Goal: Transaction & Acquisition: Book appointment/travel/reservation

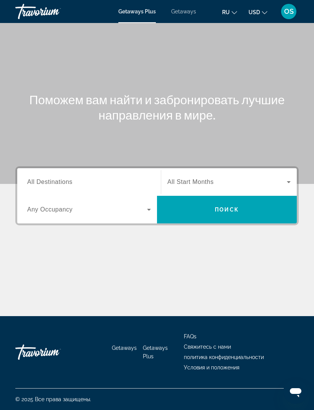
click at [54, 181] on span "All Destinations" at bounding box center [49, 182] width 45 height 7
click at [54, 181] on input "Destination All Destinations" at bounding box center [89, 182] width 124 height 9
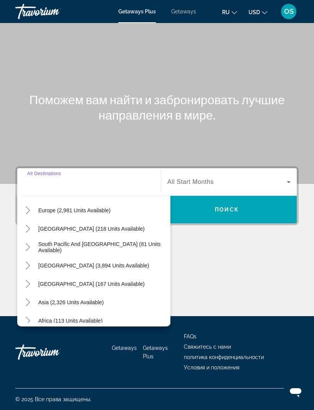
scroll to position [99, 0]
click at [32, 296] on mat-icon "Toggle Asia (2,326 units available)" at bounding box center [27, 302] width 13 height 13
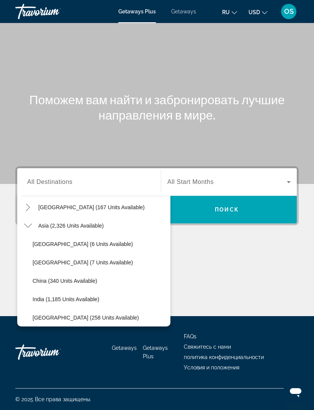
scroll to position [179, 0]
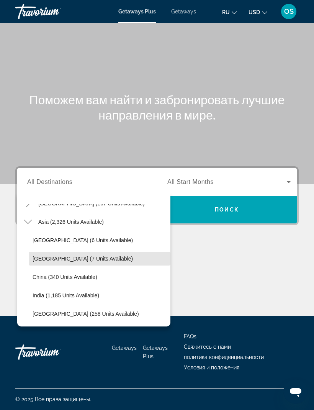
click at [145, 250] on span "Search widget" at bounding box center [100, 259] width 142 height 18
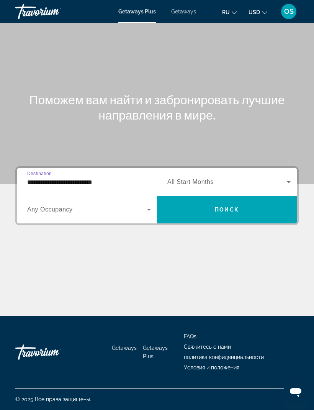
click at [62, 178] on input "**********" at bounding box center [89, 182] width 124 height 9
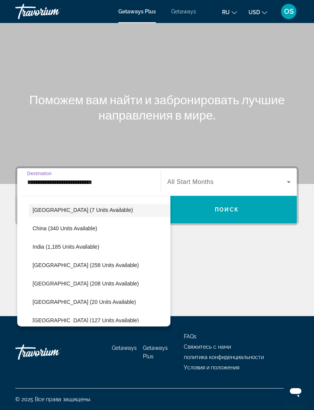
scroll to position [228, 0]
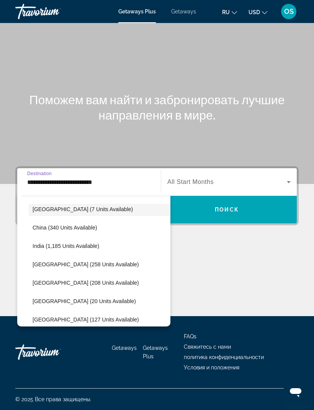
click at [46, 261] on span "[GEOGRAPHIC_DATA] (258 units available)" at bounding box center [86, 264] width 107 height 6
type input "**********"
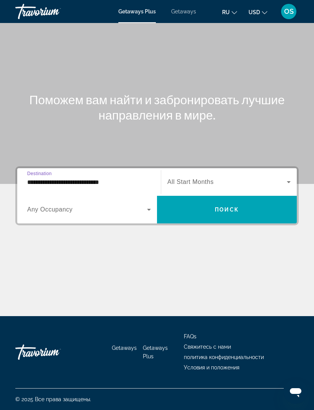
click at [148, 205] on icon "Search widget" at bounding box center [149, 209] width 9 height 9
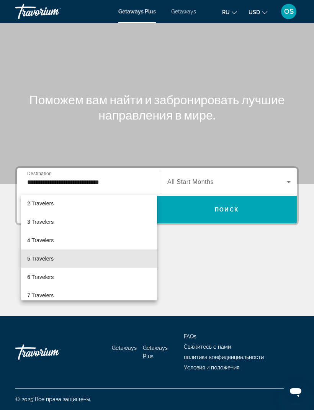
scroll to position [23, 0]
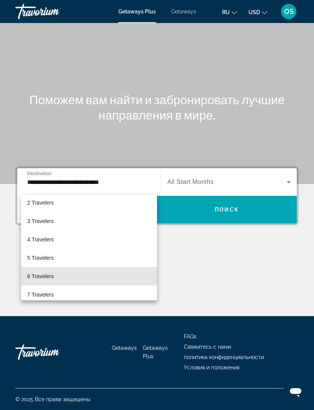
click at [45, 278] on span "6 Travelers" at bounding box center [40, 276] width 26 height 9
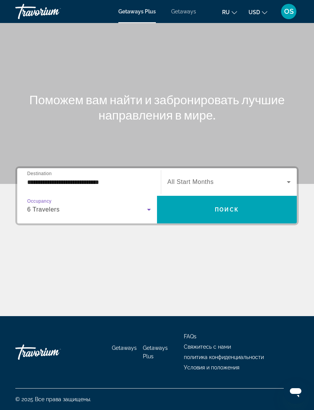
click at [289, 177] on icon "Search widget" at bounding box center [288, 181] width 9 height 9
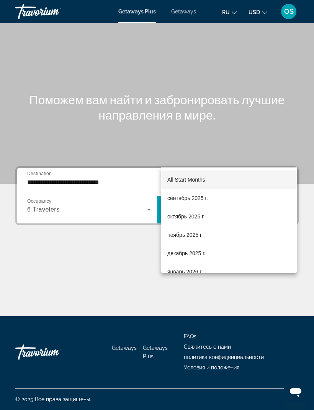
click at [279, 125] on div at bounding box center [157, 205] width 314 height 410
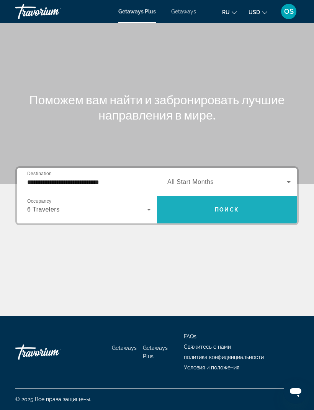
click at [227, 200] on span "Search widget" at bounding box center [227, 209] width 140 height 18
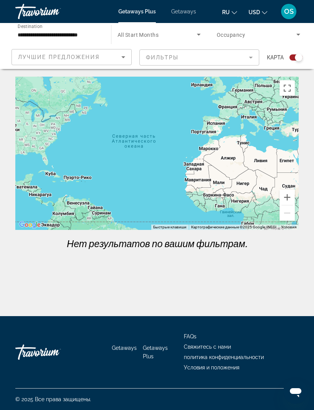
click at [71, 38] on input "**********" at bounding box center [60, 34] width 84 height 9
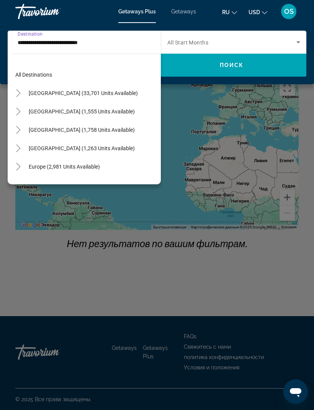
scroll to position [230, 0]
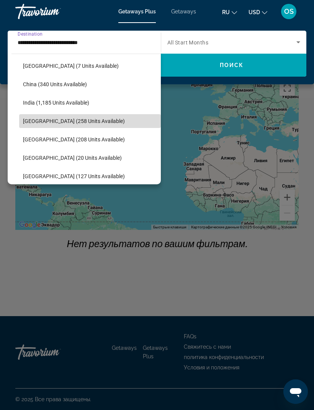
click at [83, 125] on span "Search widget" at bounding box center [90, 121] width 142 height 18
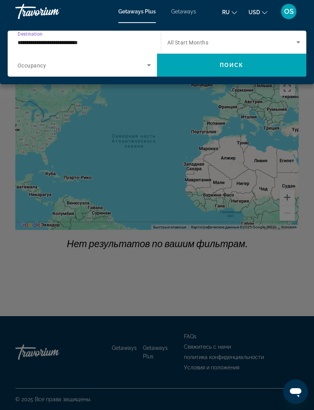
click at [146, 67] on icon "Search widget" at bounding box center [149, 65] width 9 height 9
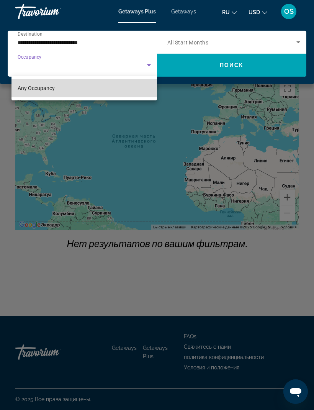
click at [57, 92] on mat-option "Any Occupancy" at bounding box center [85, 88] width 146 height 18
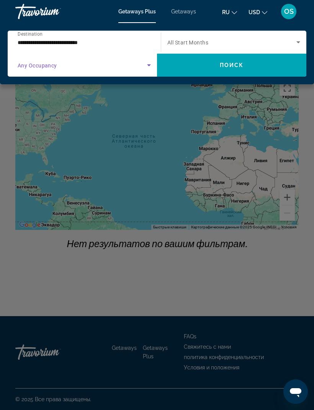
click at [37, 69] on span "Search widget" at bounding box center [83, 65] width 130 height 9
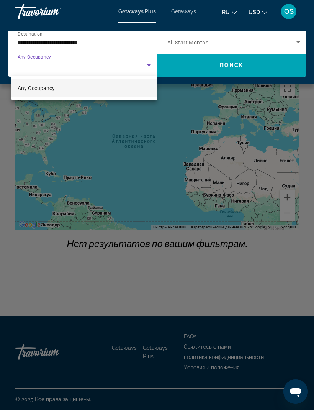
click at [152, 68] on div at bounding box center [157, 205] width 314 height 410
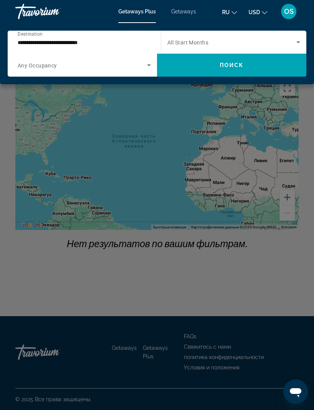
click at [297, 43] on icon "Search widget" at bounding box center [298, 42] width 9 height 9
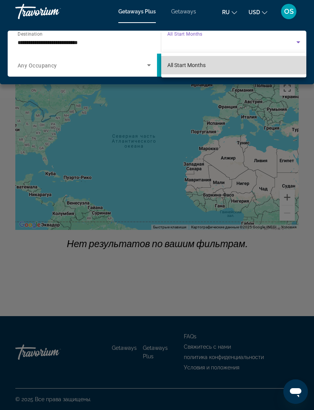
click at [185, 66] on span "All Start Months" at bounding box center [187, 65] width 38 height 6
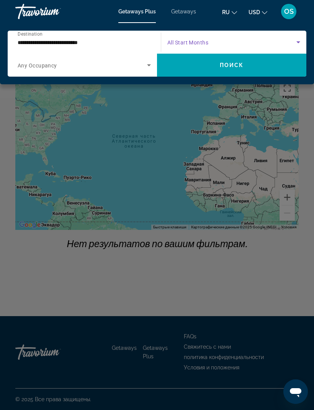
click at [39, 46] on input "**********" at bounding box center [83, 42] width 130 height 9
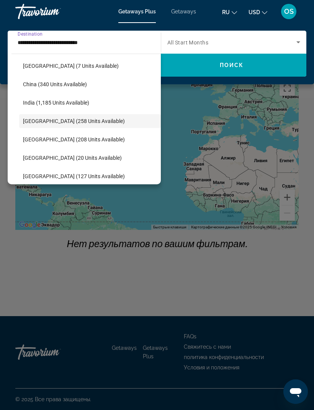
click at [75, 125] on span "Search widget" at bounding box center [90, 121] width 142 height 18
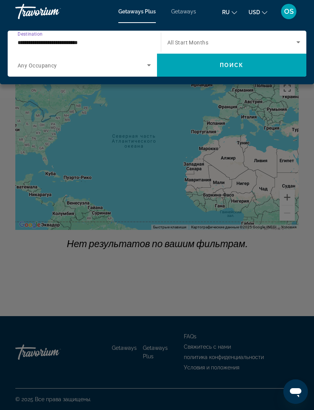
click at [201, 188] on div "Main content" at bounding box center [157, 205] width 314 height 410
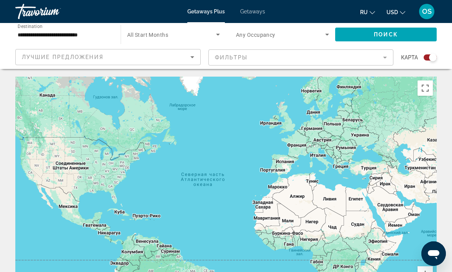
click at [250, 15] on span "Getaways" at bounding box center [252, 11] width 25 height 6
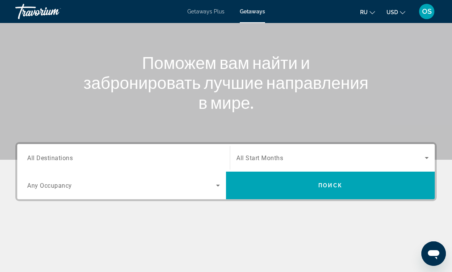
scroll to position [73, 0]
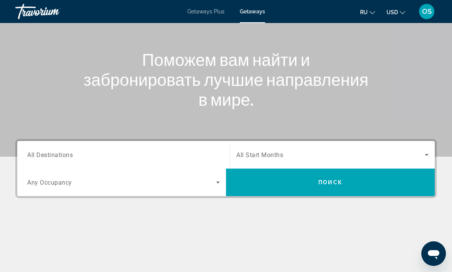
click at [59, 156] on span "All Destinations" at bounding box center [50, 154] width 46 height 7
click at [59, 156] on input "Destination All Destinations" at bounding box center [123, 155] width 193 height 9
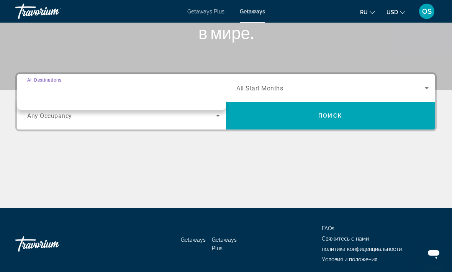
scroll to position [145, 0]
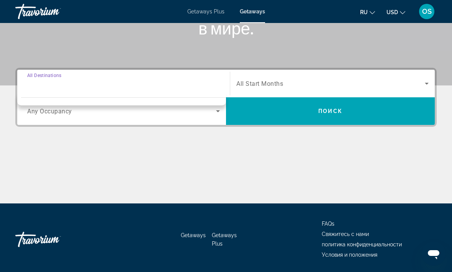
click at [49, 80] on input "Destination All Destinations" at bounding box center [123, 83] width 193 height 9
click at [44, 76] on div "Destination All Destinations" at bounding box center [123, 84] width 193 height 22
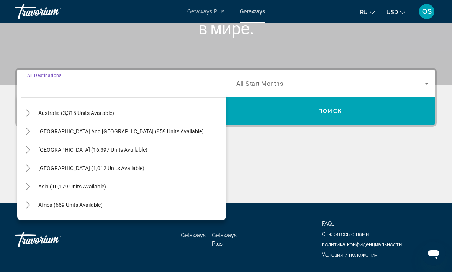
scroll to position [110, 0]
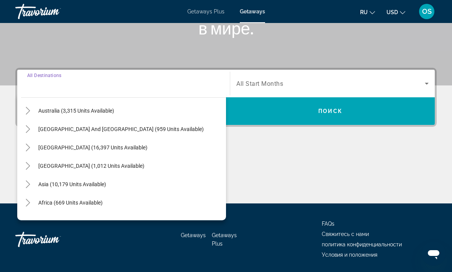
click at [31, 184] on icon "Toggle Asia (10,179 units available)" at bounding box center [28, 185] width 8 height 8
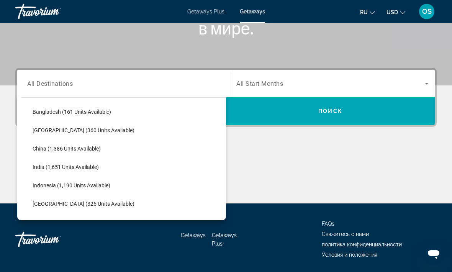
scroll to position [204, 0]
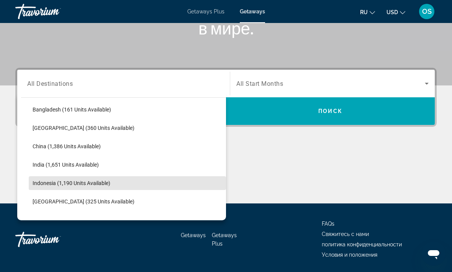
click at [58, 186] on span "Indonesia (1,190 units available)" at bounding box center [72, 183] width 78 height 6
type input "**********"
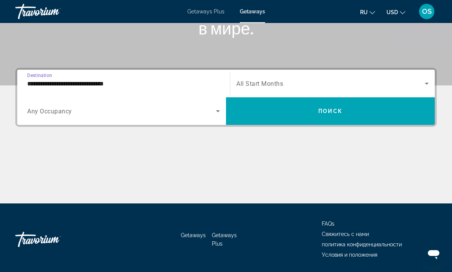
click at [218, 115] on icon "Search widget" at bounding box center [218, 111] width 9 height 9
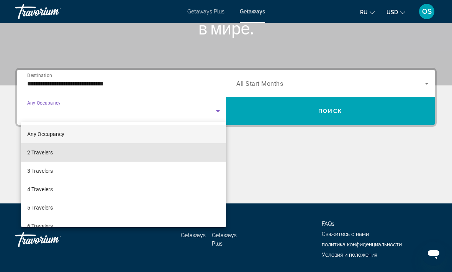
click at [45, 153] on span "2 Travelers" at bounding box center [40, 152] width 26 height 9
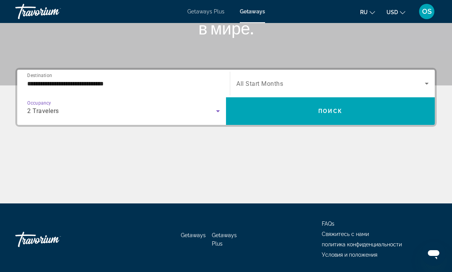
click at [314, 84] on icon "Search widget" at bounding box center [426, 83] width 9 height 9
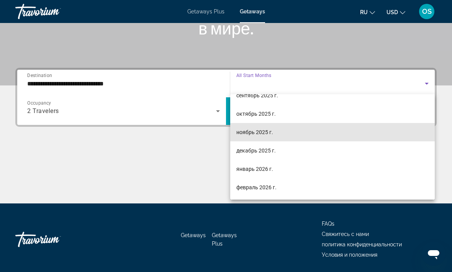
scroll to position [29, 0]
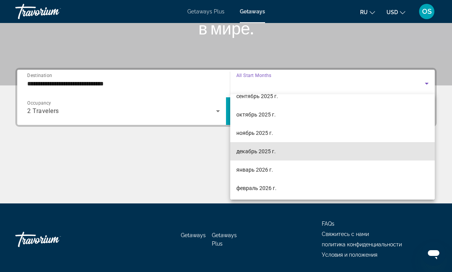
click at [314, 155] on mat-option "декабрь 2025 г." at bounding box center [332, 151] width 205 height 18
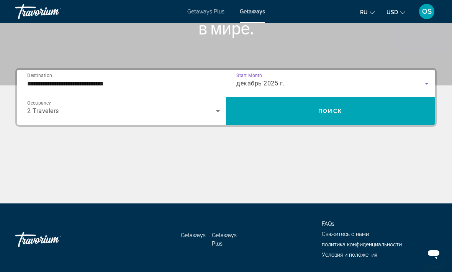
click at [274, 88] on div "декабрь 2025 г." at bounding box center [331, 83] width 189 height 9
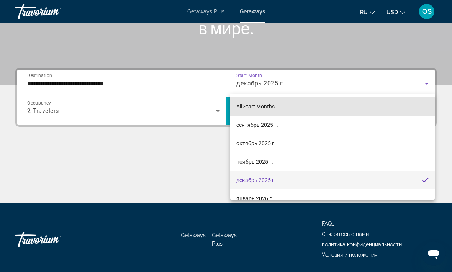
click at [262, 107] on span "All Start Months" at bounding box center [256, 107] width 38 height 6
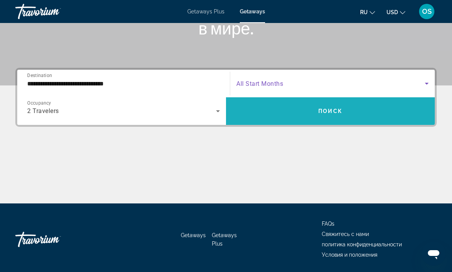
click at [314, 111] on span "Поиск" at bounding box center [331, 111] width 24 height 6
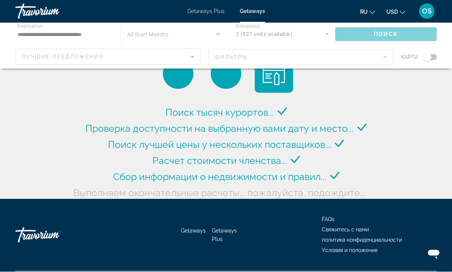
scroll to position [4, 0]
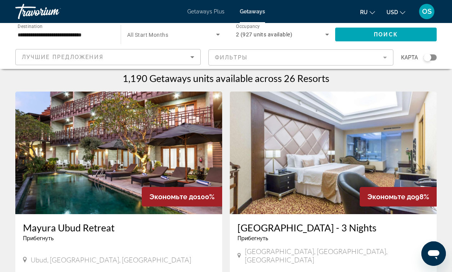
click at [314, 175] on img "Main content" at bounding box center [333, 153] width 207 height 123
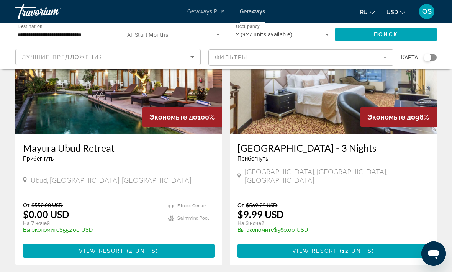
scroll to position [89, 0]
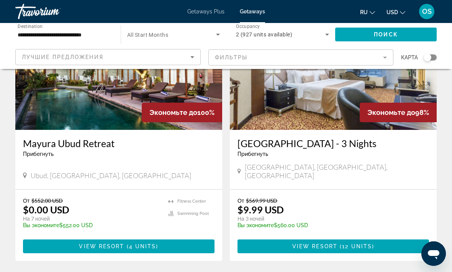
click at [136, 117] on img "Main content" at bounding box center [118, 68] width 207 height 123
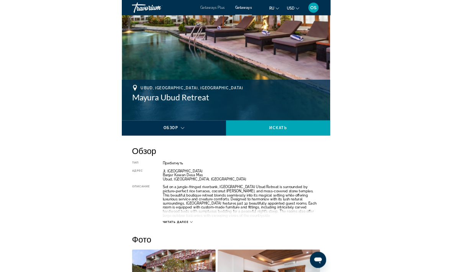
scroll to position [250, 0]
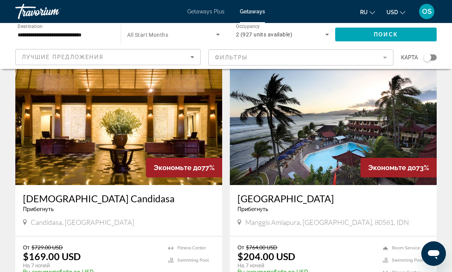
scroll to position [1357, 0]
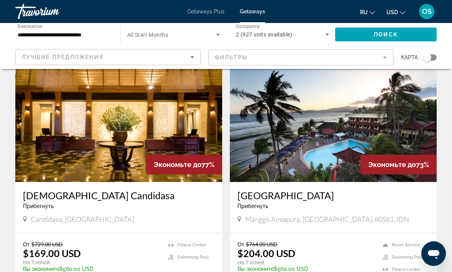
click at [314, 143] on img "Main content" at bounding box center [333, 120] width 207 height 123
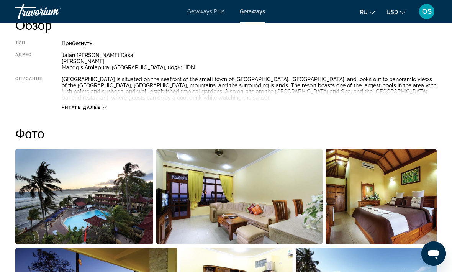
scroll to position [406, 0]
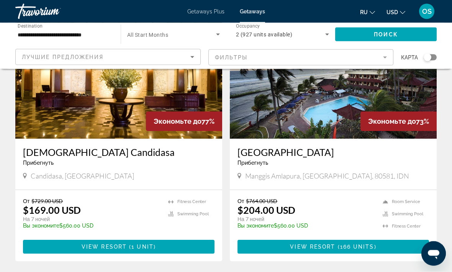
scroll to position [1400, 0]
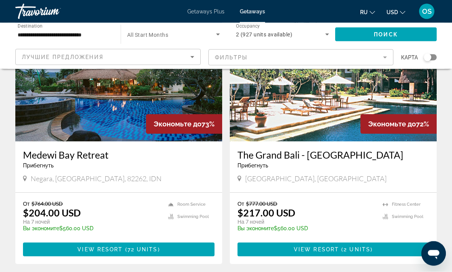
scroll to position [77, 0]
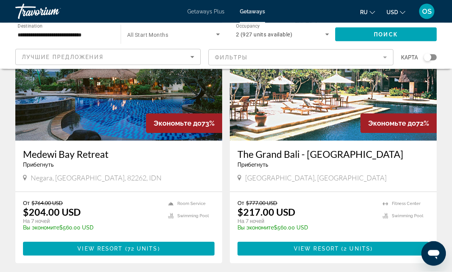
click at [155, 164] on div "Прибегнуть - Это курорт только для взрослых" at bounding box center [119, 165] width 192 height 6
click at [118, 117] on img "Main content" at bounding box center [118, 79] width 207 height 123
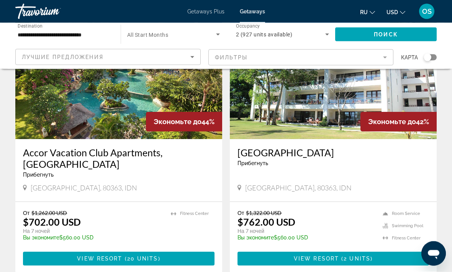
scroll to position [1396, 0]
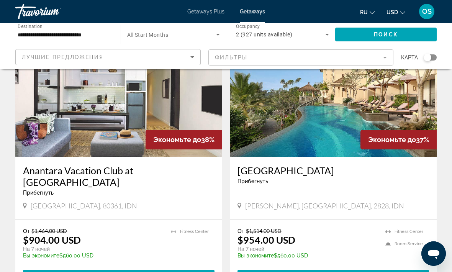
scroll to position [61, 0]
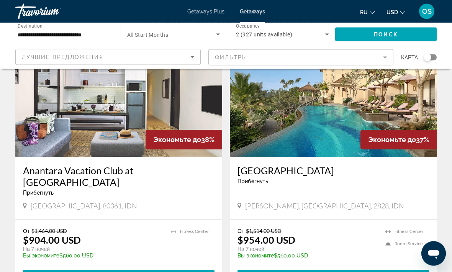
click at [314, 142] on img "Main content" at bounding box center [333, 96] width 207 height 123
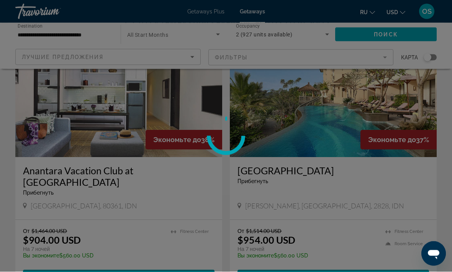
scroll to position [61, 0]
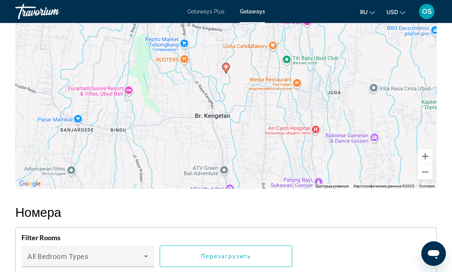
scroll to position [1213, 0]
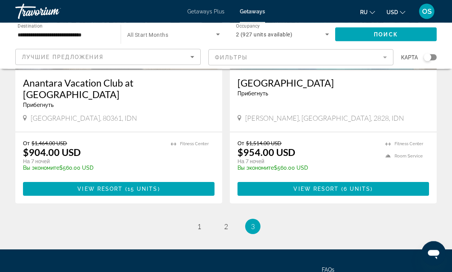
scroll to position [151, 0]
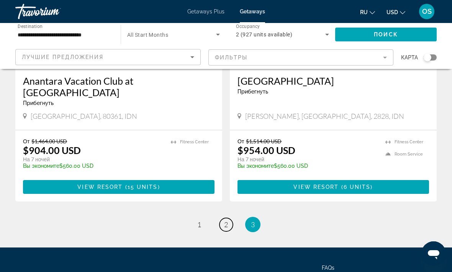
click at [224, 226] on span "2" at bounding box center [226, 224] width 4 height 8
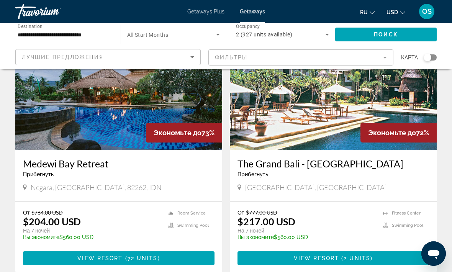
scroll to position [67, 0]
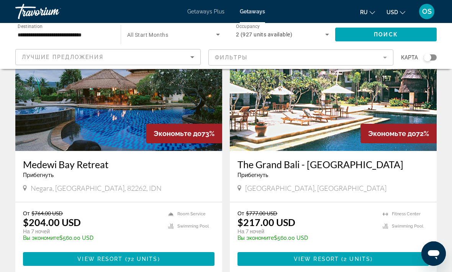
click at [314, 181] on div "The Grand Bali - [GEOGRAPHIC_DATA] Прибегнуть - Это курорт только для взрослых" at bounding box center [334, 171] width 192 height 25
click at [314, 123] on img "Main content" at bounding box center [333, 89] width 207 height 123
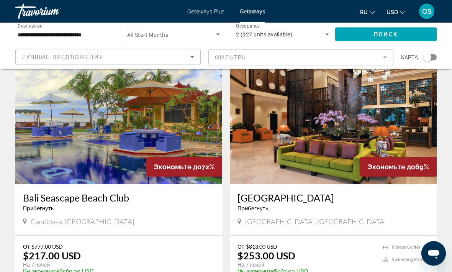
scroll to position [295, 0]
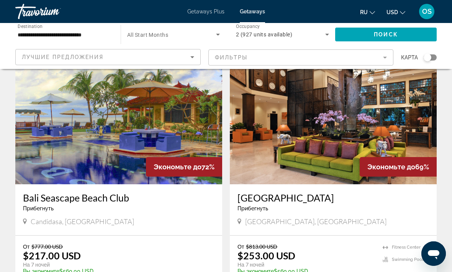
click at [135, 162] on img "Main content" at bounding box center [118, 123] width 207 height 123
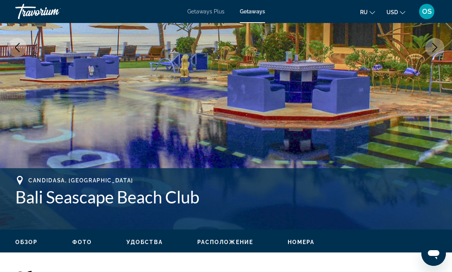
scroll to position [157, 0]
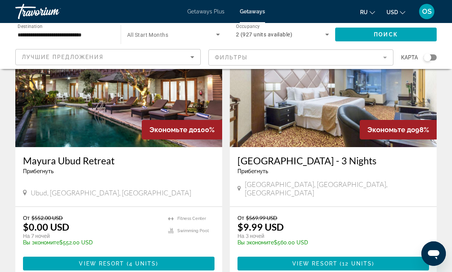
scroll to position [71, 0]
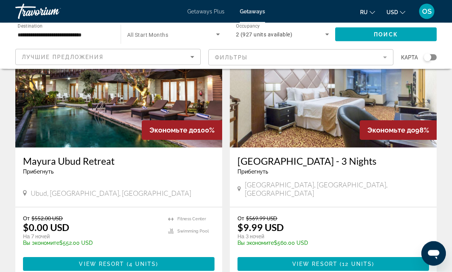
click at [113, 122] on img "Main content" at bounding box center [118, 86] width 207 height 123
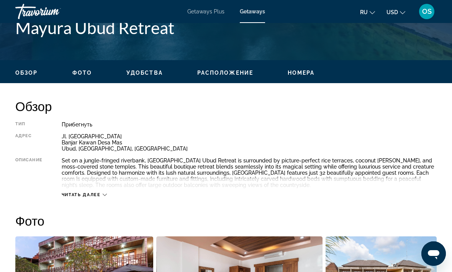
scroll to position [327, 0]
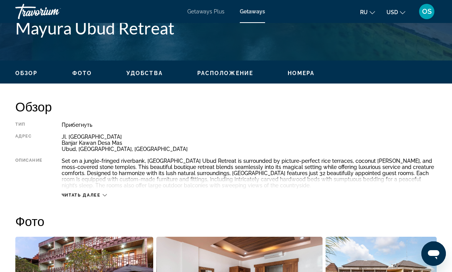
click at [106, 195] on icon "Main content" at bounding box center [105, 195] width 4 height 4
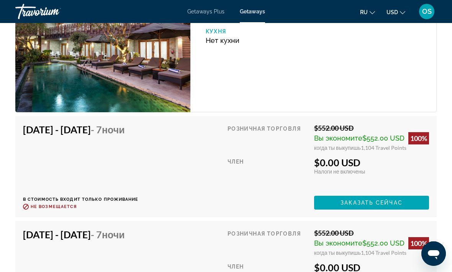
scroll to position [1347, 0]
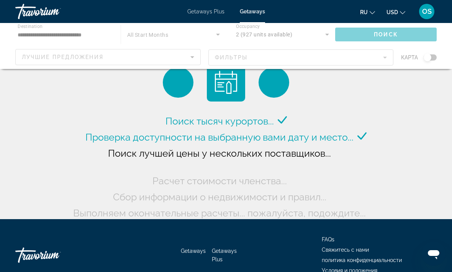
click at [42, 31] on div "Main content" at bounding box center [226, 46] width 452 height 46
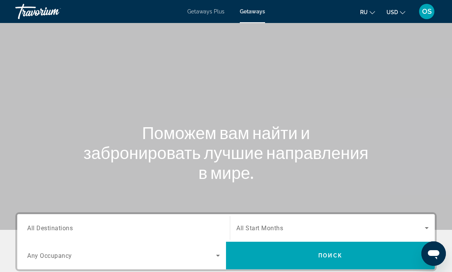
click at [50, 230] on span "All Destinations" at bounding box center [50, 227] width 46 height 7
click at [50, 230] on input "Destination All Destinations" at bounding box center [123, 228] width 193 height 9
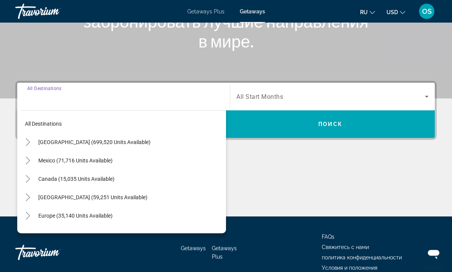
scroll to position [169, 0]
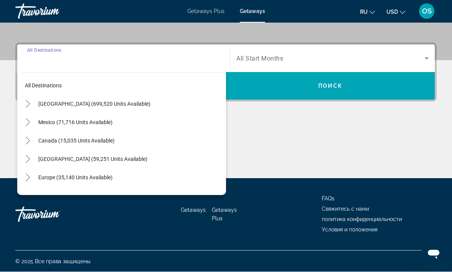
click at [31, 159] on icon "Toggle Caribbean & Atlantic Islands (59,251 units available)" at bounding box center [28, 160] width 8 height 8
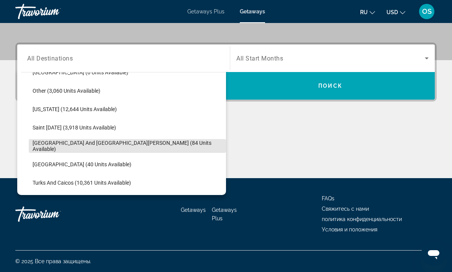
scroll to position [216, 0]
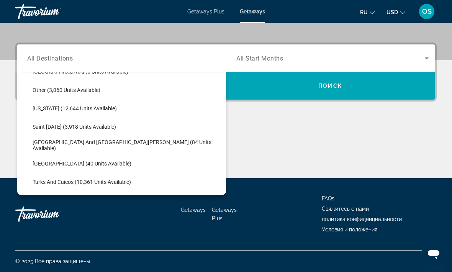
click at [56, 125] on span "Saint [DATE] (3,918 units available)" at bounding box center [75, 127] width 84 height 6
type input "**********"
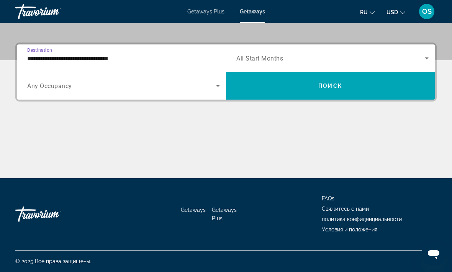
click at [314, 90] on span "Search widget" at bounding box center [330, 86] width 209 height 18
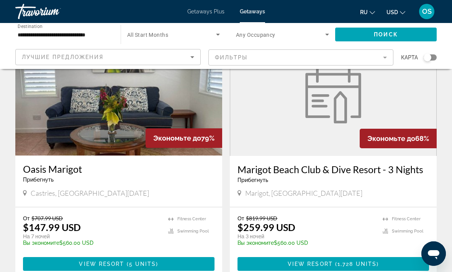
scroll to position [62, 0]
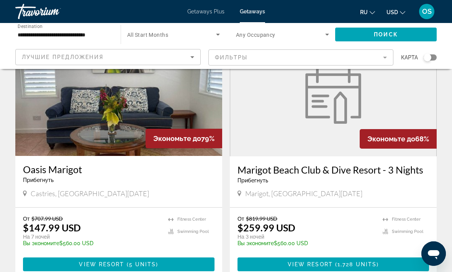
click at [121, 125] on img "Main content" at bounding box center [118, 94] width 207 height 123
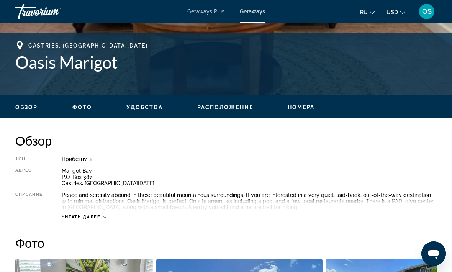
scroll to position [289, 0]
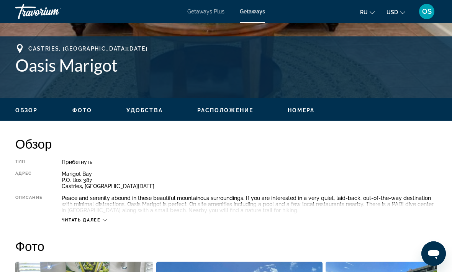
click at [220, 112] on span "Расположение" at bounding box center [225, 110] width 56 height 6
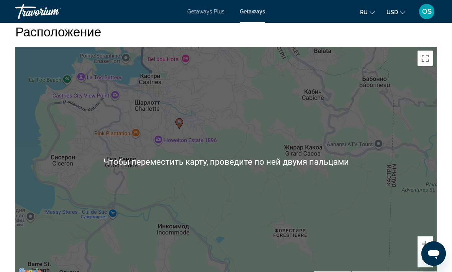
scroll to position [1185, 0]
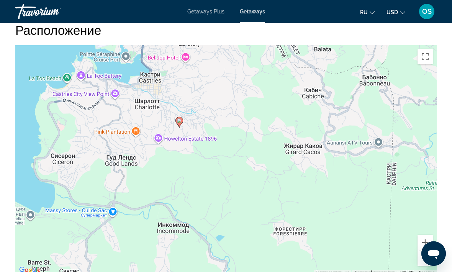
click at [314, 253] on button "Уменьшить" at bounding box center [425, 258] width 15 height 15
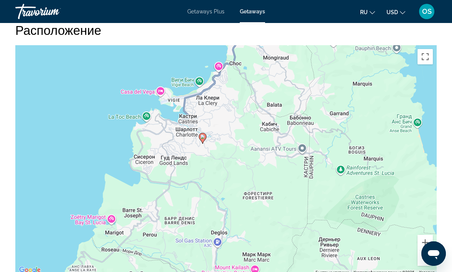
click at [314, 251] on button "Уменьшить" at bounding box center [425, 258] width 15 height 15
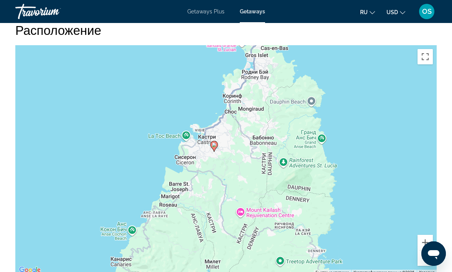
click at [314, 251] on button "Уменьшить" at bounding box center [425, 258] width 15 height 15
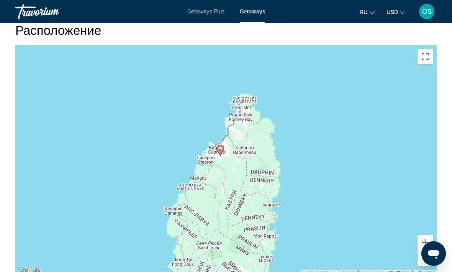
click at [314, 251] on button "Уменьшить" at bounding box center [425, 258] width 15 height 15
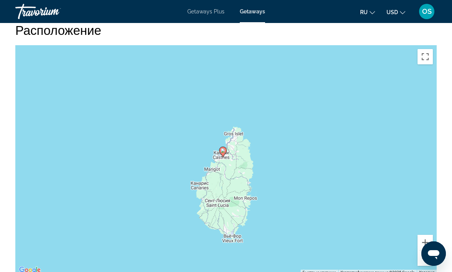
click at [314, 235] on button "Увеличить" at bounding box center [425, 242] width 15 height 15
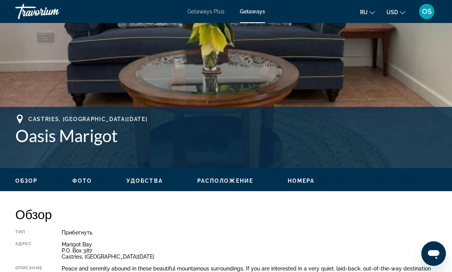
scroll to position [219, 0]
click at [146, 180] on span "Удобства" at bounding box center [145, 181] width 36 height 6
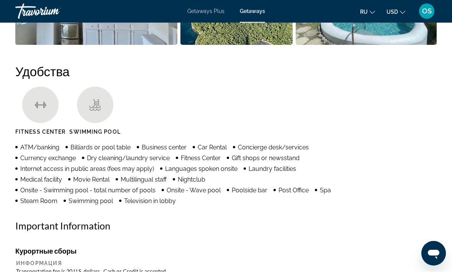
scroll to position [718, 0]
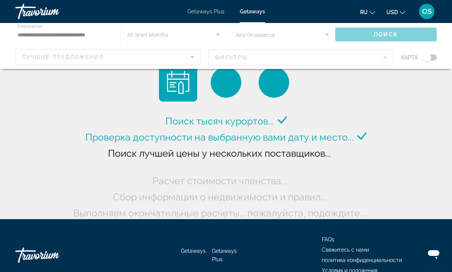
click at [40, 31] on div "Main content" at bounding box center [226, 46] width 452 height 46
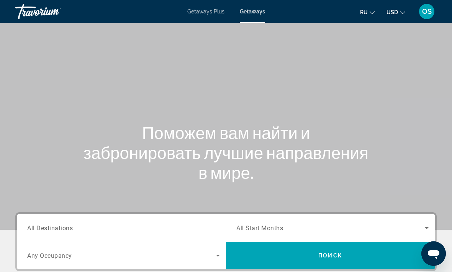
click at [59, 231] on span "All Destinations" at bounding box center [50, 227] width 46 height 7
click at [59, 231] on input "Destination All Destinations" at bounding box center [123, 228] width 193 height 9
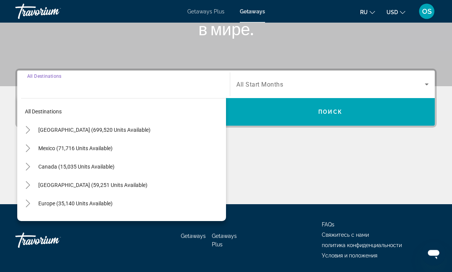
scroll to position [169, 0]
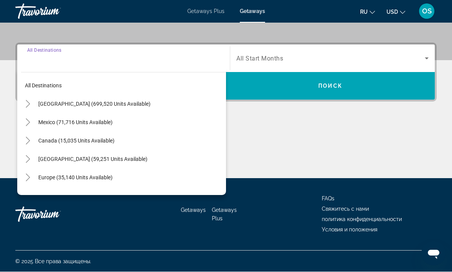
click at [31, 159] on icon "Toggle Caribbean & Atlantic Islands (59,251 units available)" at bounding box center [28, 160] width 8 height 8
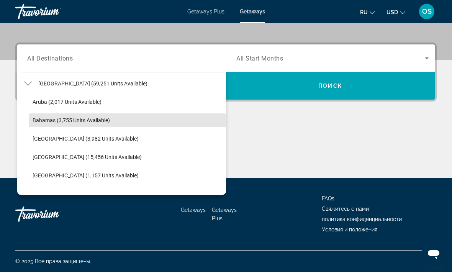
scroll to position [77, 0]
click at [75, 121] on span "Bahamas (3,755 units available)" at bounding box center [71, 119] width 77 height 6
type input "**********"
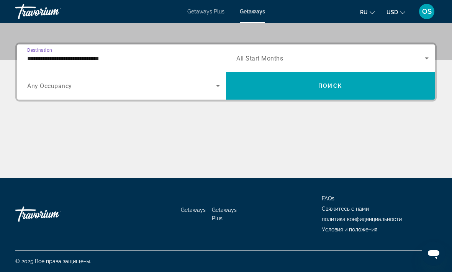
click at [314, 86] on span "Поиск" at bounding box center [331, 86] width 24 height 6
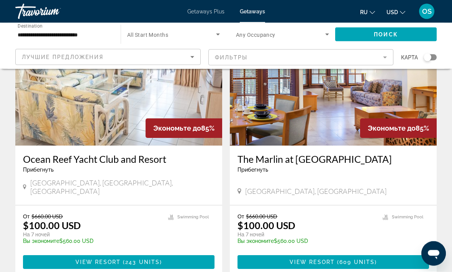
scroll to position [73, 0]
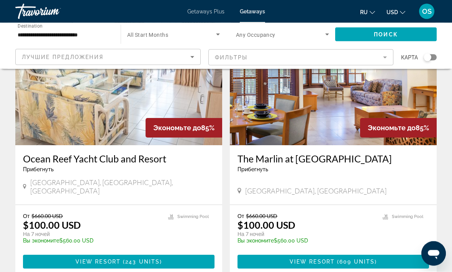
click at [187, 164] on h3 "Ocean Reef Yacht Club and Resort" at bounding box center [119, 159] width 192 height 12
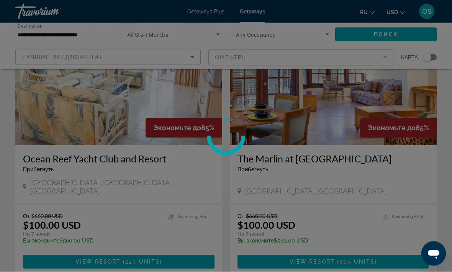
scroll to position [73, 0]
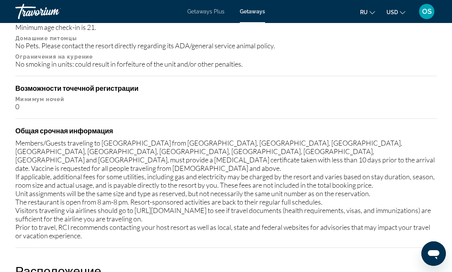
scroll to position [981, 0]
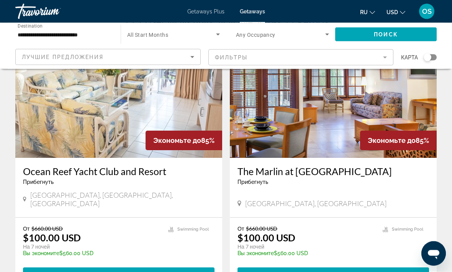
scroll to position [61, 0]
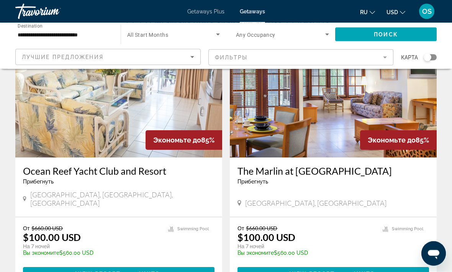
click at [314, 134] on img "Main content" at bounding box center [333, 96] width 207 height 123
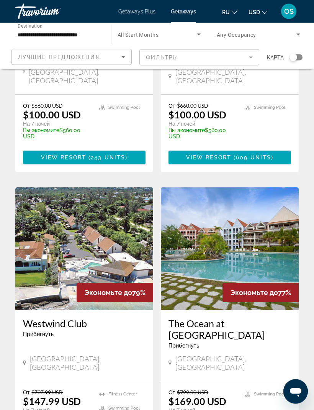
scroll to position [204, 0]
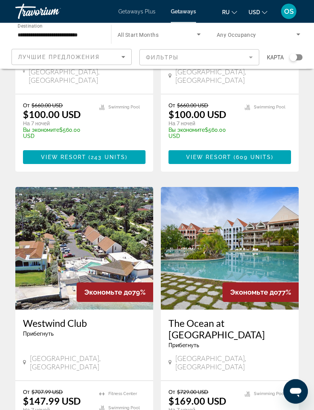
click at [89, 244] on img "Main content" at bounding box center [84, 248] width 138 height 123
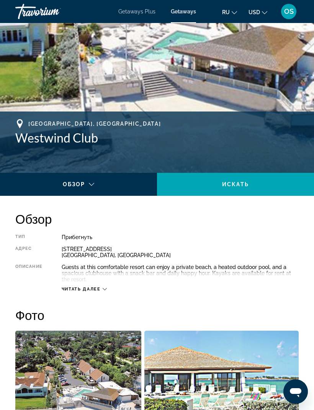
scroll to position [214, 0]
click at [96, 185] on div "Main content" at bounding box center [78, 191] width 145 height 21
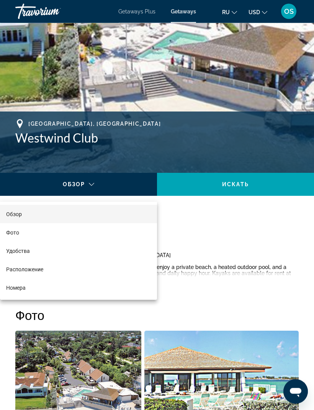
scroll to position [214, 0]
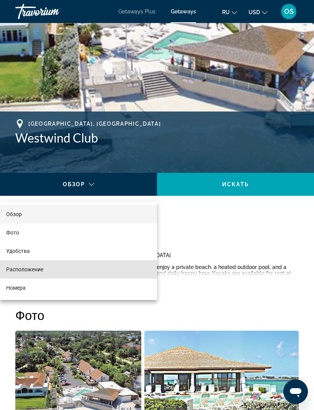
click at [38, 273] on span "Расположение" at bounding box center [24, 269] width 37 height 9
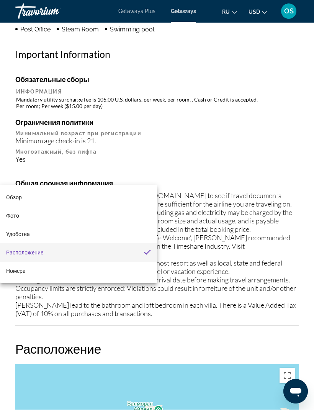
scroll to position [1258, 0]
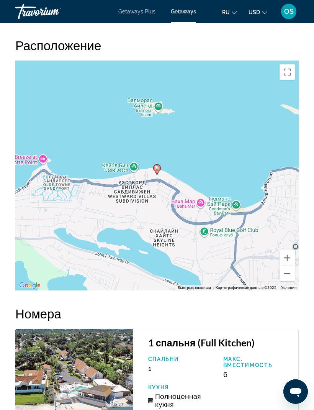
click at [284, 281] on button "Уменьшить" at bounding box center [287, 273] width 15 height 15
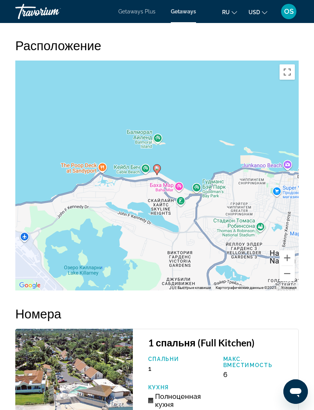
click at [287, 281] on button "Уменьшить" at bounding box center [287, 273] width 15 height 15
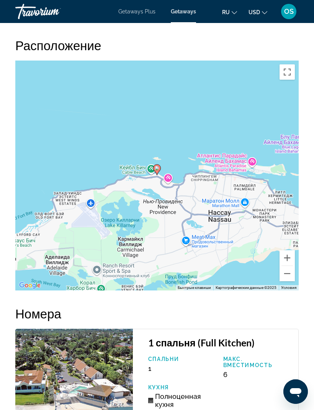
click at [286, 281] on button "Уменьшить" at bounding box center [287, 273] width 15 height 15
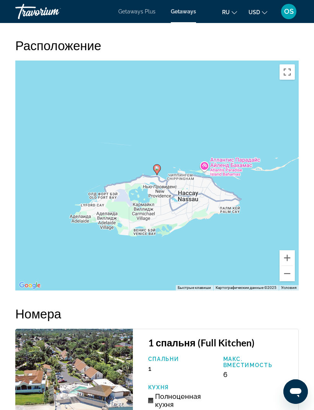
click at [286, 281] on button "Уменьшить" at bounding box center [287, 273] width 15 height 15
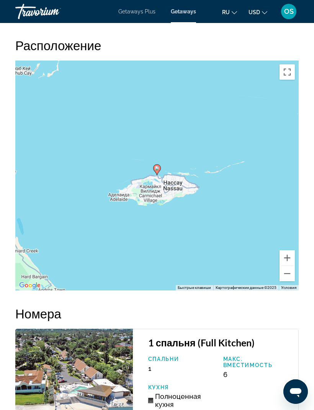
click at [291, 281] on button "Уменьшить" at bounding box center [287, 273] width 15 height 15
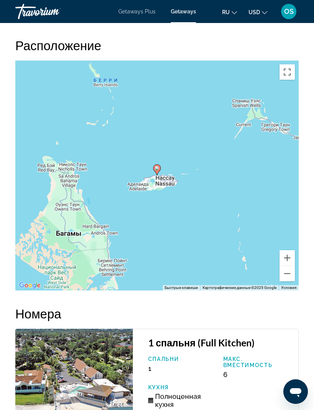
click at [290, 281] on button "Уменьшить" at bounding box center [287, 273] width 15 height 15
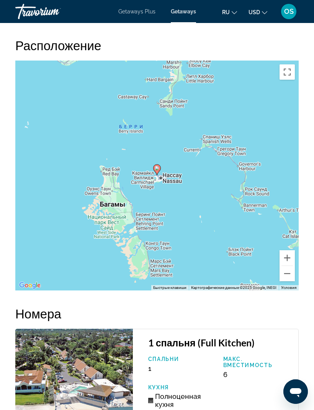
click at [286, 281] on button "Уменьшить" at bounding box center [287, 273] width 15 height 15
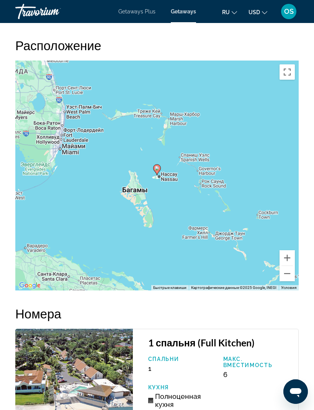
click at [289, 281] on button "Уменьшить" at bounding box center [287, 273] width 15 height 15
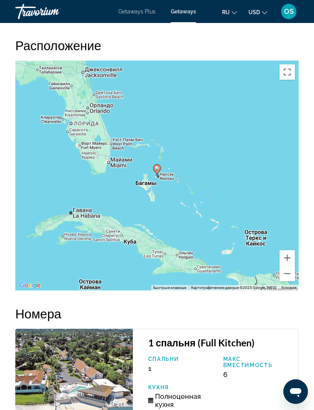
click at [287, 281] on button "Уменьшить" at bounding box center [287, 273] width 15 height 15
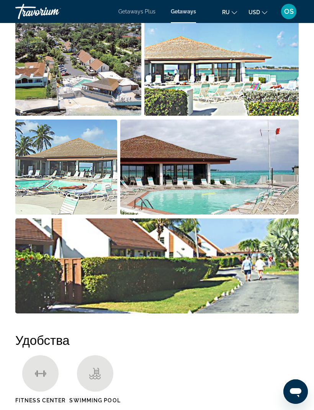
scroll to position [519, 0]
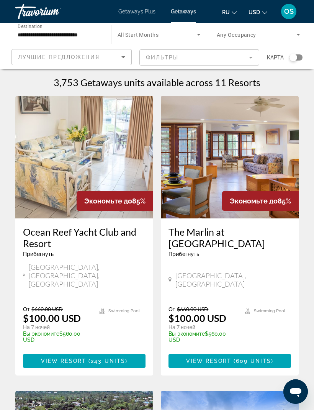
click at [39, 34] on input "**********" at bounding box center [60, 34] width 84 height 9
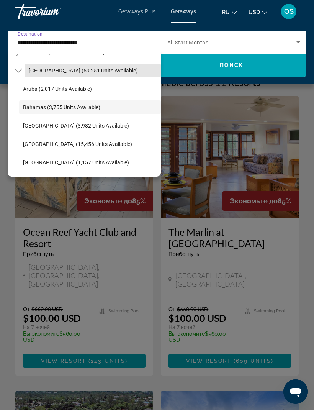
scroll to position [71, 0]
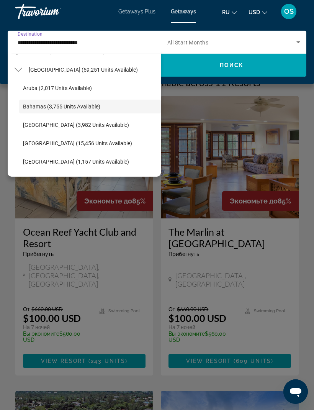
click at [55, 143] on span "[GEOGRAPHIC_DATA] (15,456 units available)" at bounding box center [77, 143] width 109 height 6
type input "**********"
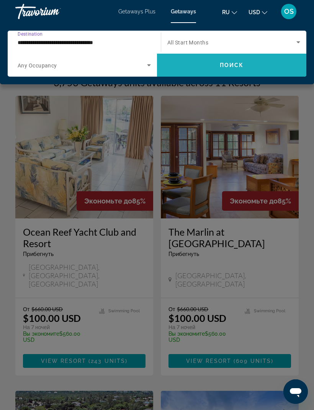
click at [230, 66] on span "Поиск" at bounding box center [232, 65] width 24 height 6
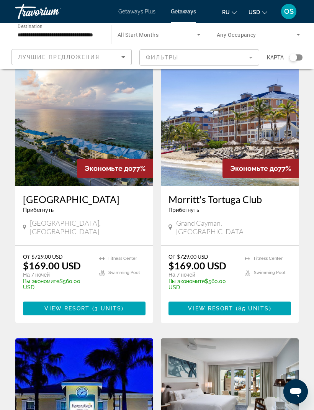
scroll to position [32, 0]
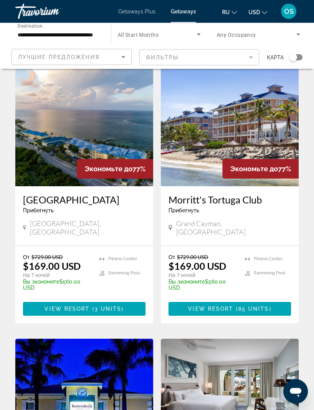
click at [115, 122] on img "Main content" at bounding box center [84, 125] width 138 height 123
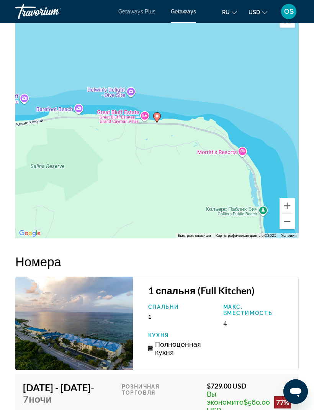
scroll to position [1378, 0]
click at [288, 215] on button "Уменьшить" at bounding box center [287, 221] width 15 height 15
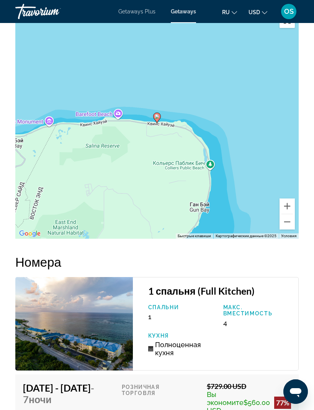
click at [286, 217] on button "Уменьшить" at bounding box center [287, 221] width 15 height 15
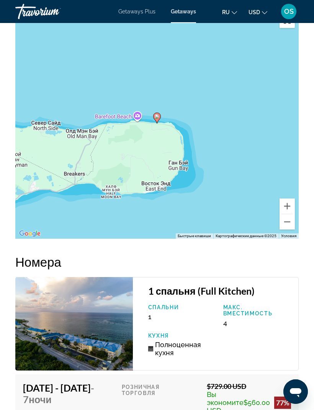
click at [287, 219] on button "Уменьшить" at bounding box center [287, 221] width 15 height 15
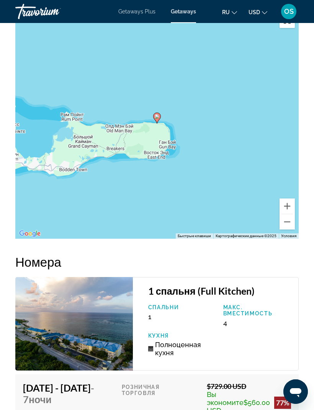
click at [287, 216] on button "Уменьшить" at bounding box center [287, 221] width 15 height 15
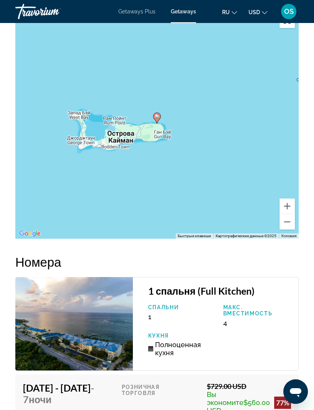
click at [286, 217] on button "Уменьшить" at bounding box center [287, 221] width 15 height 15
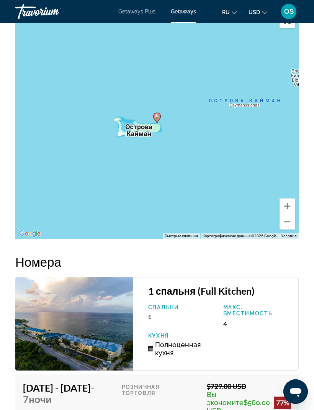
click at [288, 216] on button "Уменьшить" at bounding box center [287, 221] width 15 height 15
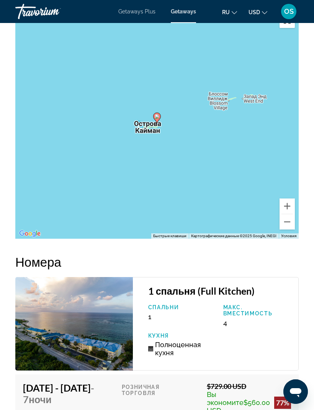
click at [288, 218] on button "Уменьшить" at bounding box center [287, 221] width 15 height 15
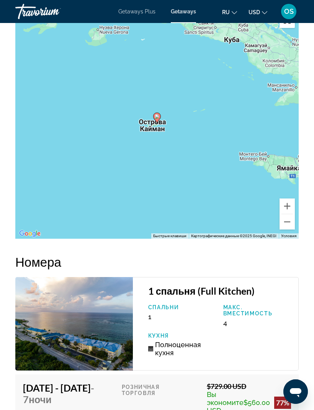
click at [287, 215] on button "Уменьшить" at bounding box center [287, 221] width 15 height 15
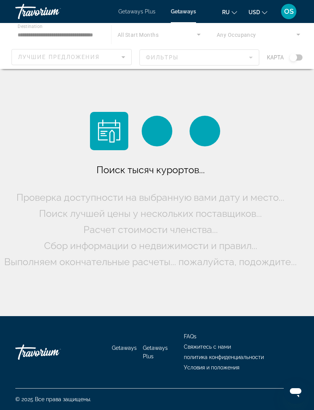
scroll to position [25, 0]
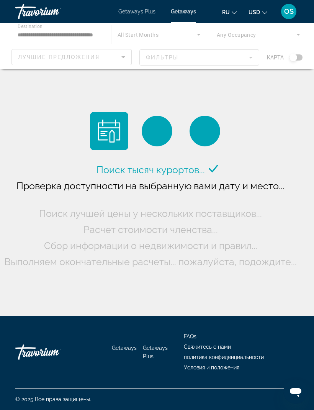
click at [28, 35] on div "Main content" at bounding box center [157, 46] width 314 height 46
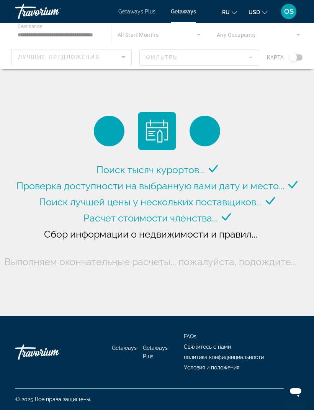
scroll to position [0, 0]
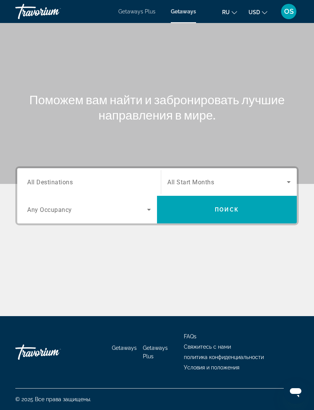
click at [62, 183] on span "All Destinations" at bounding box center [50, 181] width 46 height 7
click at [62, 183] on input "Destination All Destinations" at bounding box center [89, 182] width 124 height 9
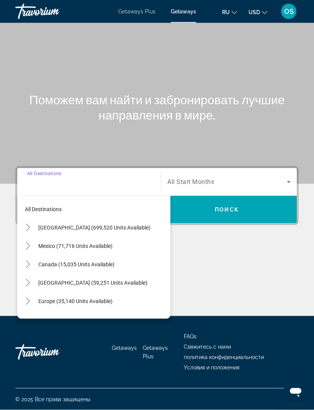
scroll to position [25, 0]
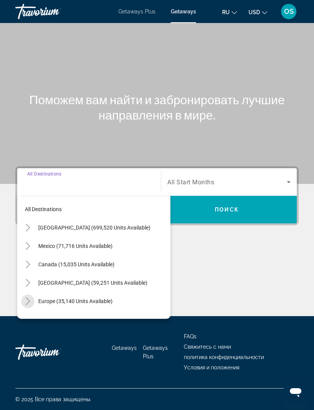
click at [32, 295] on mat-icon "Toggle Europe (35,140 units available)" at bounding box center [27, 301] width 13 height 13
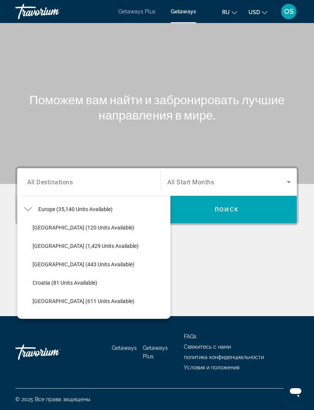
scroll to position [93, 0]
click at [52, 279] on span "Croatia (81 units available)" at bounding box center [65, 282] width 65 height 6
type input "**********"
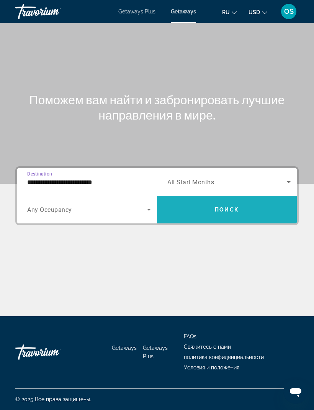
click at [234, 207] on span "Поиск" at bounding box center [227, 210] width 24 height 6
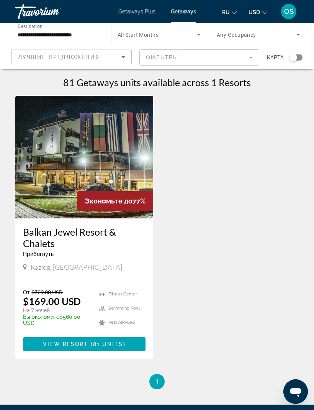
click at [112, 190] on img "Main content" at bounding box center [84, 157] width 138 height 123
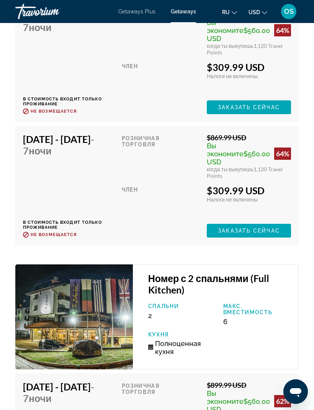
scroll to position [2529, 0]
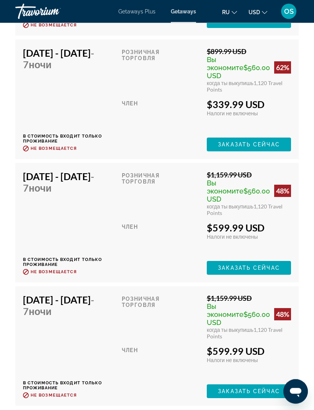
scroll to position [3850, 0]
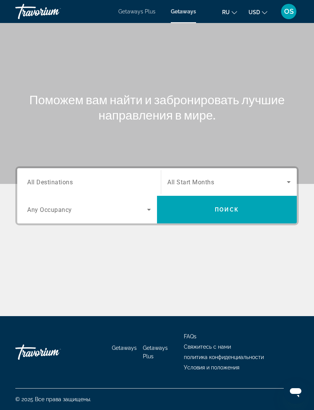
click at [57, 183] on span "All Destinations" at bounding box center [50, 181] width 46 height 7
click at [57, 183] on input "Destination All Destinations" at bounding box center [89, 182] width 124 height 9
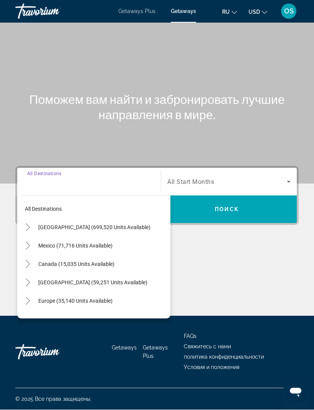
scroll to position [25, 0]
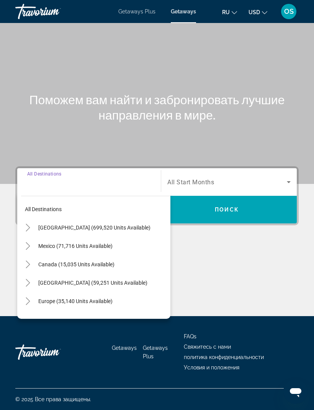
click at [32, 295] on mat-icon "Toggle Europe (35,140 units available)" at bounding box center [27, 301] width 13 height 13
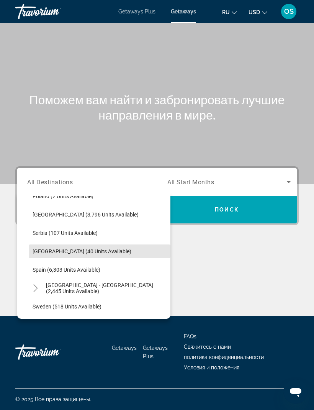
scroll to position [368, 0]
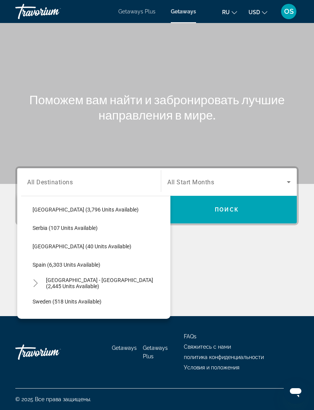
click at [56, 277] on span "[GEOGRAPHIC_DATA] - [GEOGRAPHIC_DATA] (2,445 units available)" at bounding box center [106, 283] width 121 height 12
type input "**********"
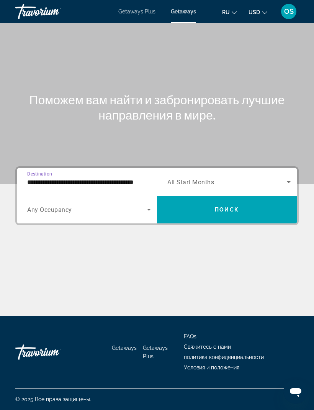
click at [229, 207] on span "Поиск" at bounding box center [227, 210] width 24 height 6
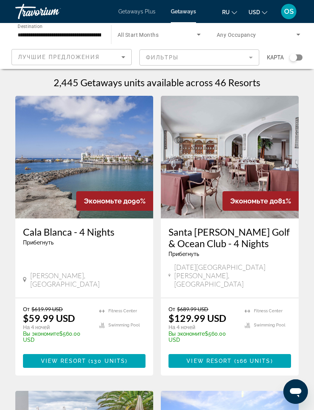
click at [109, 166] on img "Main content" at bounding box center [84, 157] width 138 height 123
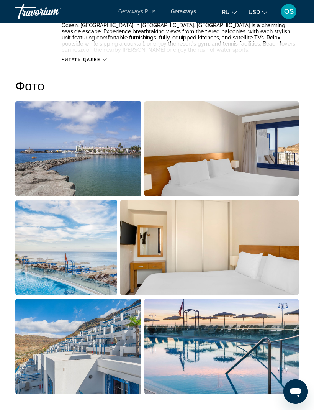
scroll to position [468, 0]
click at [113, 152] on img "Open full-screen image slider" at bounding box center [78, 149] width 126 height 95
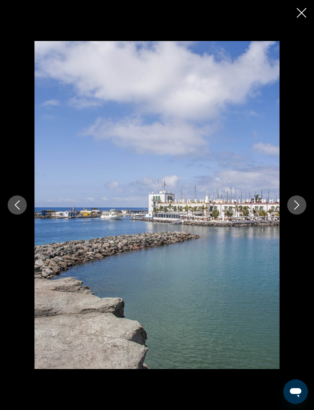
click at [294, 205] on icon "Next image" at bounding box center [296, 204] width 9 height 9
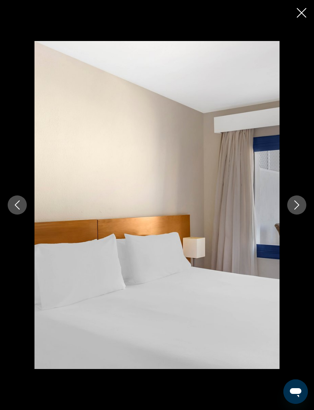
click at [293, 209] on icon "Next image" at bounding box center [296, 204] width 9 height 9
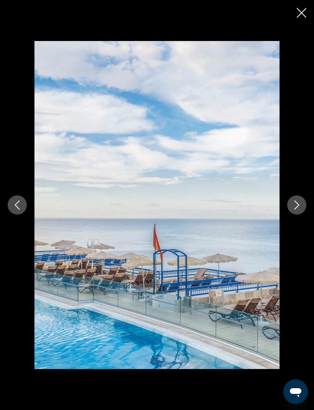
click at [296, 208] on icon "Next image" at bounding box center [296, 204] width 9 height 9
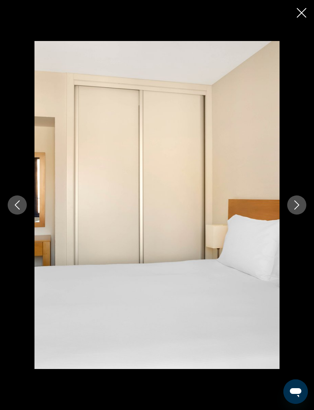
click at [292, 206] on icon "Next image" at bounding box center [296, 204] width 9 height 9
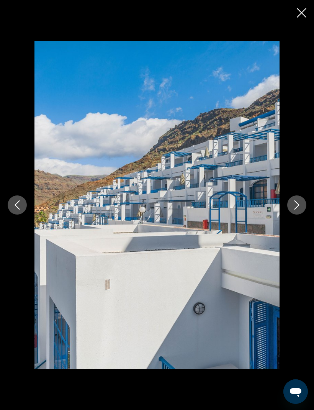
click at [294, 213] on button "Next image" at bounding box center [297, 205] width 19 height 19
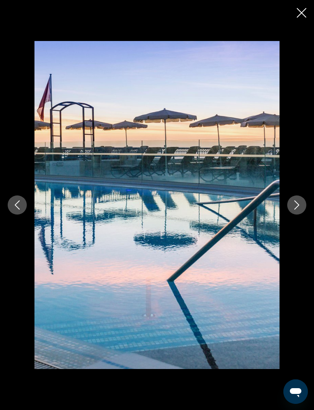
click at [296, 211] on button "Next image" at bounding box center [297, 205] width 19 height 19
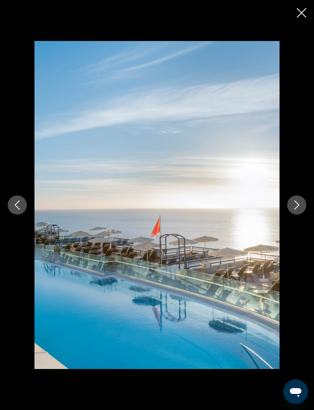
click at [297, 210] on button "Next image" at bounding box center [297, 205] width 19 height 19
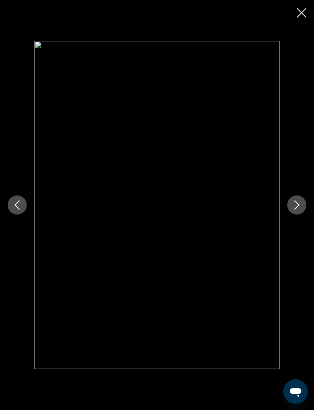
click at [301, 207] on icon "Next image" at bounding box center [296, 204] width 9 height 9
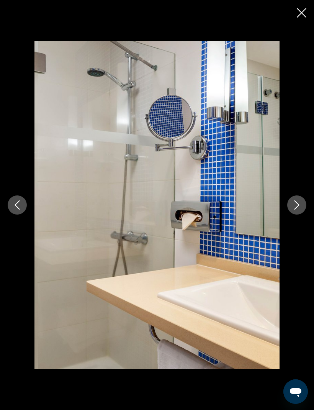
click at [295, 210] on button "Next image" at bounding box center [297, 205] width 19 height 19
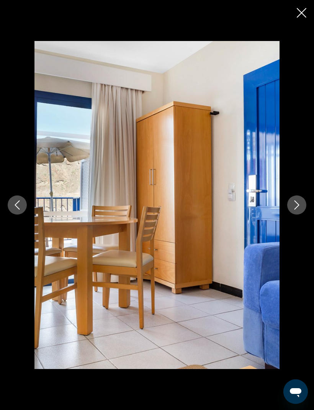
click at [297, 205] on icon "Next image" at bounding box center [296, 204] width 9 height 9
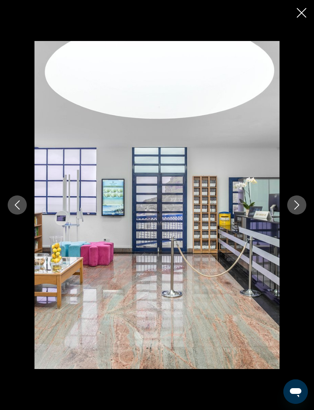
click at [297, 214] on button "Next image" at bounding box center [297, 205] width 19 height 19
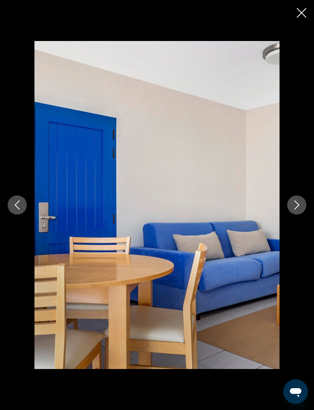
click at [299, 206] on icon "Next image" at bounding box center [296, 204] width 9 height 9
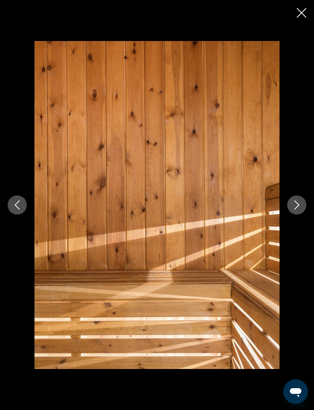
click at [297, 208] on icon "Next image" at bounding box center [297, 204] width 5 height 9
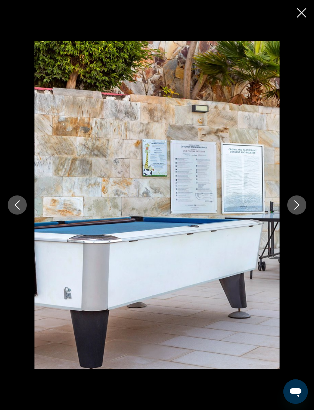
click at [299, 208] on icon "Next image" at bounding box center [296, 204] width 9 height 9
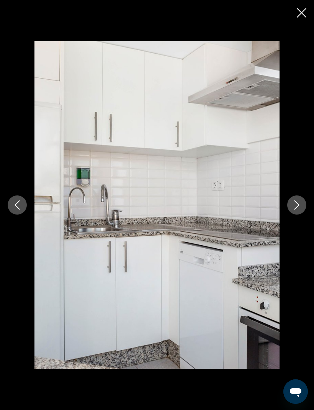
click at [299, 210] on button "Next image" at bounding box center [297, 205] width 19 height 19
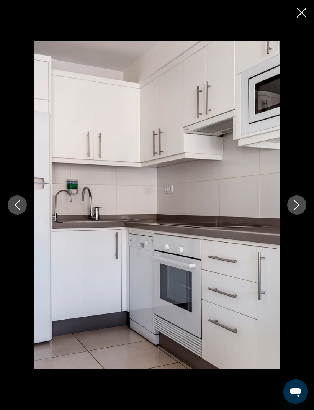
click at [297, 209] on icon "Next image" at bounding box center [296, 204] width 9 height 9
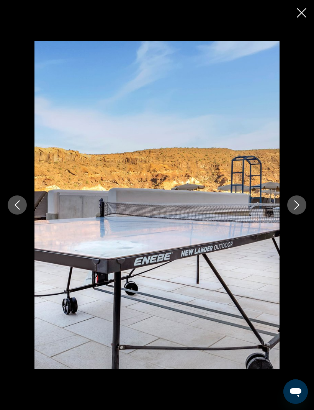
click at [299, 207] on icon "Next image" at bounding box center [296, 204] width 9 height 9
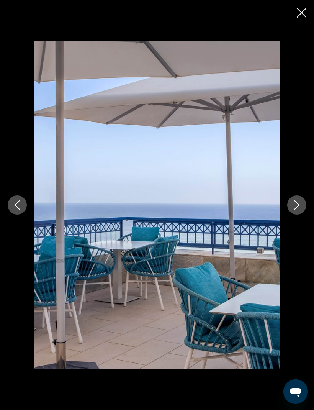
click at [297, 210] on button "Next image" at bounding box center [297, 205] width 19 height 19
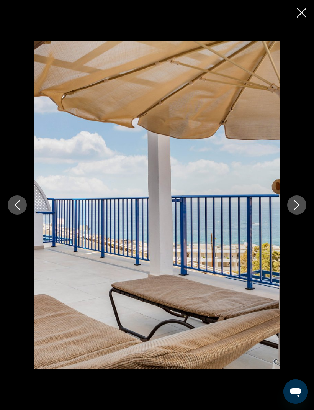
click at [296, 207] on icon "Next image" at bounding box center [296, 204] width 9 height 9
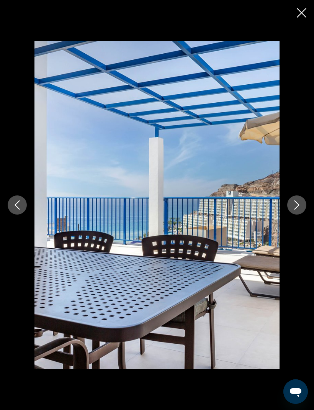
click at [299, 207] on icon "Next image" at bounding box center [296, 204] width 9 height 9
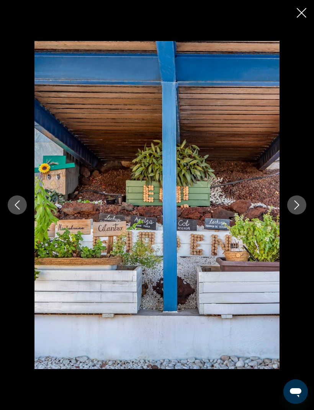
click at [298, 207] on icon "Next image" at bounding box center [297, 204] width 5 height 9
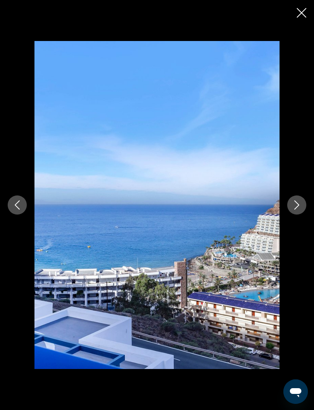
click at [300, 207] on icon "Next image" at bounding box center [296, 204] width 9 height 9
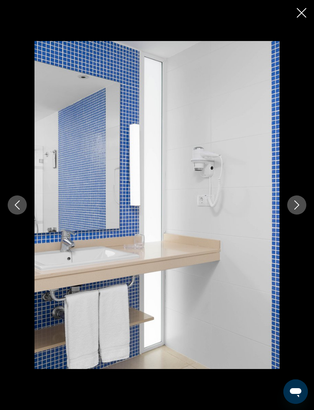
click at [298, 209] on icon "Next image" at bounding box center [296, 204] width 9 height 9
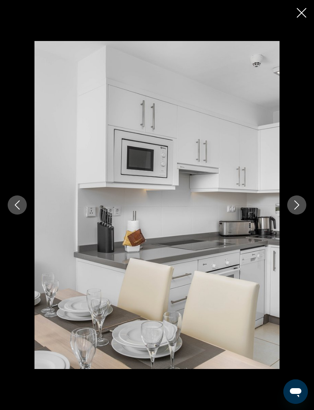
click at [298, 209] on icon "Next image" at bounding box center [296, 204] width 9 height 9
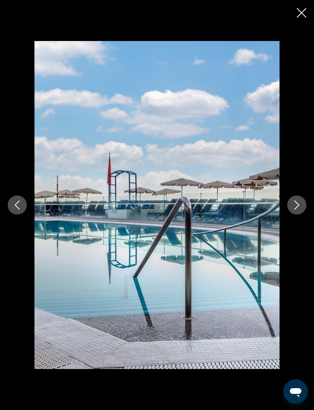
click at [297, 208] on icon "Next image" at bounding box center [296, 204] width 9 height 9
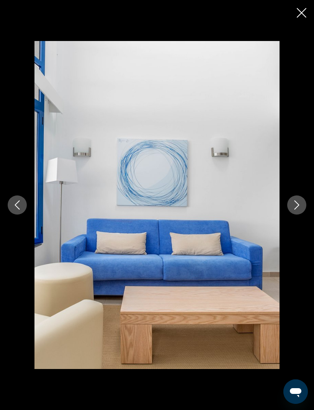
click at [296, 209] on icon "Next image" at bounding box center [296, 204] width 9 height 9
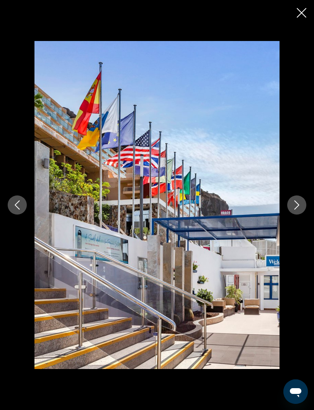
click at [298, 210] on button "Next image" at bounding box center [297, 205] width 19 height 19
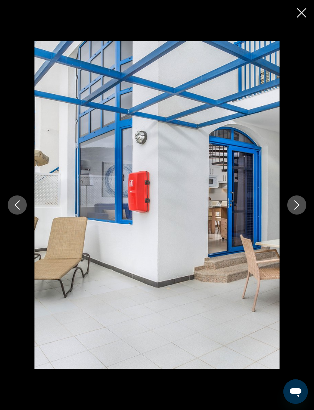
click at [297, 206] on icon "Next image" at bounding box center [296, 204] width 9 height 9
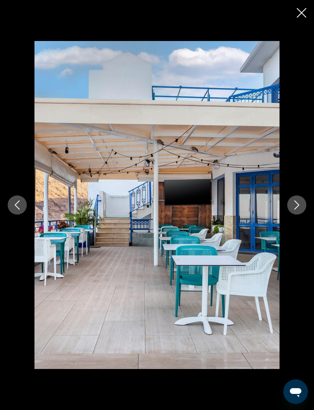
click at [298, 208] on icon "Next image" at bounding box center [296, 204] width 9 height 9
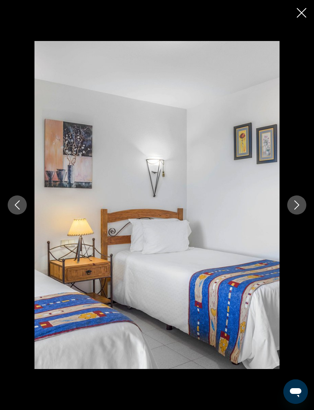
click at [297, 207] on icon "Next image" at bounding box center [297, 204] width 5 height 9
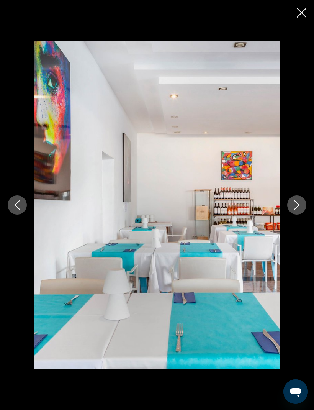
click at [300, 211] on button "Next image" at bounding box center [297, 205] width 19 height 19
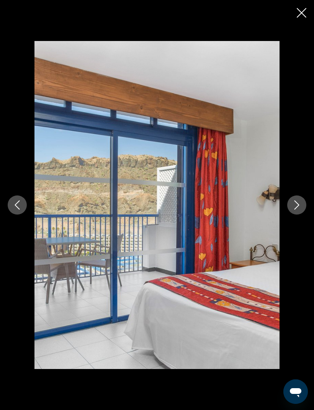
click at [297, 204] on icon "Next image" at bounding box center [296, 204] width 9 height 9
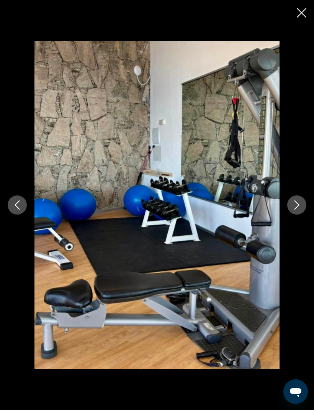
click at [301, 208] on icon "Next image" at bounding box center [296, 204] width 9 height 9
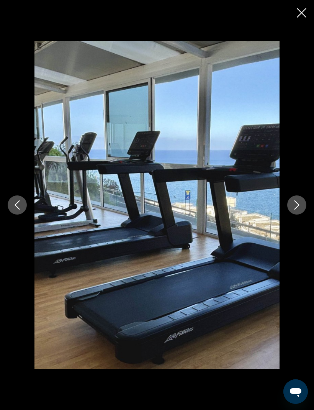
click at [297, 204] on icon "Next image" at bounding box center [296, 204] width 9 height 9
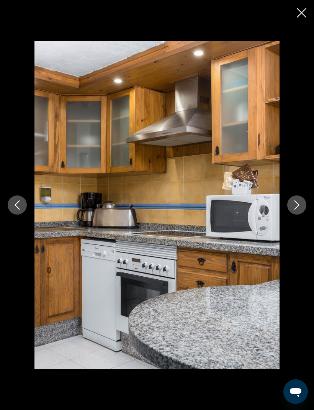
click at [303, 212] on button "Next image" at bounding box center [297, 205] width 19 height 19
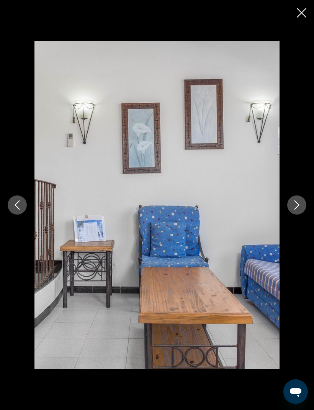
click at [298, 208] on icon "Next image" at bounding box center [296, 204] width 9 height 9
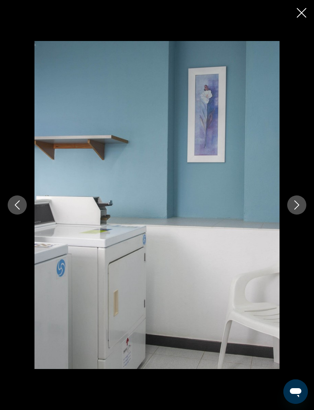
click at [299, 211] on button "Next image" at bounding box center [297, 205] width 19 height 19
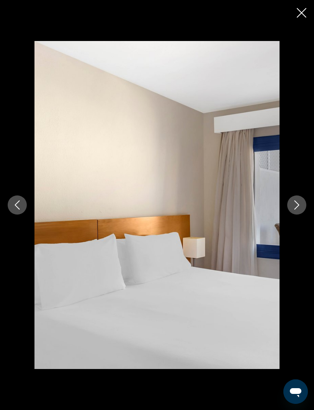
click at [300, 210] on button "Next image" at bounding box center [297, 205] width 19 height 19
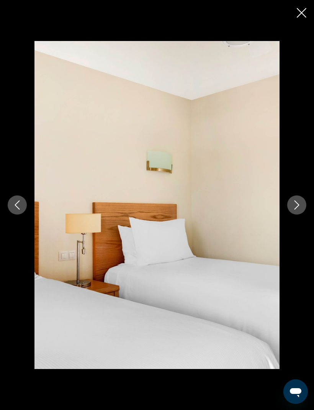
click at [298, 208] on icon "Next image" at bounding box center [296, 204] width 9 height 9
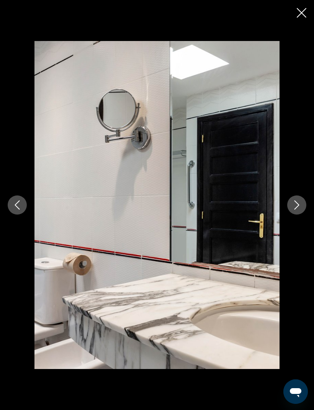
click at [297, 209] on icon "Next image" at bounding box center [296, 204] width 9 height 9
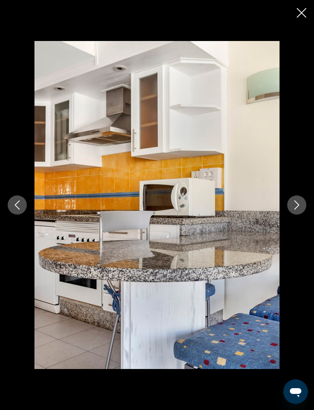
click at [302, 209] on button "Next image" at bounding box center [297, 205] width 19 height 19
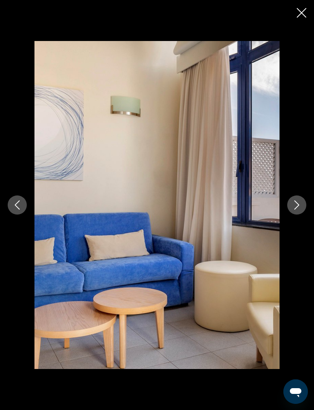
click at [299, 207] on icon "Next image" at bounding box center [296, 204] width 9 height 9
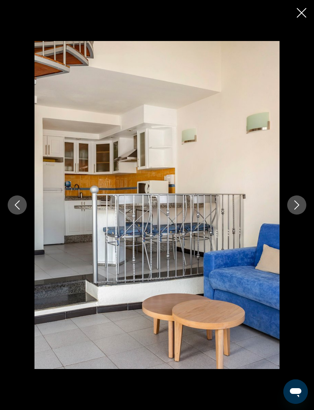
click at [299, 210] on button "Next image" at bounding box center [297, 205] width 19 height 19
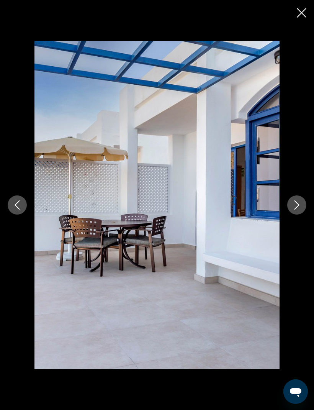
click at [302, 206] on button "Next image" at bounding box center [297, 205] width 19 height 19
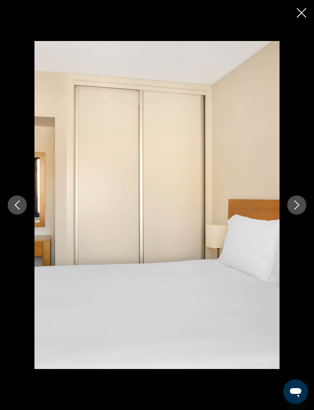
click at [301, 206] on icon "Next image" at bounding box center [296, 204] width 9 height 9
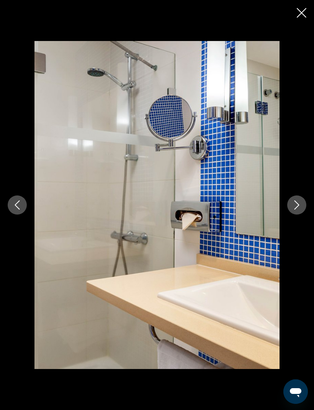
click at [298, 211] on button "Next image" at bounding box center [297, 205] width 19 height 19
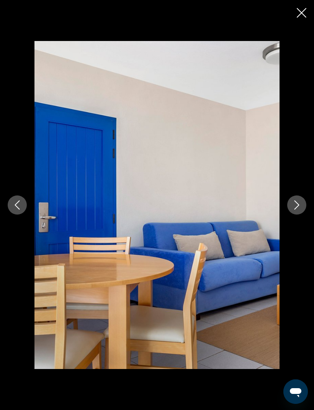
click at [303, 14] on icon "Close slideshow" at bounding box center [302, 13] width 10 height 10
click at [298, 12] on button "OS" at bounding box center [289, 11] width 20 height 16
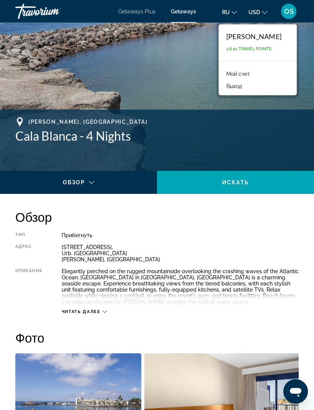
scroll to position [217, 0]
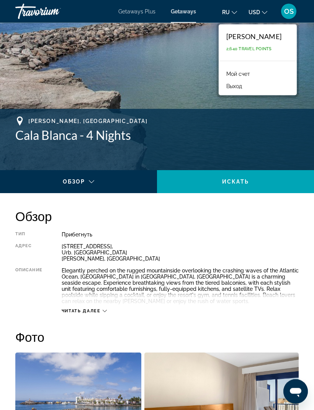
click at [94, 185] on div "Main content" at bounding box center [76, 188] width 141 height 9
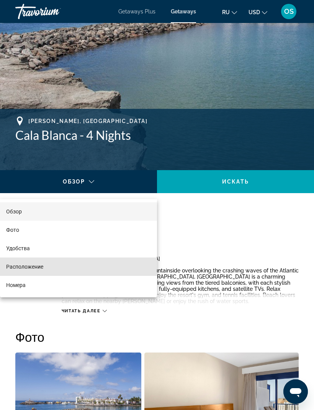
click at [38, 269] on span "Расположение" at bounding box center [24, 267] width 37 height 6
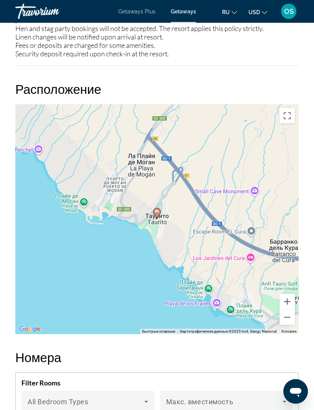
scroll to position [1402, 0]
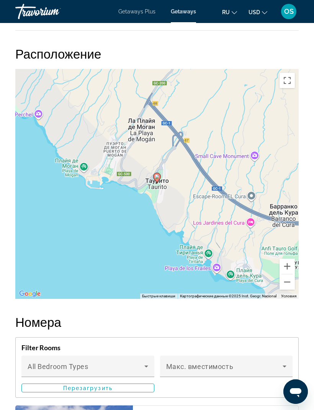
click at [287, 286] on button "Уменьшить" at bounding box center [287, 281] width 15 height 15
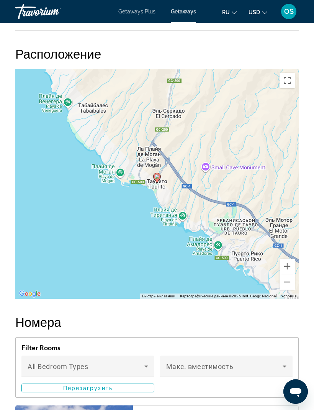
click at [288, 284] on button "Уменьшить" at bounding box center [287, 281] width 15 height 15
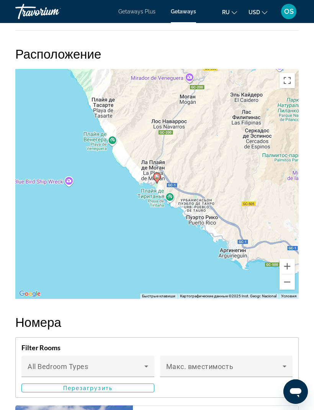
click at [291, 285] on button "Уменьшить" at bounding box center [287, 281] width 15 height 15
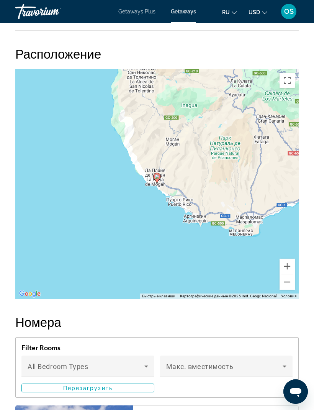
click at [292, 283] on button "Уменьшить" at bounding box center [287, 281] width 15 height 15
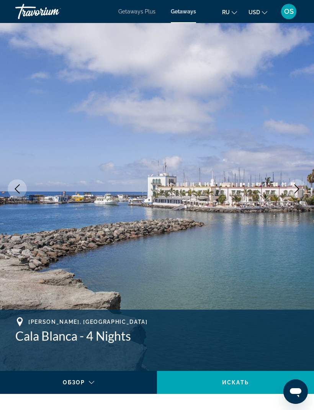
scroll to position [0, 0]
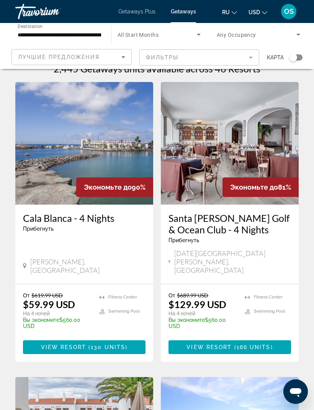
scroll to position [15, 0]
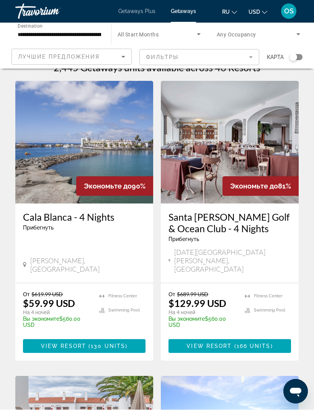
click at [265, 160] on img "Main content" at bounding box center [230, 142] width 138 height 123
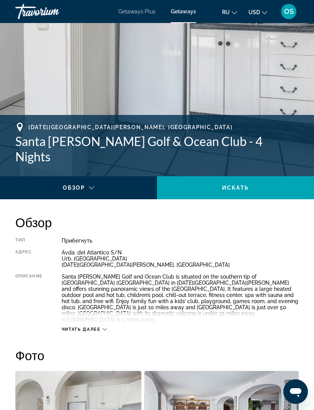
scroll to position [210, 0]
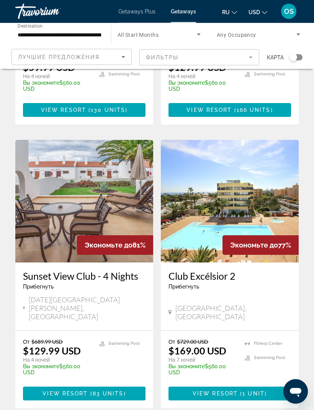
scroll to position [251, 0]
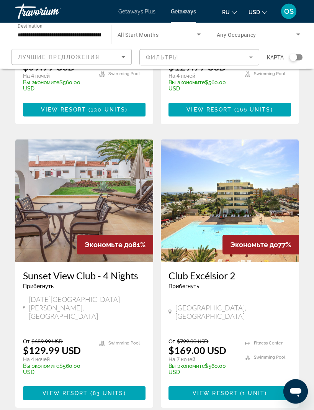
click at [266, 190] on img "Main content" at bounding box center [230, 201] width 138 height 123
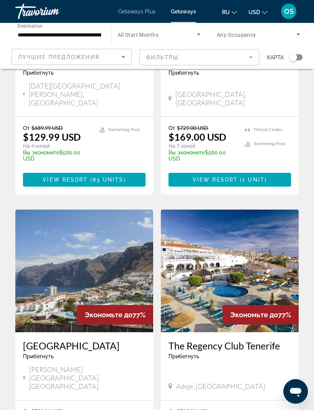
scroll to position [465, 0]
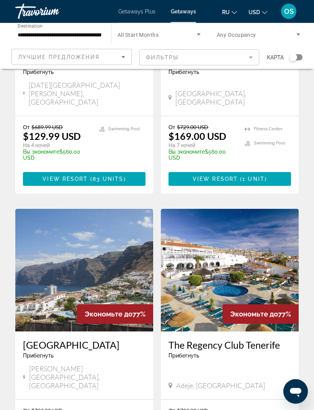
click at [115, 252] on img "Main content" at bounding box center [84, 270] width 138 height 123
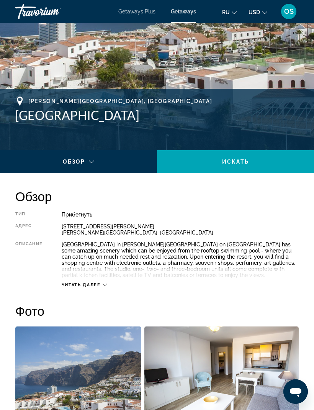
scroll to position [232, 0]
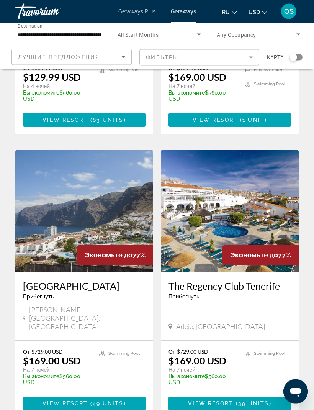
scroll to position [525, 0]
click at [266, 167] on img "Main content" at bounding box center [230, 211] width 138 height 123
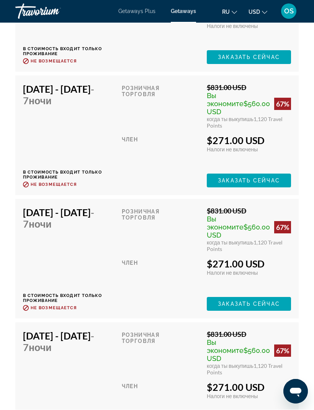
scroll to position [2147, 0]
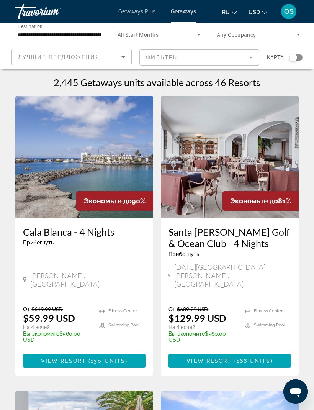
click at [36, 32] on input "**********" at bounding box center [60, 34] width 84 height 9
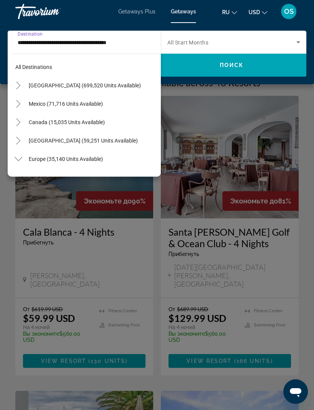
scroll to position [395, 0]
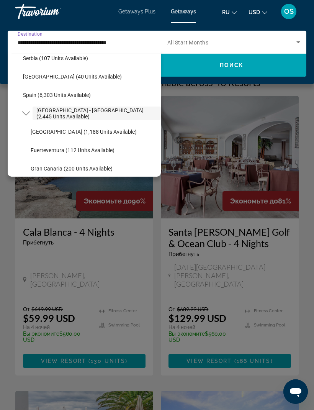
click at [54, 138] on span "Search widget" at bounding box center [94, 132] width 134 height 18
type input "**********"
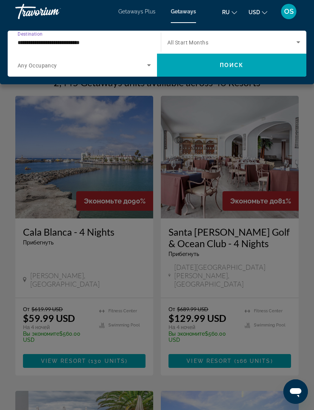
click at [152, 64] on icon "Search widget" at bounding box center [149, 65] width 9 height 9
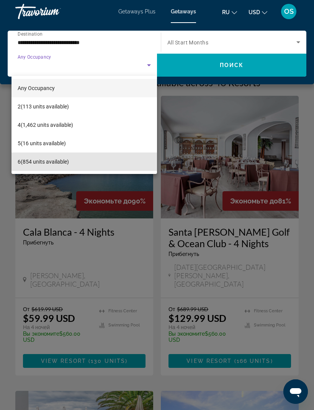
click at [50, 165] on span "6 (854 units available)" at bounding box center [43, 161] width 51 height 9
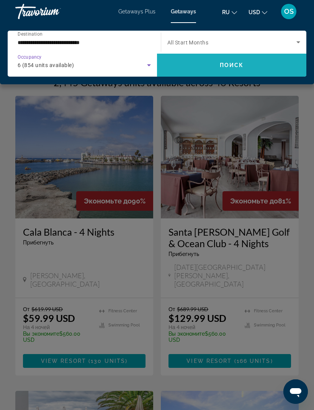
click at [235, 67] on span "Поиск" at bounding box center [232, 65] width 24 height 6
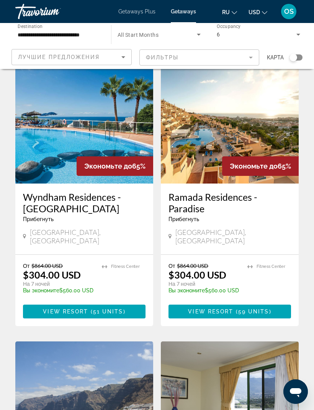
scroll to position [34, 0]
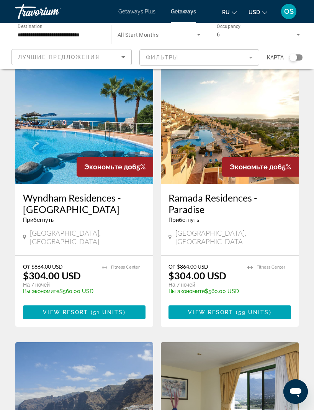
click at [99, 139] on img "Main content" at bounding box center [84, 123] width 138 height 123
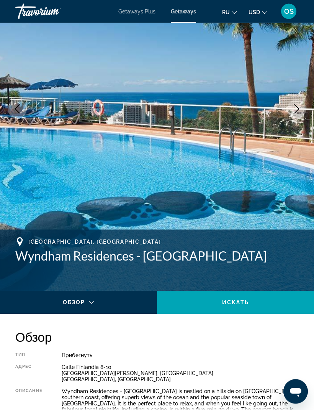
scroll to position [104, 0]
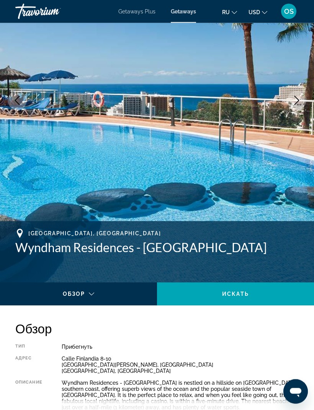
click at [95, 294] on div "Main content" at bounding box center [78, 301] width 145 height 21
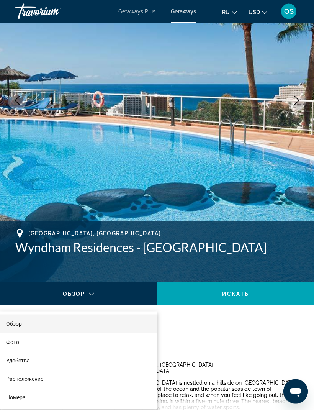
scroll to position [105, 0]
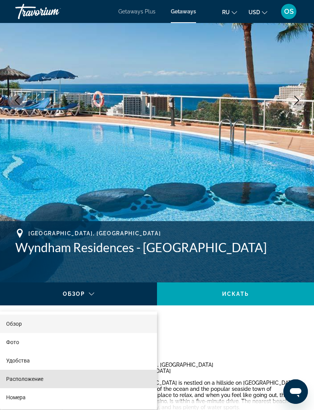
click at [41, 381] on span "Расположение" at bounding box center [24, 379] width 37 height 6
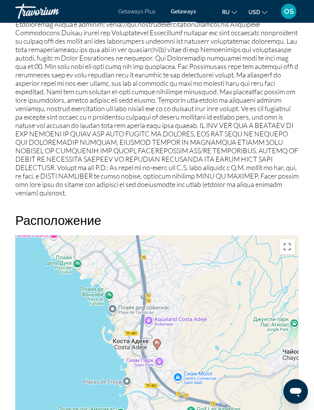
scroll to position [1383, 0]
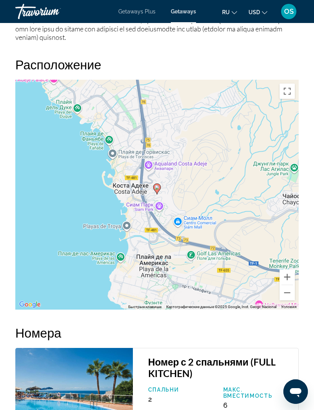
click at [289, 286] on button "Уменьшить" at bounding box center [287, 292] width 15 height 15
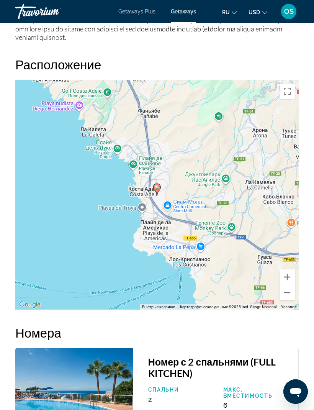
click at [289, 285] on button "Уменьшить" at bounding box center [287, 292] width 15 height 15
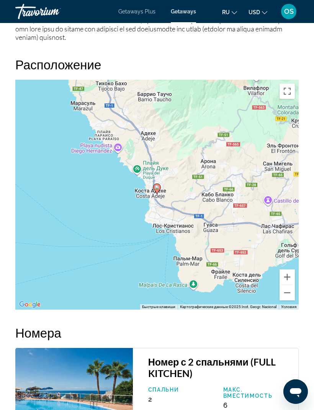
click at [292, 285] on button "Уменьшить" at bounding box center [287, 292] width 15 height 15
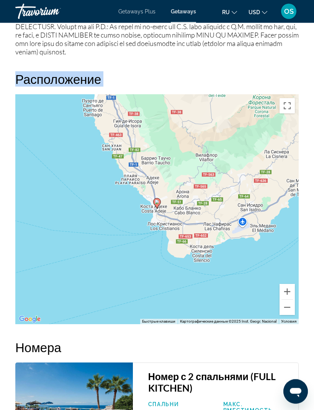
scroll to position [1368, 0]
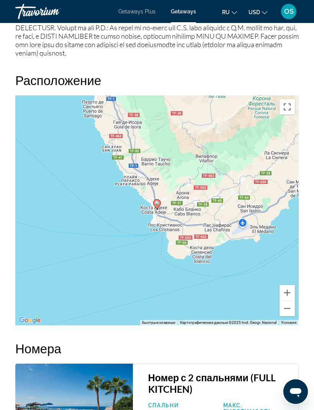
click at [288, 301] on button "Уменьшить" at bounding box center [287, 308] width 15 height 15
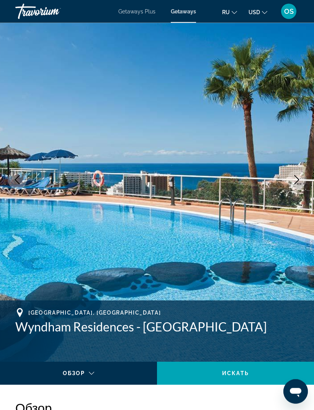
scroll to position [0, 0]
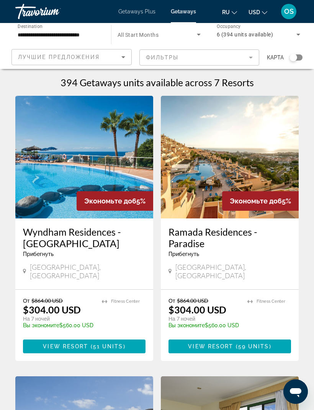
click at [257, 237] on h3 "Ramada Residences - Paradise" at bounding box center [230, 237] width 123 height 23
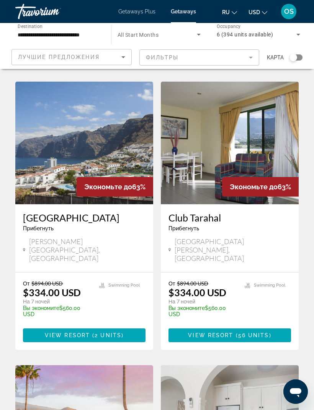
scroll to position [294, 0]
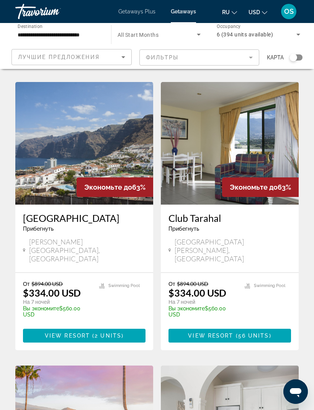
click at [242, 160] on img "Main content" at bounding box center [230, 143] width 138 height 123
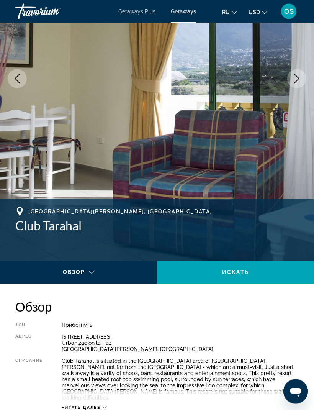
scroll to position [129, 0]
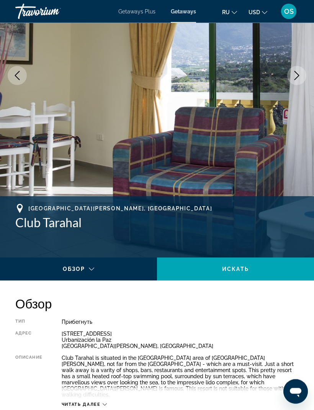
click at [88, 270] on div "Main content" at bounding box center [78, 276] width 145 height 21
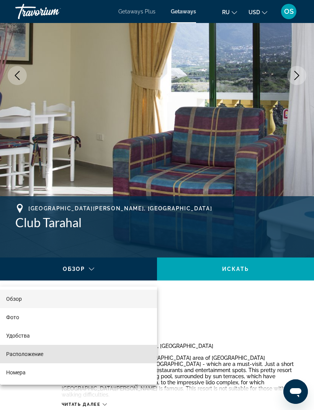
click at [38, 357] on span "Расположение" at bounding box center [24, 354] width 37 height 6
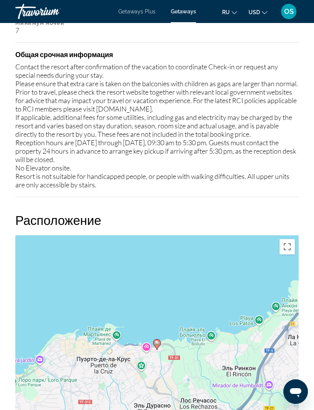
scroll to position [1221, 0]
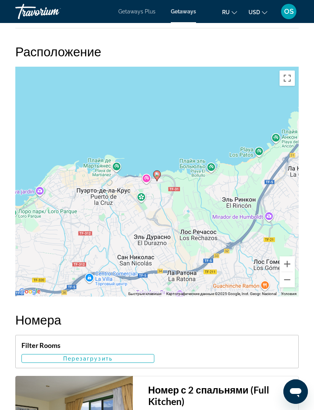
click at [288, 288] on button "Уменьшить" at bounding box center [287, 279] width 15 height 15
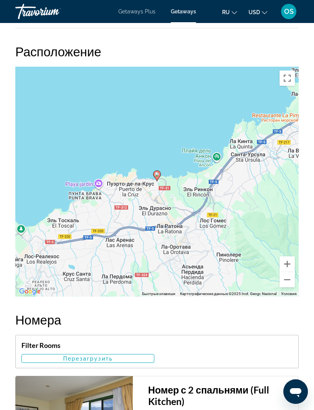
click at [287, 288] on button "Уменьшить" at bounding box center [287, 279] width 15 height 15
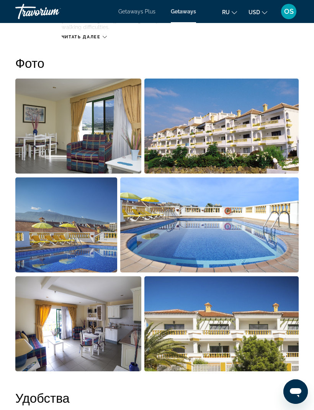
scroll to position [497, 0]
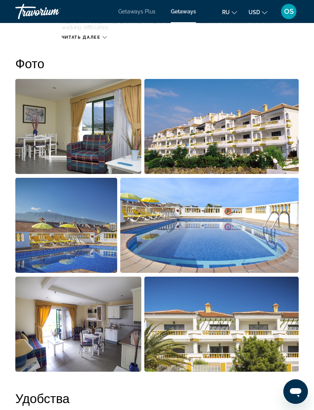
click at [122, 132] on img "Open full-screen image slider" at bounding box center [78, 126] width 126 height 95
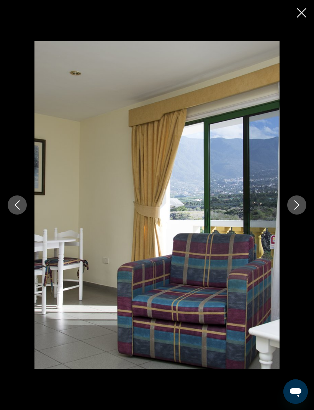
click at [296, 208] on icon "Next image" at bounding box center [296, 204] width 9 height 9
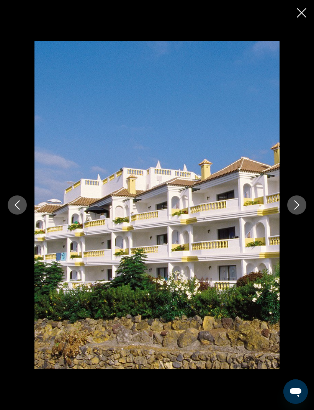
click at [294, 212] on button "Next image" at bounding box center [297, 205] width 19 height 19
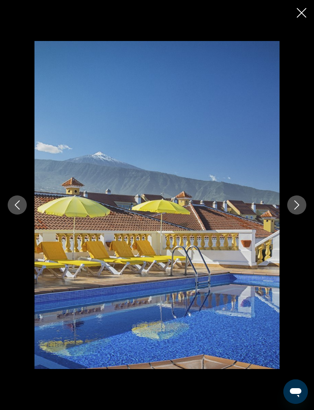
click at [297, 206] on icon "Next image" at bounding box center [296, 204] width 9 height 9
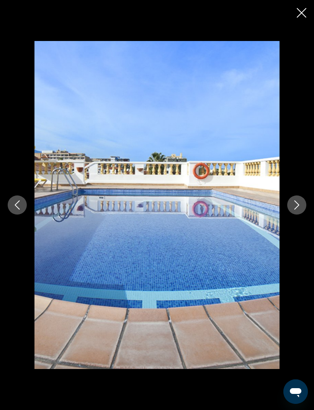
click at [295, 207] on icon "Next image" at bounding box center [296, 204] width 9 height 9
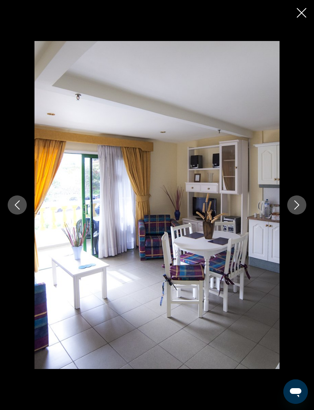
click at [296, 208] on icon "Next image" at bounding box center [297, 204] width 5 height 9
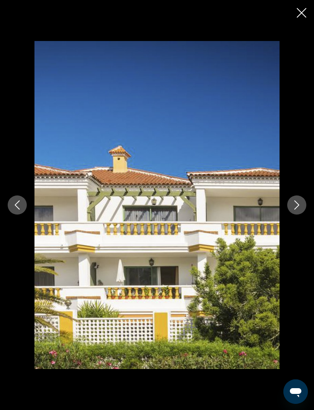
click at [298, 206] on icon "Next image" at bounding box center [297, 204] width 5 height 9
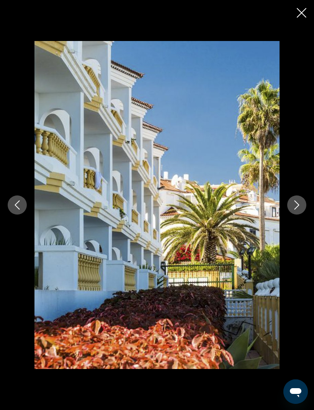
click at [297, 210] on button "Next image" at bounding box center [297, 205] width 19 height 19
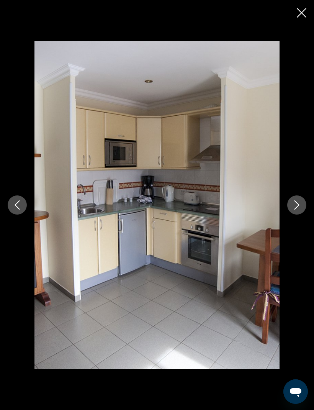
click at [297, 206] on icon "Next image" at bounding box center [296, 204] width 9 height 9
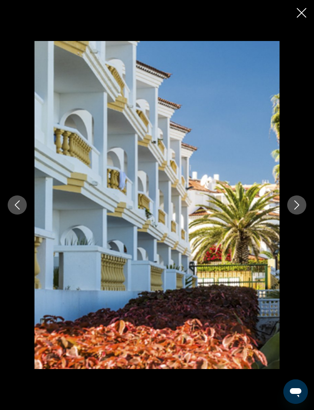
click at [296, 208] on icon "Next image" at bounding box center [297, 204] width 5 height 9
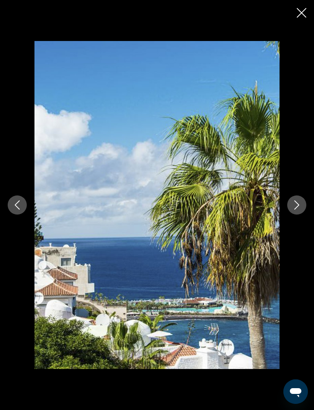
click at [294, 209] on icon "Next image" at bounding box center [296, 204] width 9 height 9
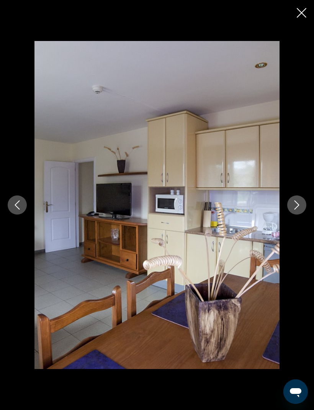
click at [297, 208] on icon "Next image" at bounding box center [296, 204] width 9 height 9
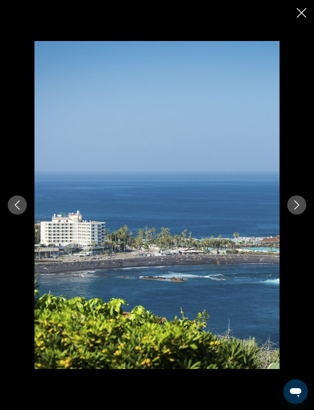
click at [296, 209] on icon "Next image" at bounding box center [296, 204] width 9 height 9
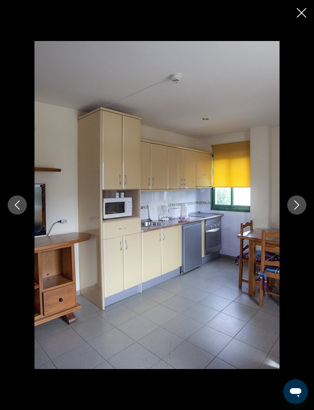
click at [297, 206] on icon "Next image" at bounding box center [296, 204] width 9 height 9
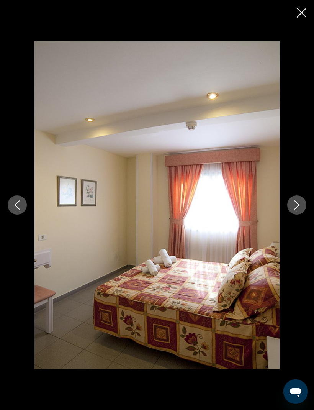
click at [296, 211] on button "Next image" at bounding box center [297, 205] width 19 height 19
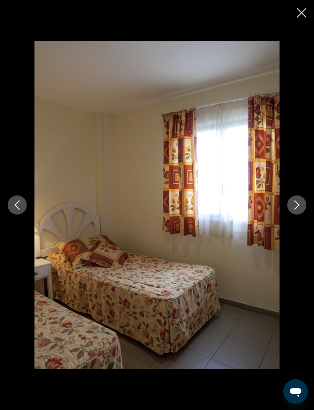
click at [297, 209] on icon "Next image" at bounding box center [296, 204] width 9 height 9
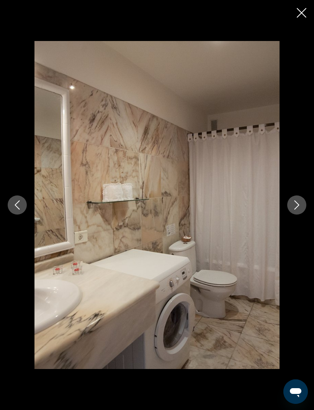
click at [296, 211] on button "Next image" at bounding box center [297, 205] width 19 height 19
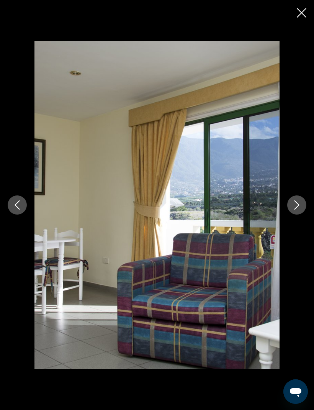
click at [298, 12] on icon "Close slideshow" at bounding box center [302, 13] width 10 height 10
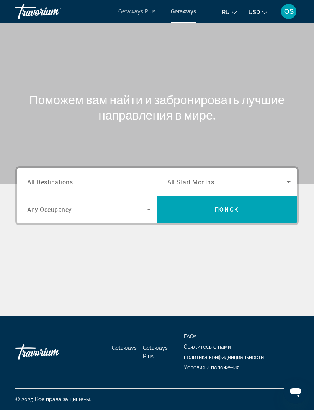
click at [64, 183] on span "All Destinations" at bounding box center [50, 181] width 46 height 7
click at [64, 183] on input "Destination All Destinations" at bounding box center [89, 182] width 124 height 9
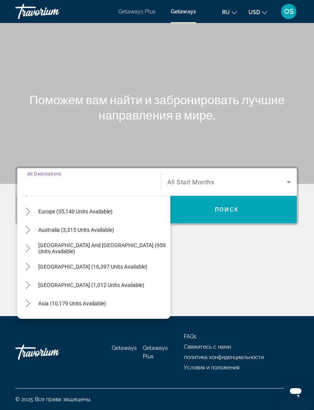
scroll to position [90, 0]
click at [32, 205] on mat-icon "Toggle Europe (35,140 units available)" at bounding box center [27, 211] width 13 height 13
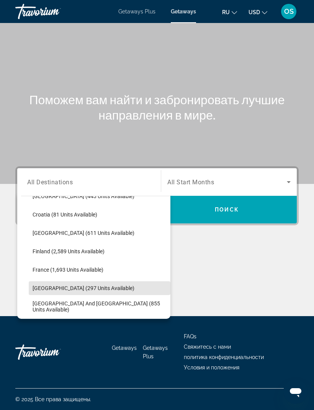
scroll to position [161, 0]
click at [53, 266] on span "France (1,693 units available)" at bounding box center [68, 269] width 71 height 6
type input "**********"
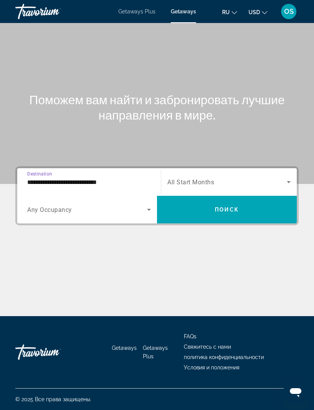
click at [148, 205] on icon "Search widget" at bounding box center [149, 209] width 9 height 9
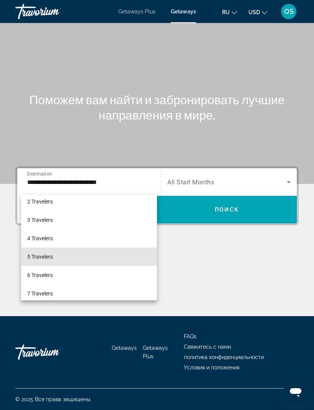
scroll to position [25, 0]
click at [87, 256] on mat-option "5 Travelers" at bounding box center [89, 255] width 136 height 18
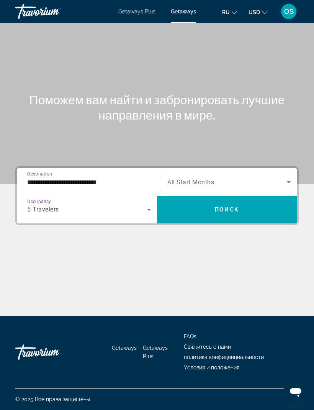
click at [253, 200] on span "Search widget" at bounding box center [227, 209] width 140 height 18
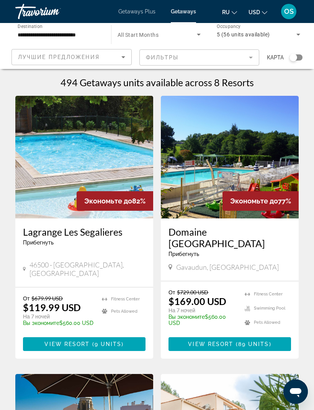
scroll to position [25, 0]
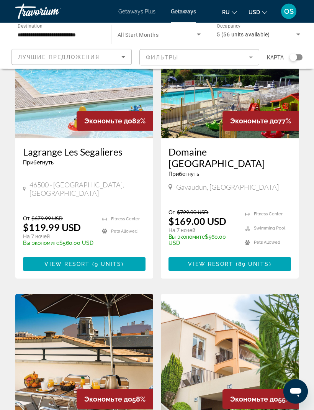
click at [271, 345] on img "Main content" at bounding box center [230, 355] width 138 height 123
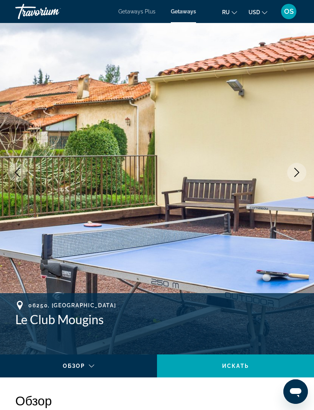
scroll to position [31, 0]
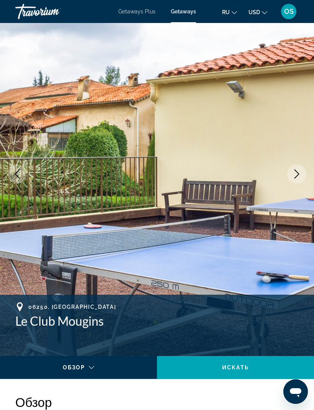
click at [295, 179] on button "Next image" at bounding box center [297, 173] width 19 height 19
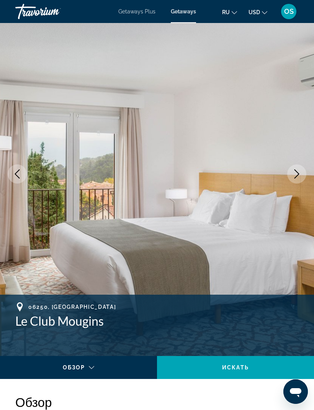
click at [296, 176] on icon "Next image" at bounding box center [296, 173] width 9 height 9
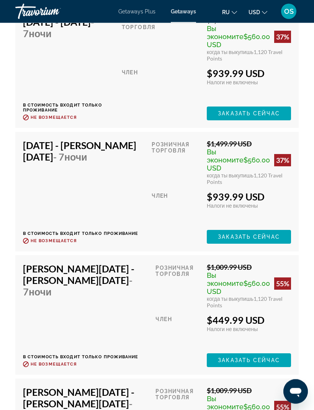
scroll to position [2949, 0]
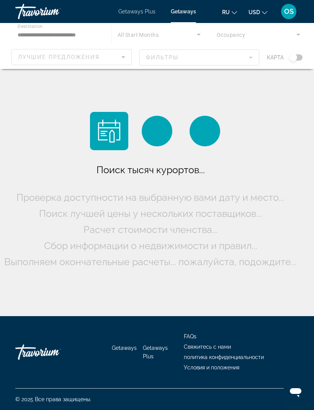
scroll to position [25, 0]
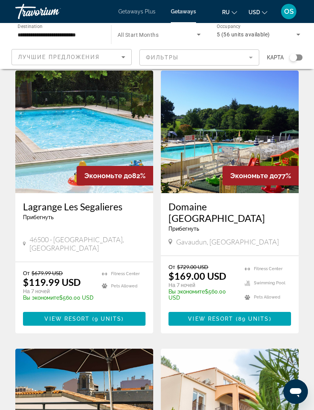
click at [269, 149] on img "Main content" at bounding box center [230, 132] width 138 height 123
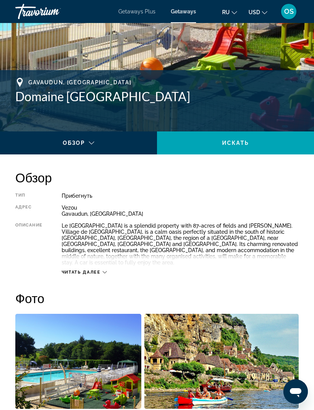
scroll to position [254, 0]
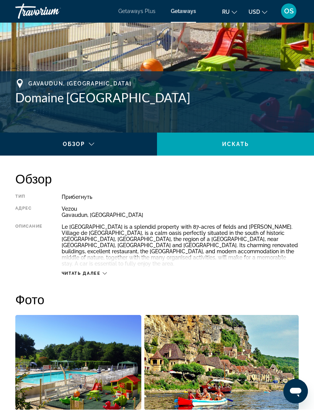
click at [92, 145] on div "Main content" at bounding box center [78, 151] width 145 height 21
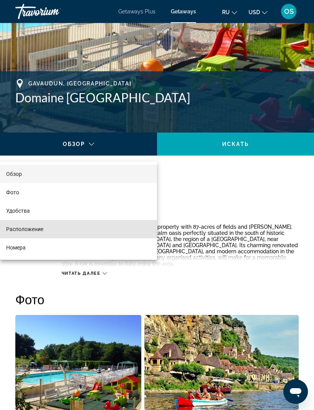
click at [41, 231] on span "Расположение" at bounding box center [24, 229] width 37 height 6
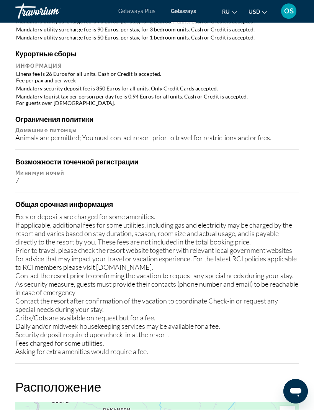
scroll to position [1351, 0]
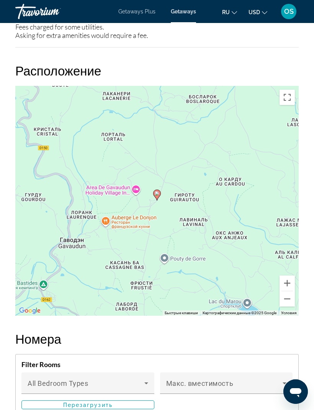
click at [288, 291] on button "Уменьшить" at bounding box center [287, 298] width 15 height 15
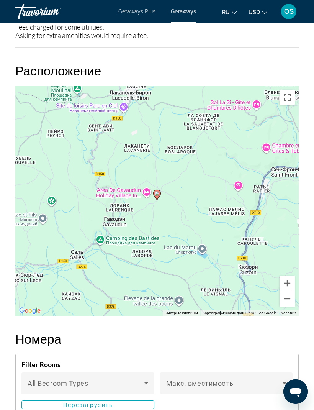
click at [289, 291] on button "Уменьшить" at bounding box center [287, 298] width 15 height 15
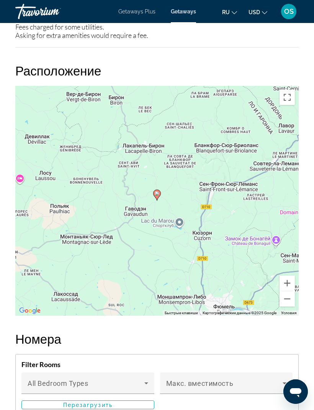
click at [288, 291] on button "Уменьшить" at bounding box center [287, 298] width 15 height 15
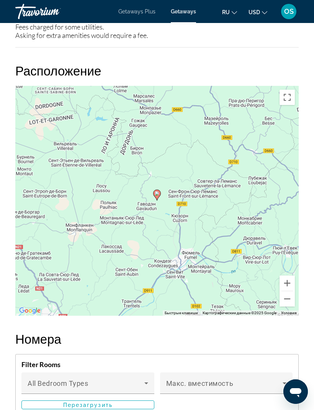
click at [289, 291] on button "Уменьшить" at bounding box center [287, 298] width 15 height 15
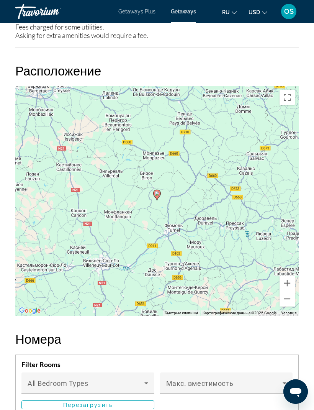
click at [289, 291] on button "Уменьшить" at bounding box center [287, 298] width 15 height 15
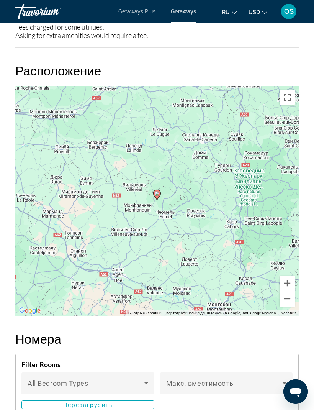
click at [289, 291] on button "Уменьшить" at bounding box center [287, 298] width 15 height 15
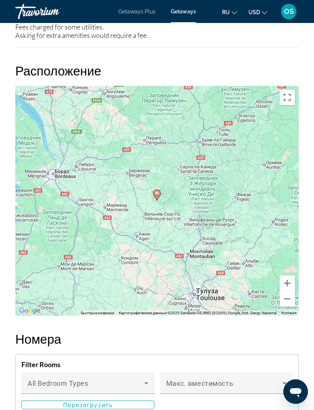
click at [291, 291] on button "Уменьшить" at bounding box center [287, 298] width 15 height 15
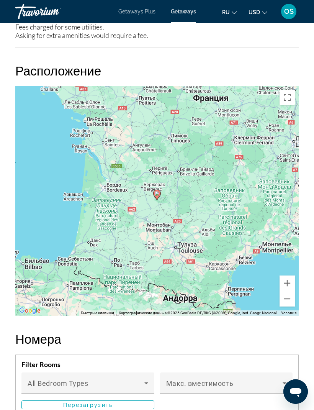
click at [288, 291] on button "Уменьшить" at bounding box center [287, 298] width 15 height 15
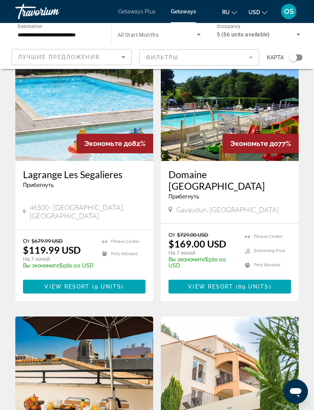
scroll to position [57, 0]
click at [79, 104] on img "Main content" at bounding box center [84, 100] width 138 height 123
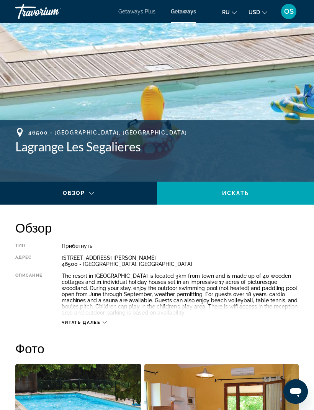
scroll to position [179, 0]
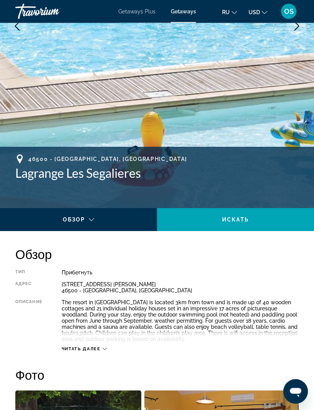
click at [92, 218] on div "Main content" at bounding box center [78, 226] width 145 height 21
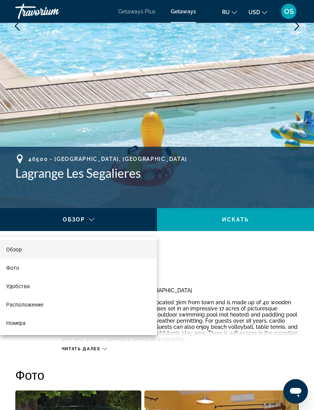
scroll to position [179, 0]
click at [43, 308] on span "Расположение" at bounding box center [24, 304] width 37 height 9
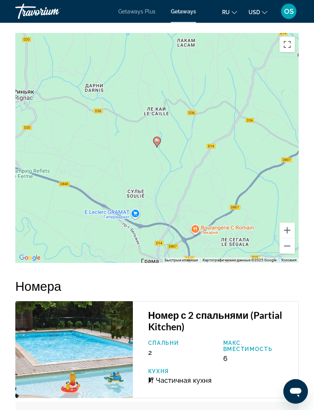
scroll to position [1321, 0]
click at [288, 249] on button "Уменьшить" at bounding box center [287, 245] width 15 height 15
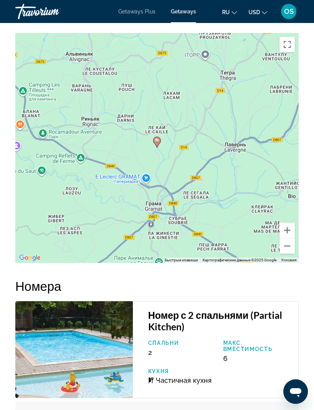
click at [289, 248] on button "Уменьшить" at bounding box center [287, 245] width 15 height 15
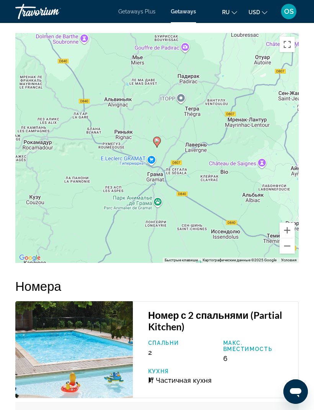
click at [286, 248] on button "Уменьшить" at bounding box center [287, 245] width 15 height 15
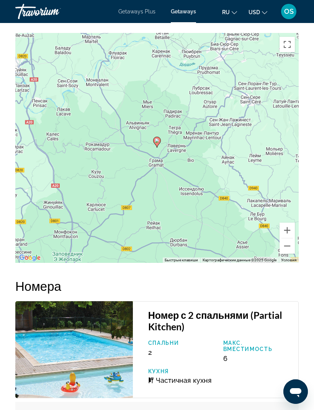
click at [291, 248] on button "Уменьшить" at bounding box center [287, 245] width 15 height 15
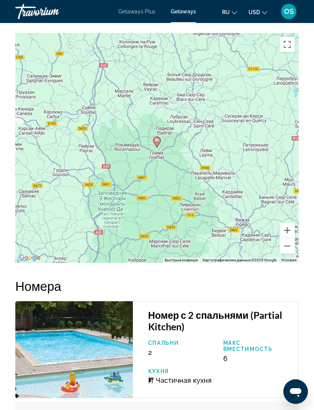
click at [287, 246] on button "Уменьшить" at bounding box center [287, 245] width 15 height 15
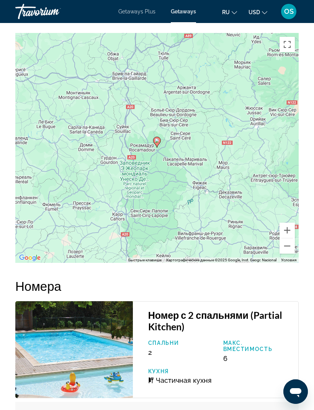
click at [286, 249] on button "Уменьшить" at bounding box center [287, 245] width 15 height 15
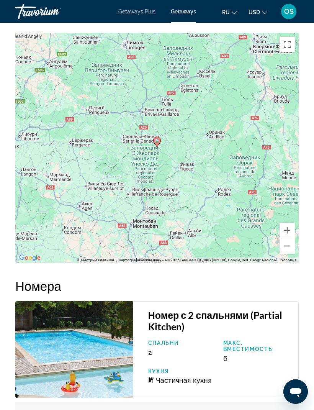
click at [286, 249] on button "Уменьшить" at bounding box center [287, 245] width 15 height 15
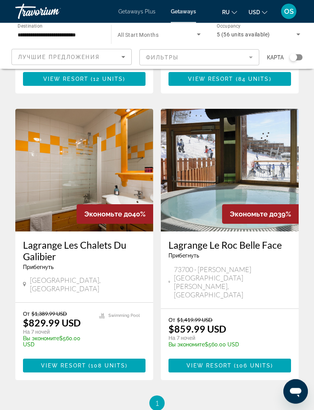
scroll to position [828, 0]
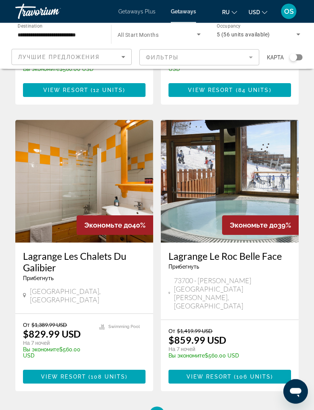
click at [224, 173] on img "Main content" at bounding box center [230, 181] width 138 height 123
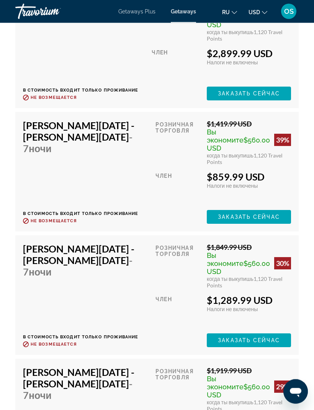
scroll to position [2101, 0]
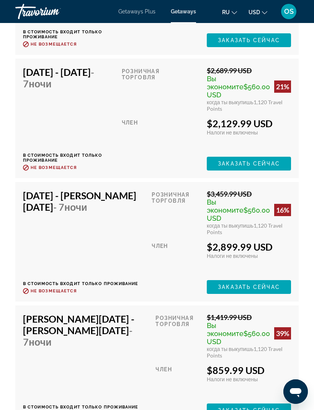
scroll to position [25, 0]
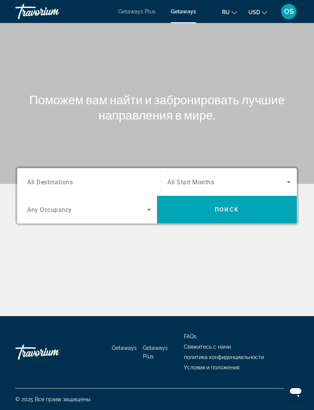
click at [60, 183] on span "All Destinations" at bounding box center [50, 181] width 46 height 7
click at [60, 183] on input "Destination All Destinations" at bounding box center [89, 182] width 124 height 9
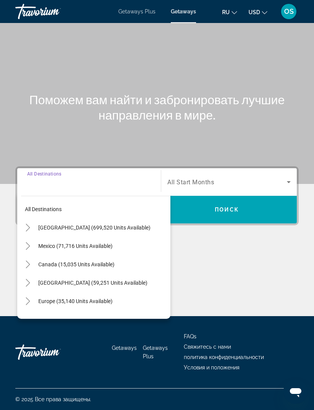
scroll to position [25, 0]
click at [34, 295] on mat-icon "Toggle Europe (35,140 units available)" at bounding box center [27, 301] width 13 height 13
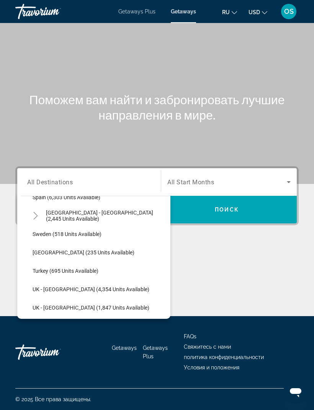
scroll to position [435, 0]
click at [66, 268] on span "Turkey (695 units available)" at bounding box center [66, 271] width 66 height 6
type input "**********"
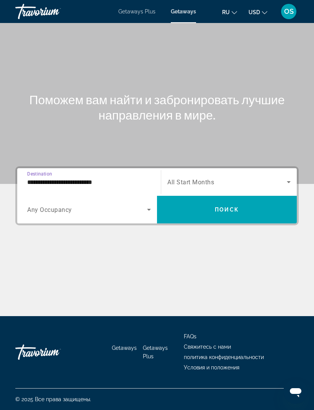
click at [151, 205] on icon "Search widget" at bounding box center [149, 209] width 9 height 9
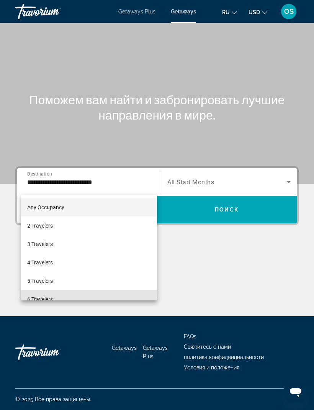
click at [45, 297] on span "6 Travelers" at bounding box center [40, 299] width 26 height 9
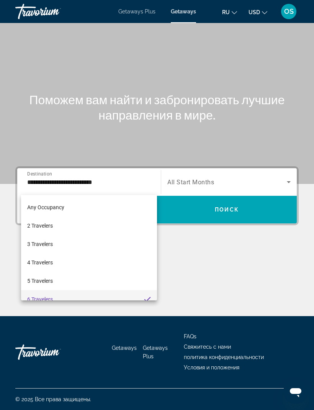
scroll to position [8, 0]
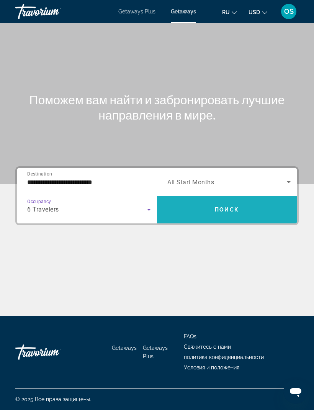
click at [236, 207] on span "Поиск" at bounding box center [227, 210] width 24 height 6
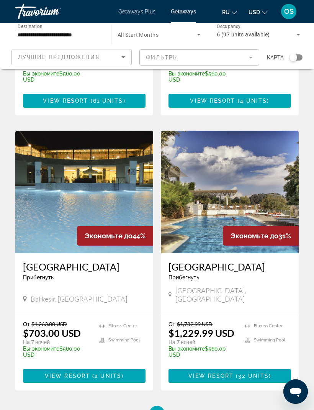
scroll to position [251, 0]
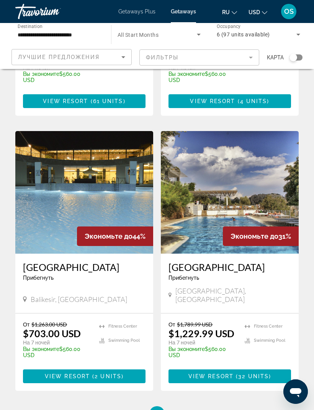
click at [74, 192] on img "Main content" at bounding box center [84, 192] width 138 height 123
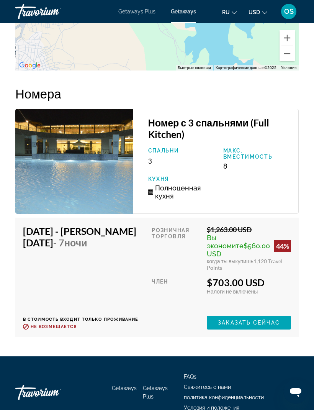
scroll to position [1537, 0]
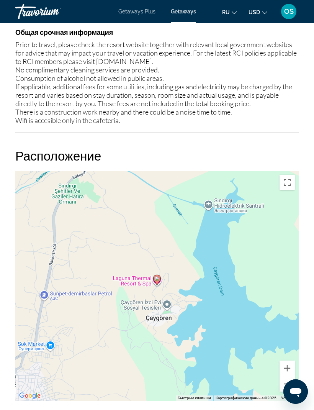
scroll to position [25, 0]
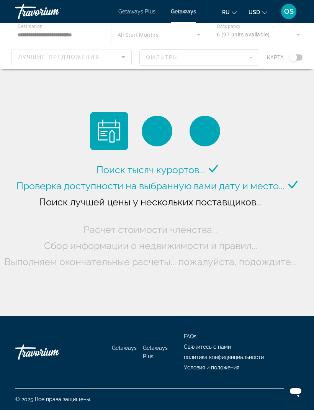
click at [103, 31] on div "Main content" at bounding box center [157, 46] width 314 height 46
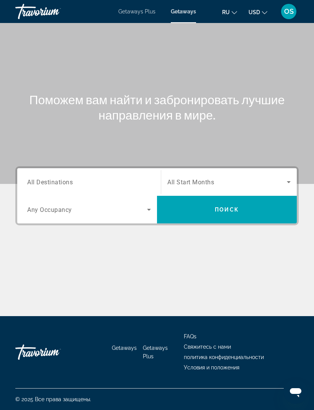
click at [58, 186] on div "Destination All Destinations" at bounding box center [89, 182] width 124 height 22
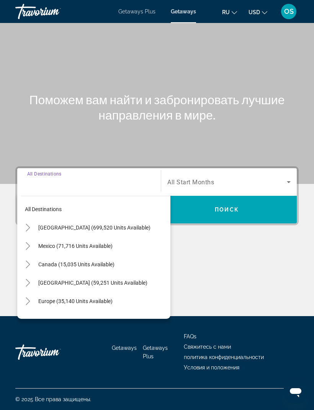
click at [31, 297] on icon "Toggle Europe (35,140 units available)" at bounding box center [28, 301] width 8 height 8
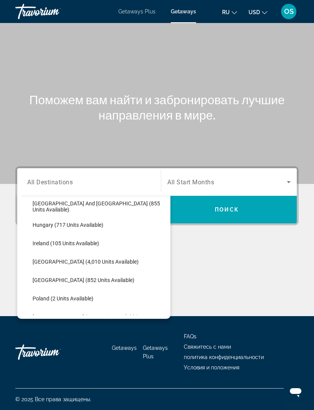
scroll to position [262, 0]
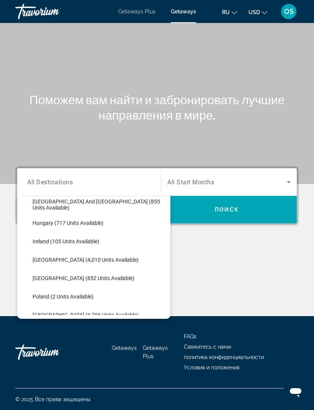
click at [80, 275] on span "[GEOGRAPHIC_DATA] (852 units available)" at bounding box center [84, 278] width 102 height 6
type input "**********"
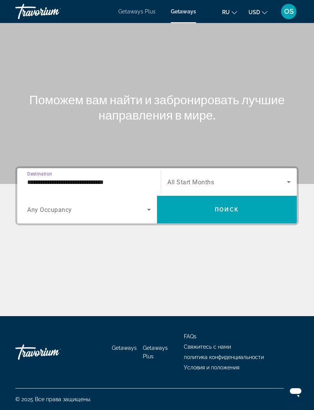
click at [146, 205] on icon "Search widget" at bounding box center [149, 209] width 9 height 9
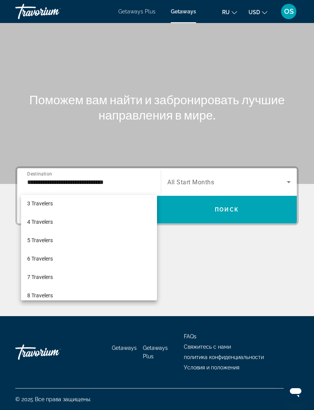
scroll to position [40, 0]
click at [232, 188] on div at bounding box center [157, 205] width 314 height 410
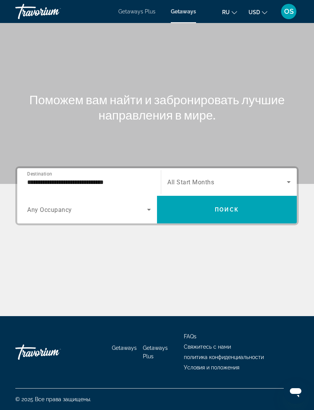
click at [151, 205] on icon "Search widget" at bounding box center [149, 209] width 9 height 9
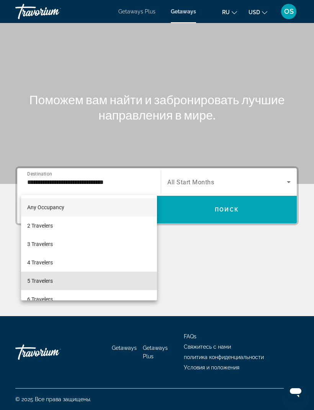
click at [44, 281] on span "5 Travelers" at bounding box center [40, 280] width 26 height 9
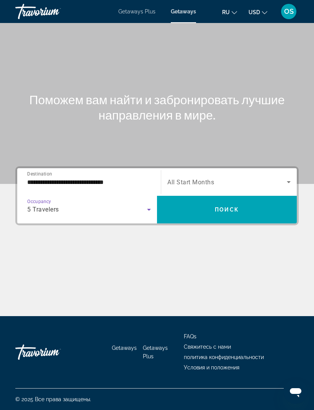
click at [228, 207] on span "Поиск" at bounding box center [227, 210] width 24 height 6
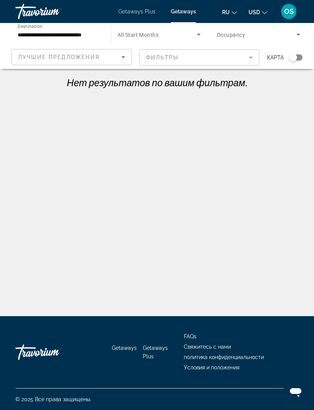
click at [127, 59] on icon "Sort by" at bounding box center [123, 57] width 9 height 9
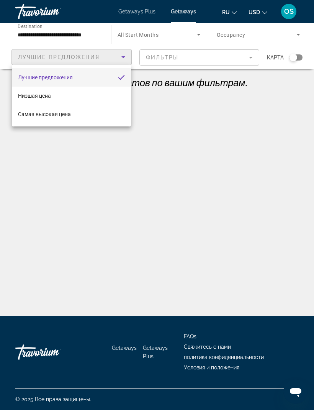
click at [56, 38] on div at bounding box center [157, 205] width 314 height 410
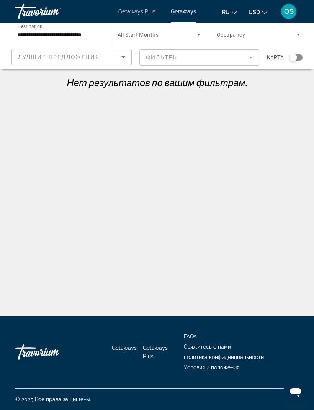
click at [41, 34] on input "**********" at bounding box center [60, 34] width 84 height 9
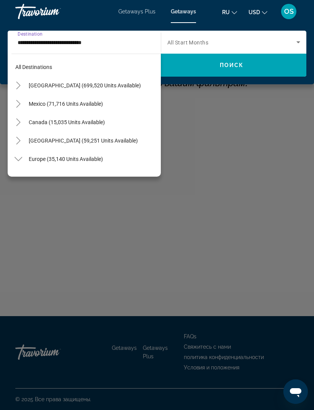
scroll to position [285, 0]
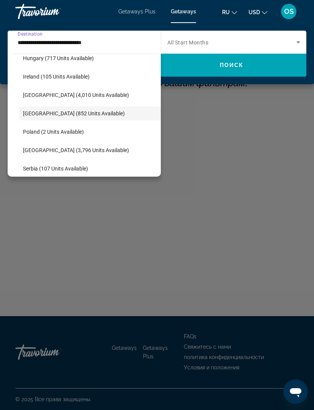
click at [85, 113] on span "[GEOGRAPHIC_DATA] (852 units available)" at bounding box center [74, 113] width 102 height 6
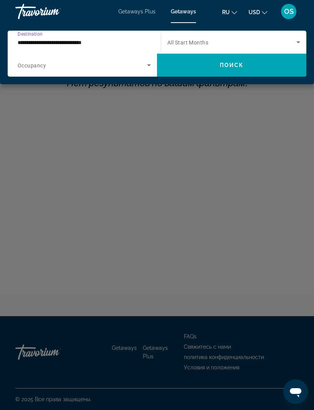
click at [150, 67] on icon "Search widget" at bounding box center [149, 65] width 9 height 9
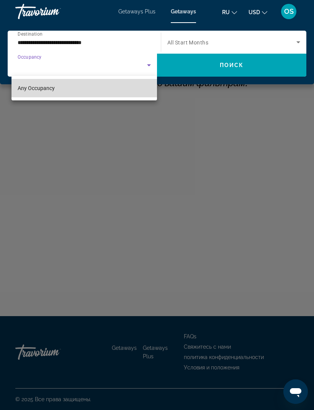
click at [135, 91] on mat-option "Any Occupancy" at bounding box center [85, 88] width 146 height 18
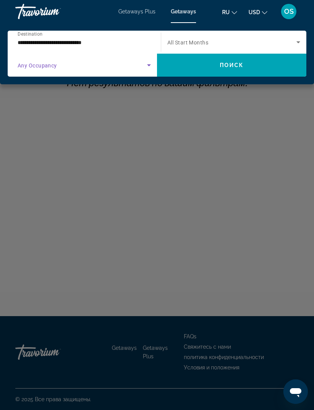
click at [255, 60] on span "Search widget" at bounding box center [232, 65] width 150 height 18
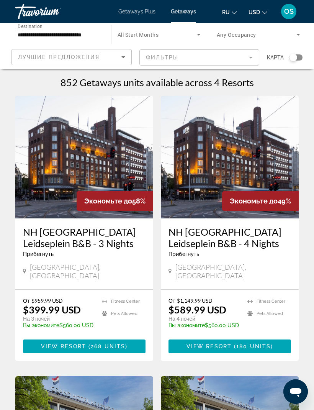
click at [112, 198] on span "Экономьте до" at bounding box center [108, 201] width 48 height 8
click at [79, 177] on img "Main content" at bounding box center [84, 157] width 138 height 123
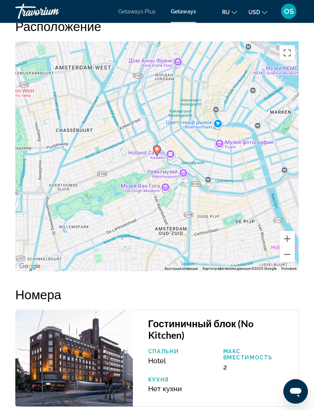
scroll to position [1167, 0]
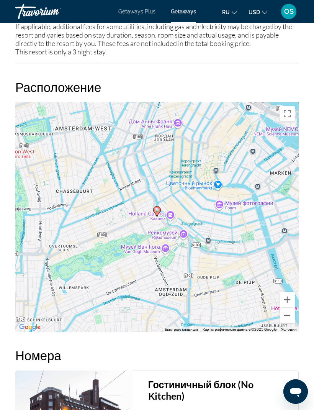
scroll to position [1104, 0]
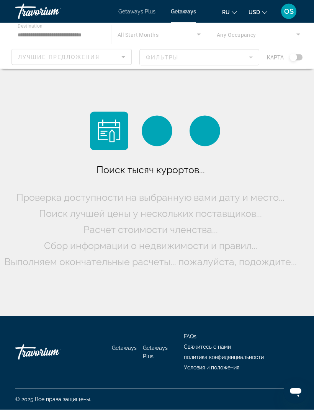
scroll to position [25, 0]
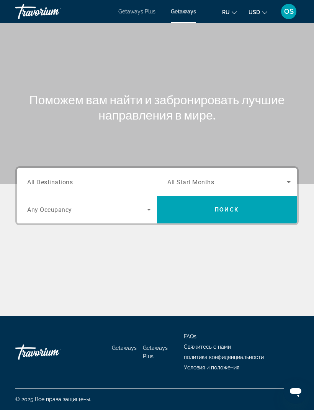
click at [64, 182] on span "All Destinations" at bounding box center [50, 181] width 46 height 7
click at [64, 182] on input "Destination All Destinations" at bounding box center [89, 182] width 124 height 9
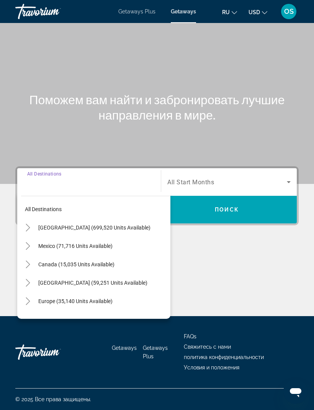
scroll to position [25, 0]
click at [56, 298] on span "Europe (35,140 units available)" at bounding box center [75, 301] width 74 height 6
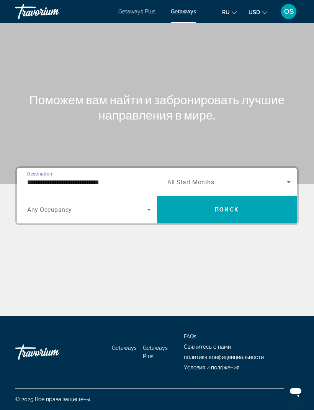
click at [42, 178] on input "**********" at bounding box center [89, 182] width 124 height 9
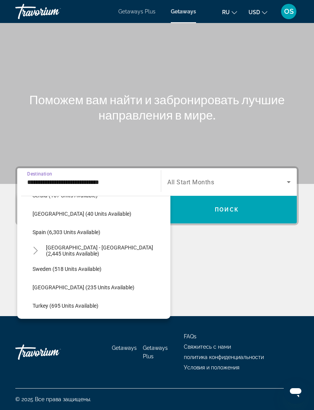
scroll to position [401, 0]
click at [294, 171] on div "Start Month All Start Months" at bounding box center [229, 181] width 136 height 21
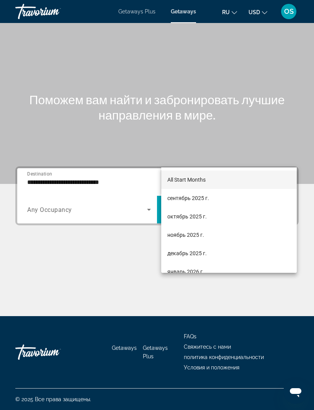
click at [46, 157] on div at bounding box center [157, 205] width 314 height 410
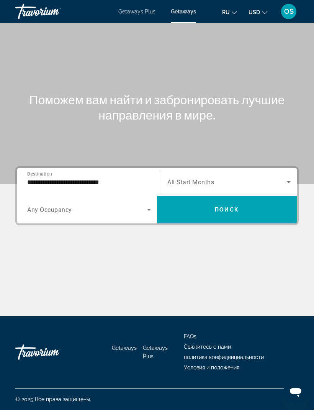
click at [44, 178] on input "**********" at bounding box center [89, 182] width 124 height 9
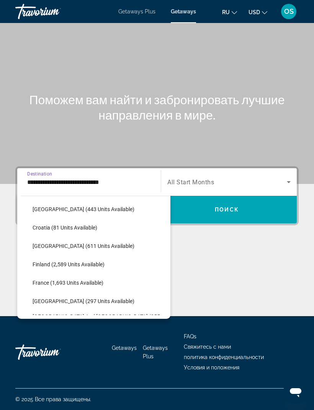
scroll to position [146, 0]
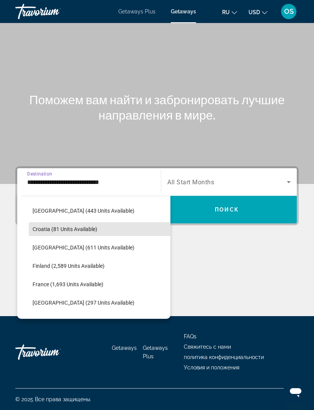
click at [74, 226] on span "Croatia (81 units available)" at bounding box center [65, 229] width 65 height 6
type input "**********"
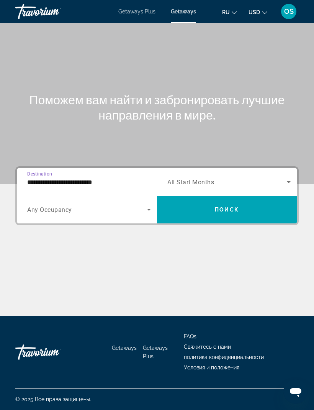
click at [228, 207] on span "Поиск" at bounding box center [227, 210] width 24 height 6
click at [58, 179] on span "All Destinations" at bounding box center [50, 181] width 46 height 7
click at [58, 179] on input "Destination All Destinations" at bounding box center [89, 182] width 124 height 9
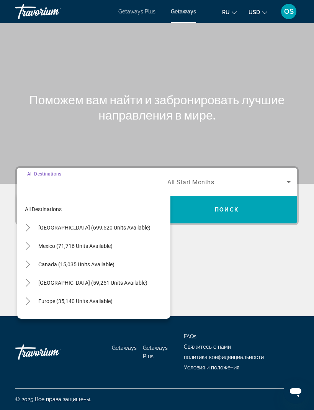
scroll to position [25, 0]
click at [31, 297] on icon "Toggle Europe (35,140 units available)" at bounding box center [28, 301] width 8 height 8
click at [63, 292] on span "Search widget" at bounding box center [103, 301] width 136 height 18
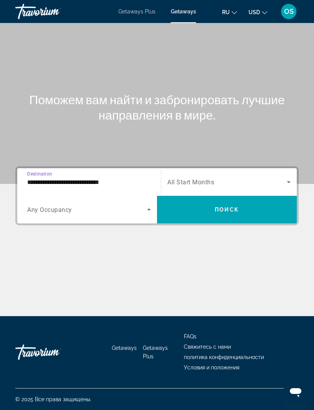
click at [46, 178] on input "**********" at bounding box center [89, 182] width 124 height 9
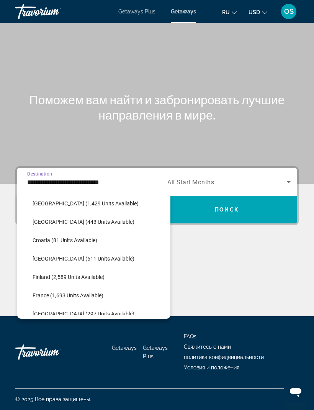
scroll to position [135, 0]
click at [58, 255] on span "[GEOGRAPHIC_DATA] (611 units available)" at bounding box center [84, 258] width 102 height 6
type input "**********"
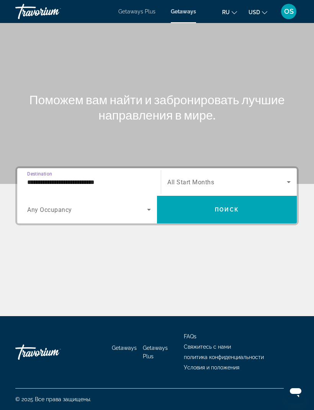
click at [151, 205] on icon "Search widget" at bounding box center [149, 209] width 9 height 9
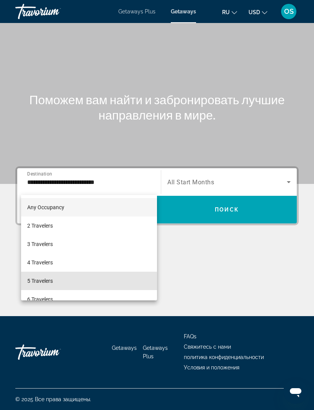
click at [50, 282] on span "5 Travelers" at bounding box center [40, 280] width 26 height 9
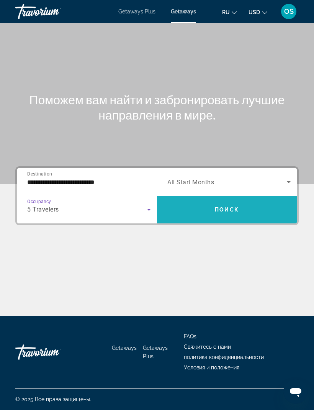
click at [232, 207] on span "Поиск" at bounding box center [227, 210] width 24 height 6
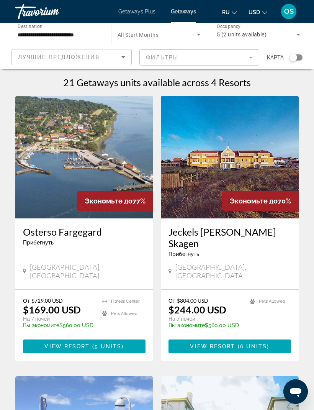
click at [113, 151] on img "Main content" at bounding box center [84, 157] width 138 height 123
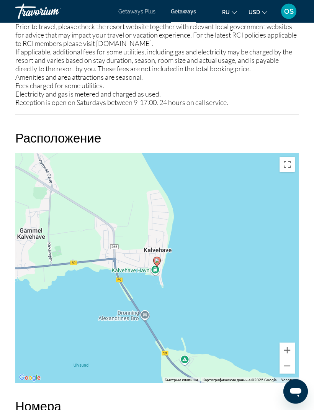
scroll to position [1159, 0]
click at [289, 358] on button "Уменьшить" at bounding box center [287, 365] width 15 height 15
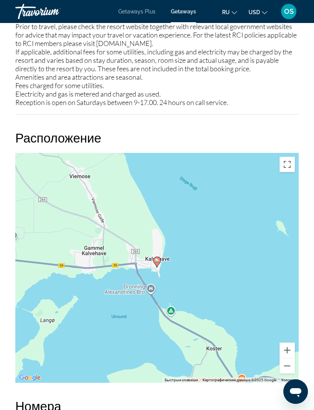
click at [289, 358] on button "Уменьшить" at bounding box center [287, 365] width 15 height 15
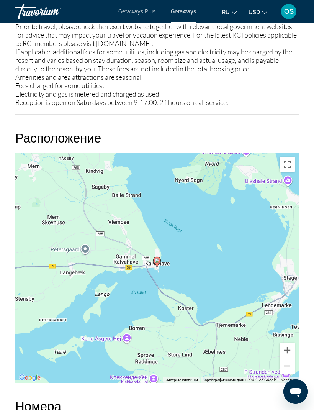
click at [291, 358] on button "Уменьшить" at bounding box center [287, 365] width 15 height 15
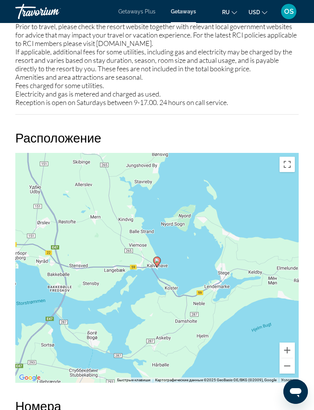
click at [289, 358] on button "Уменьшить" at bounding box center [287, 365] width 15 height 15
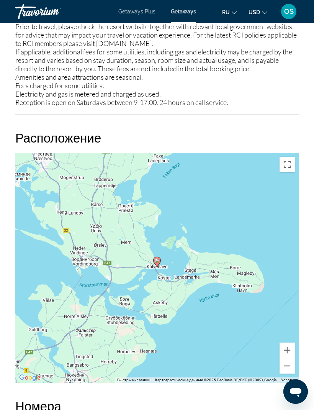
click at [291, 358] on button "Уменьшить" at bounding box center [287, 365] width 15 height 15
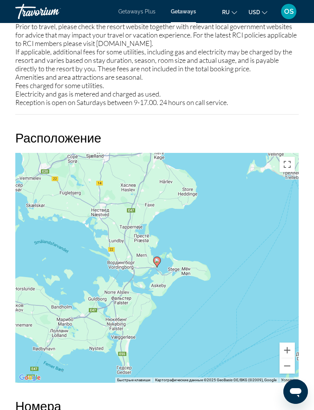
click at [290, 358] on button "Уменьшить" at bounding box center [287, 365] width 15 height 15
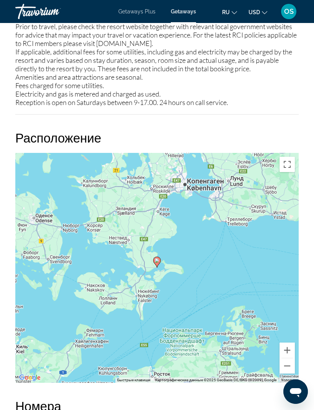
click at [289, 358] on button "Уменьшить" at bounding box center [287, 365] width 15 height 15
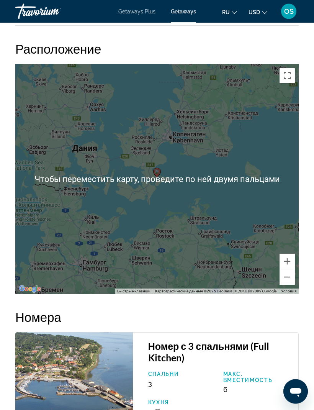
scroll to position [1254, 0]
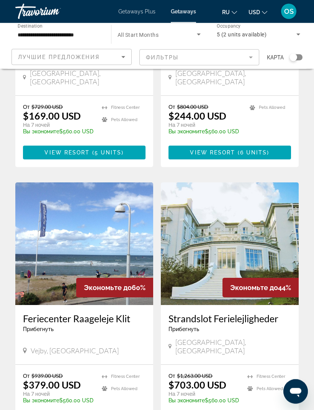
scroll to position [196, 0]
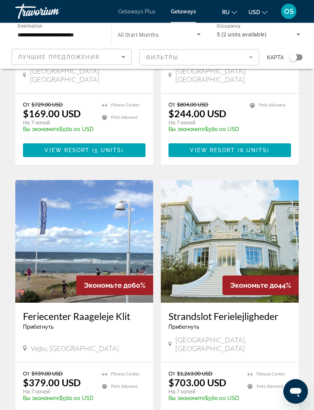
click at [99, 225] on img "Main content" at bounding box center [84, 242] width 138 height 123
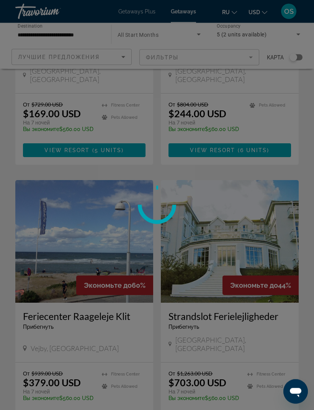
scroll to position [196, 0]
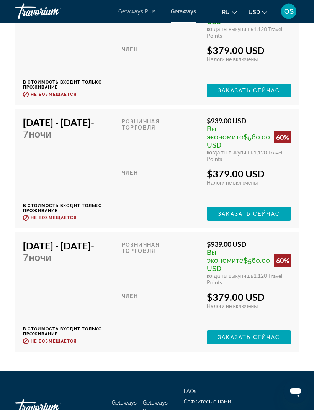
scroll to position [1761, 0]
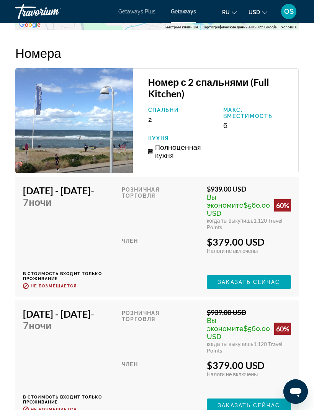
scroll to position [25, 0]
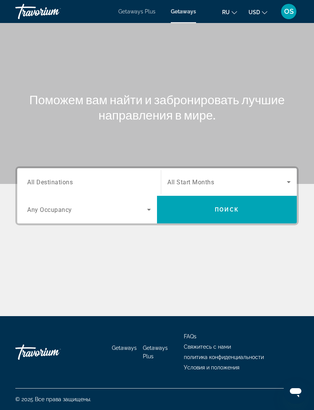
click at [70, 184] on span "All Destinations" at bounding box center [50, 181] width 46 height 7
click at [70, 184] on input "Destination All Destinations" at bounding box center [89, 182] width 124 height 9
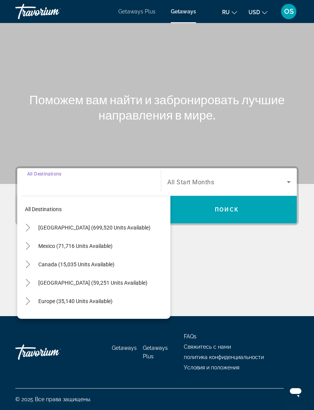
click at [33, 295] on mat-icon "Toggle Europe (35,140 units available)" at bounding box center [27, 301] width 13 height 13
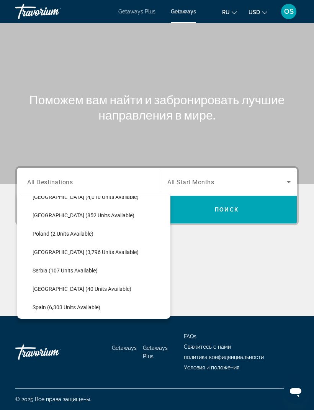
scroll to position [325, 0]
click at [68, 286] on span "[GEOGRAPHIC_DATA] (40 units available)" at bounding box center [82, 289] width 99 height 6
type input "**********"
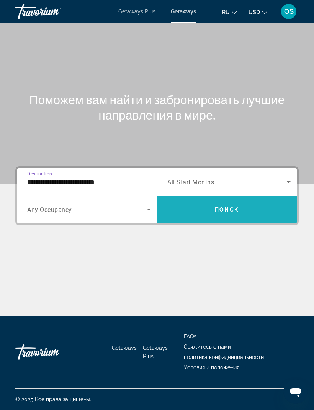
click at [232, 207] on span "Поиск" at bounding box center [227, 210] width 24 height 6
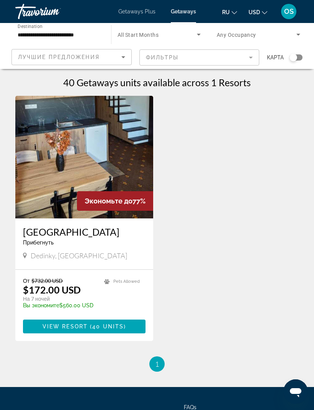
click at [115, 171] on img "Main content" at bounding box center [84, 157] width 138 height 123
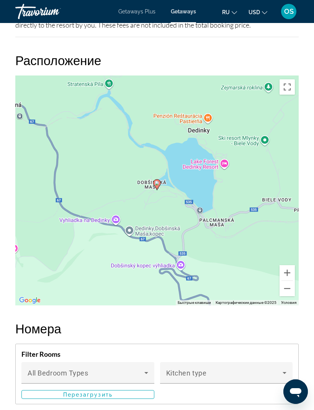
scroll to position [1051, 0]
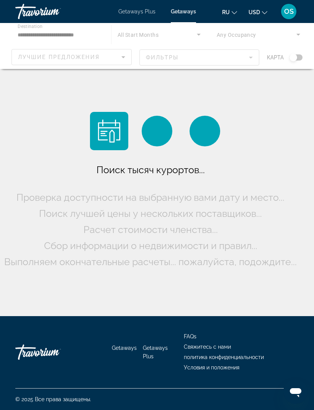
scroll to position [25, 0]
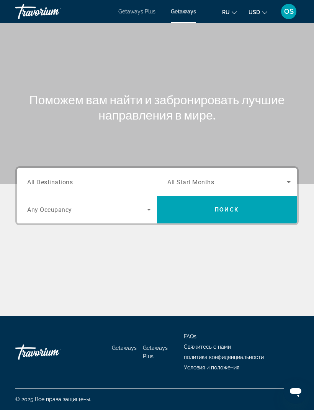
click at [56, 186] on div "Destination All Destinations" at bounding box center [89, 182] width 124 height 22
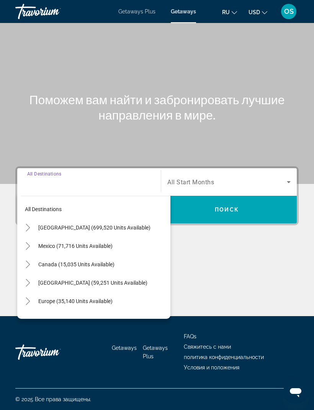
scroll to position [25, 0]
click at [30, 297] on icon "Toggle Europe (35,140 units available)" at bounding box center [28, 301] width 8 height 8
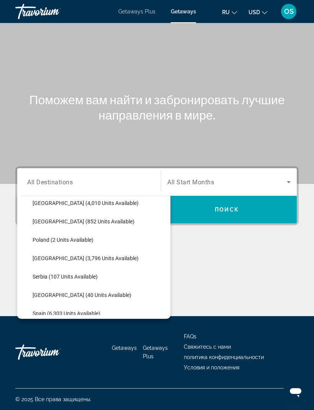
scroll to position [320, 0]
click at [78, 248] on span "Search widget" at bounding box center [100, 257] width 142 height 18
type input "**********"
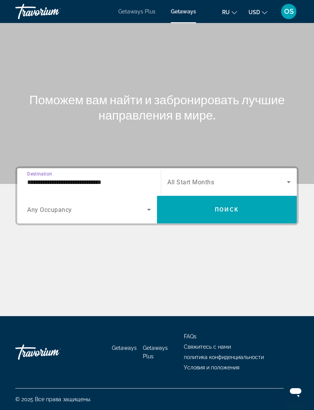
click at [234, 207] on span "Поиск" at bounding box center [227, 210] width 24 height 6
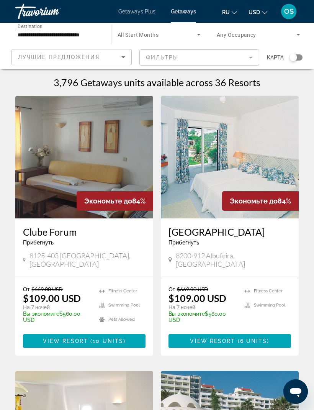
click at [249, 85] on h1 "3,796 Getaways units available across 36 Resorts" at bounding box center [157, 83] width 207 height 12
click at [246, 85] on h1 "3,796 Getaways units available across 36 Resorts" at bounding box center [157, 83] width 207 height 12
click at [251, 87] on h1 "3,796 Getaways units available across 36 Resorts" at bounding box center [157, 83] width 207 height 12
click at [296, 61] on div "Search widget" at bounding box center [294, 58] width 8 height 8
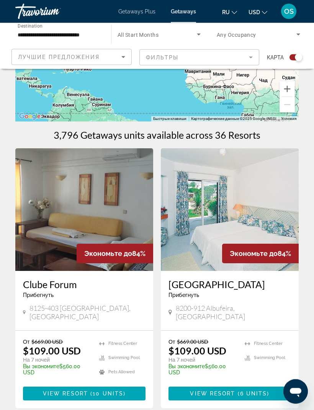
scroll to position [108, 0]
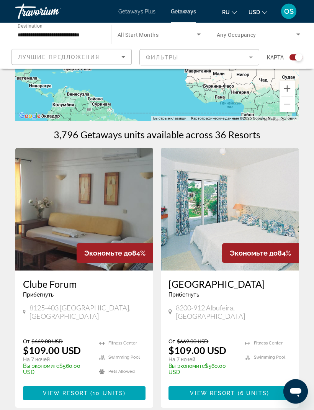
click at [120, 223] on img "Main content" at bounding box center [84, 209] width 138 height 123
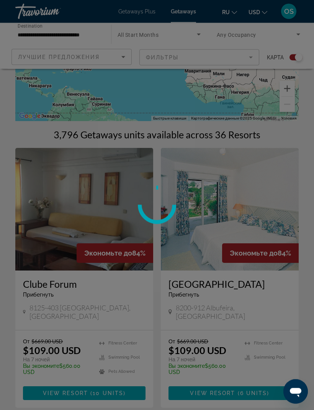
scroll to position [109, 0]
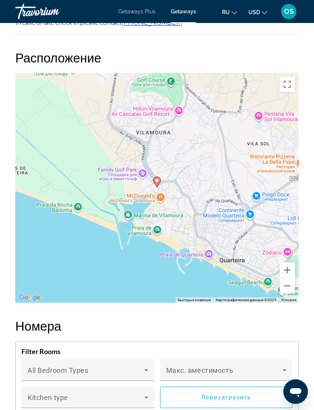
scroll to position [1372, 0]
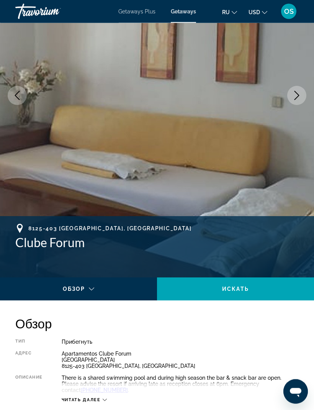
scroll to position [25, 0]
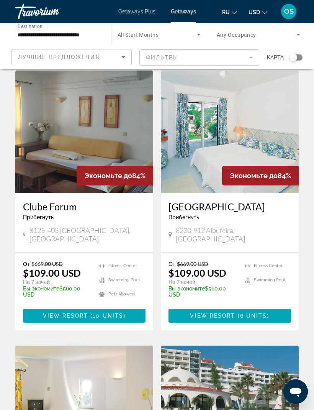
click at [297, 34] on icon "Search widget" at bounding box center [299, 35] width 4 height 2
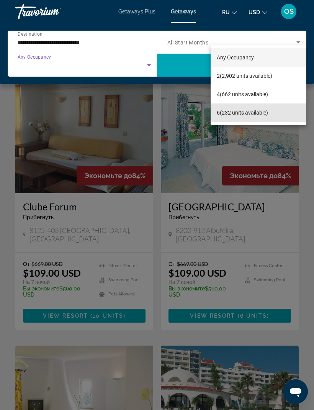
click at [241, 111] on span "6 (232 units available)" at bounding box center [242, 112] width 51 height 9
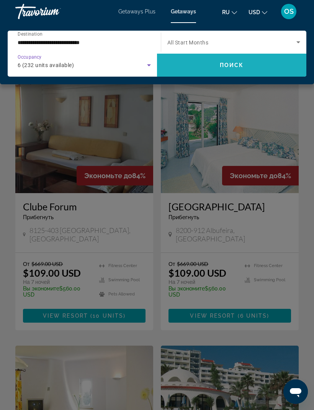
click at [241, 71] on span "Search widget" at bounding box center [232, 65] width 150 height 18
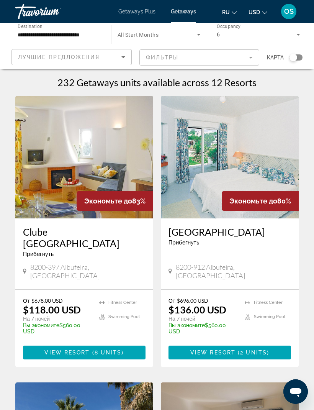
click at [104, 166] on img "Main content" at bounding box center [84, 157] width 138 height 123
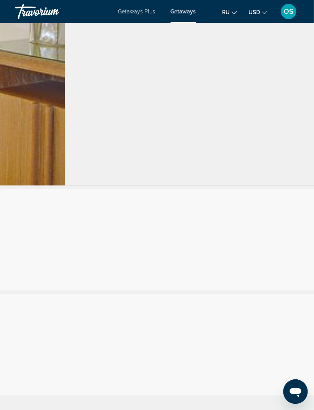
scroll to position [1642, 501]
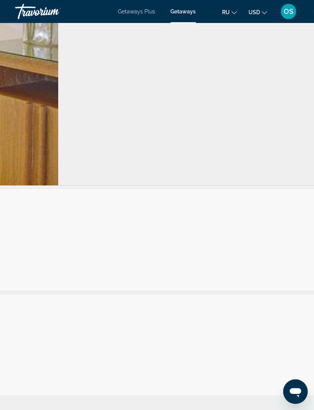
click at [212, 319] on div "Dec 13, 2025 - Dec 20, 2025 - 7 ночи В стоимость входит только проживание Возвр…" at bounding box center [168, 345] width 1293 height 86
click at [214, 320] on div "Dec 13, 2025 - Dec 20, 2025 - 7 ночи В стоимость входит только проживание Возвр…" at bounding box center [168, 345] width 1293 height 86
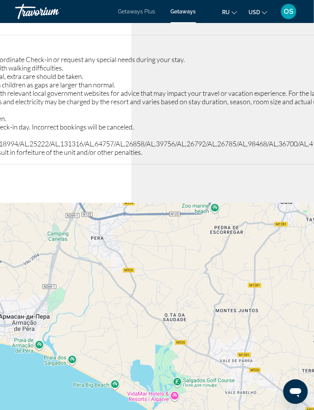
scroll to position [919, 182]
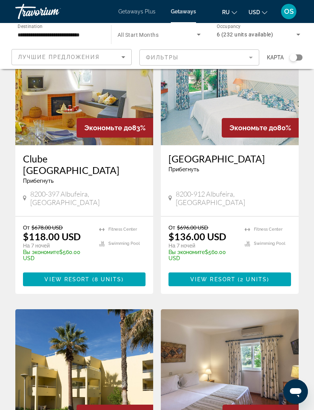
scroll to position [73, 0]
click at [70, 127] on img "Main content" at bounding box center [84, 84] width 138 height 123
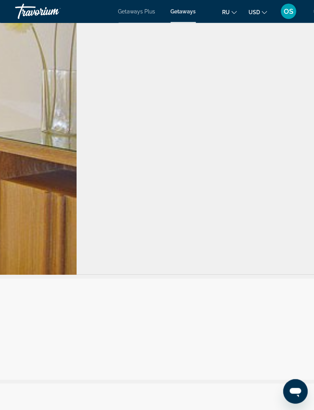
scroll to position [1551, 486]
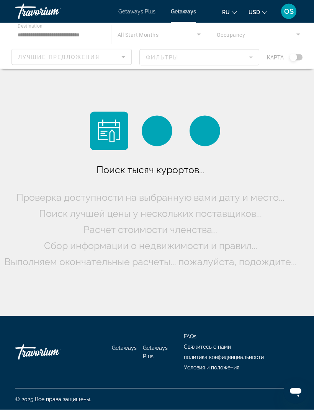
scroll to position [25, 0]
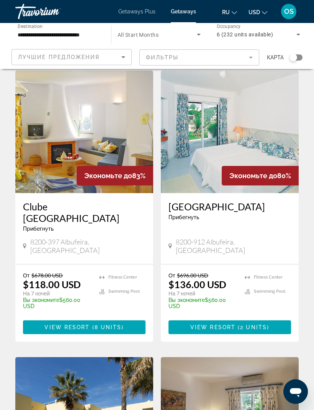
click at [233, 147] on img "Main content" at bounding box center [230, 132] width 138 height 123
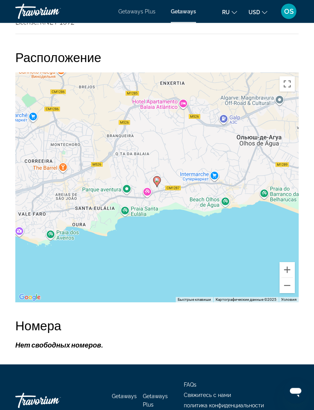
scroll to position [1357, 0]
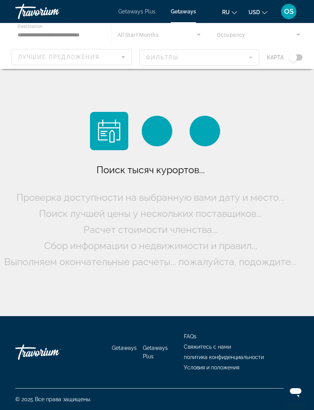
scroll to position [25, 0]
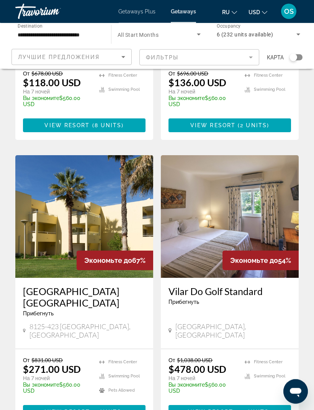
click at [108, 224] on img "Main content" at bounding box center [84, 217] width 138 height 123
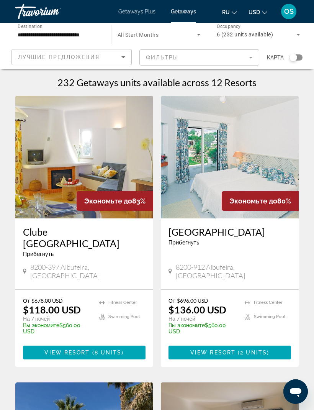
click at [80, 150] on img "Main content" at bounding box center [84, 157] width 138 height 123
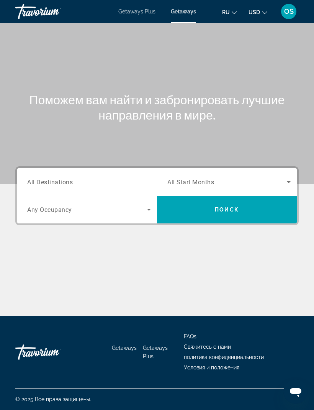
click at [58, 185] on span "All Destinations" at bounding box center [50, 181] width 46 height 7
click at [58, 185] on input "Destination All Destinations" at bounding box center [89, 182] width 124 height 9
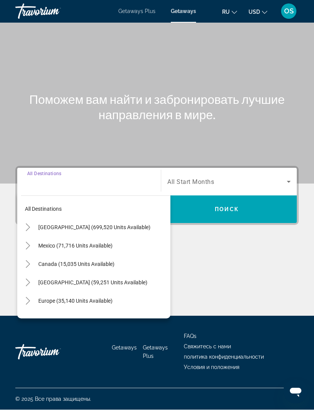
scroll to position [25, 0]
click at [30, 297] on icon "Toggle Europe (35,140 units available)" at bounding box center [28, 301] width 8 height 8
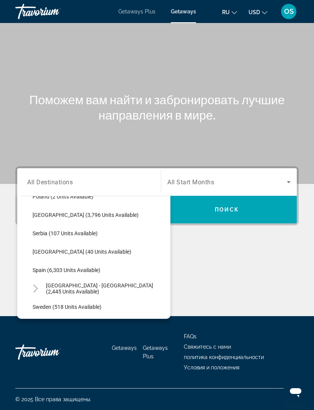
scroll to position [363, 0]
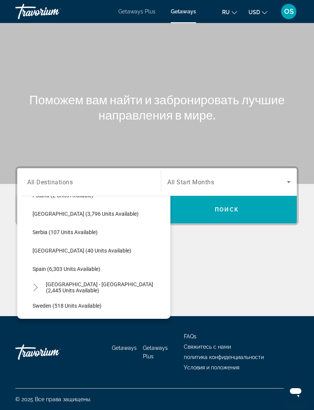
click at [62, 266] on span "Spain (6,303 units available)" at bounding box center [67, 269] width 68 height 6
type input "**********"
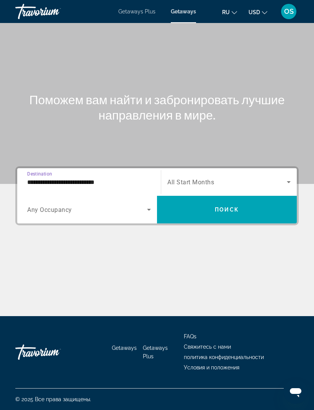
click at [142, 205] on span "Search widget" at bounding box center [87, 209] width 120 height 9
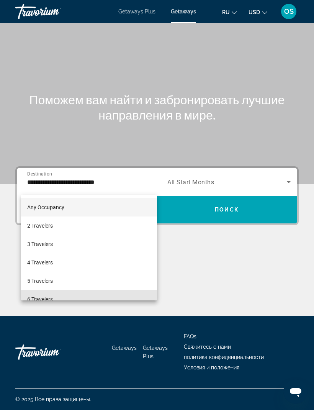
click at [43, 296] on span "6 Travelers" at bounding box center [40, 299] width 26 height 9
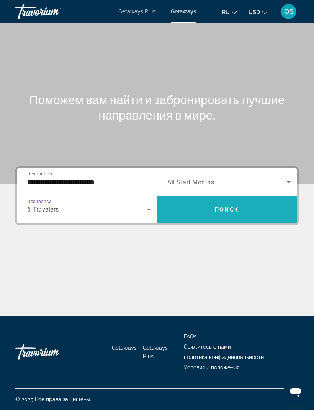
click at [233, 200] on span "Search widget" at bounding box center [227, 209] width 140 height 18
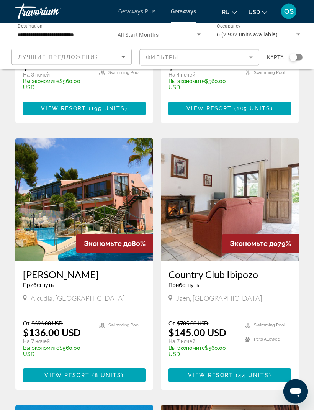
click at [115, 271] on h3 "Ona Aucanada" at bounding box center [84, 275] width 123 height 12
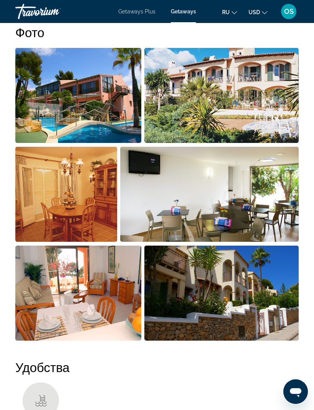
scroll to position [521, 0]
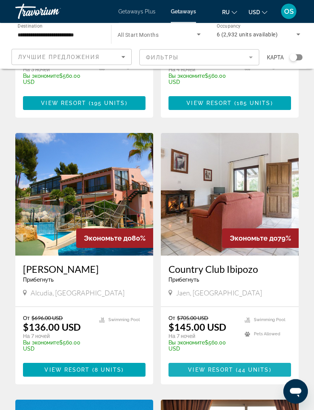
scroll to position [251, 0]
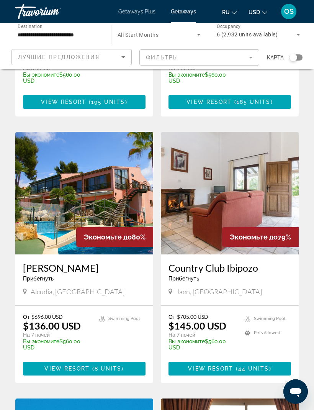
click at [259, 191] on img "Main content" at bounding box center [230, 193] width 138 height 123
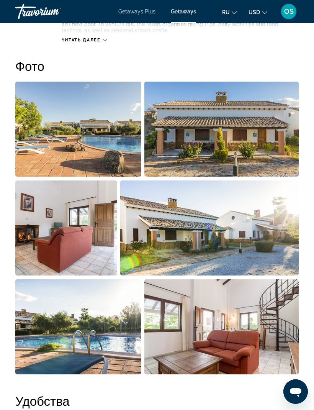
scroll to position [487, 0]
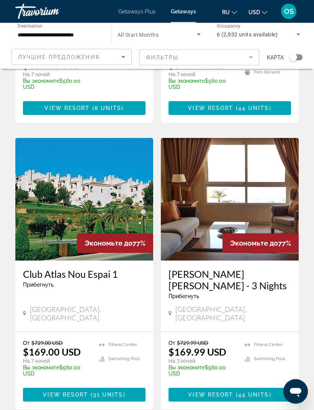
scroll to position [512, 0]
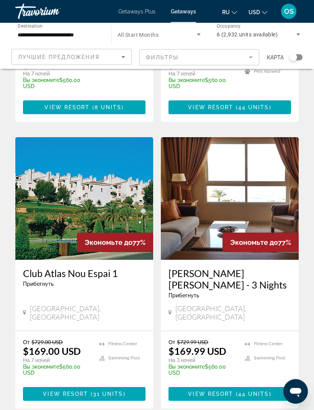
click at [109, 202] on img "Main content" at bounding box center [84, 199] width 138 height 123
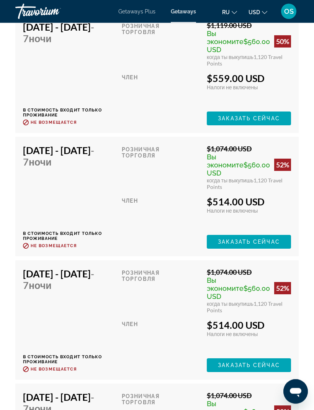
scroll to position [3152, 0]
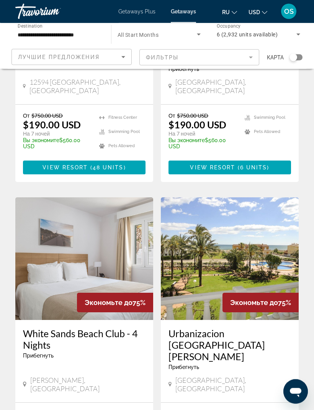
scroll to position [1037, 0]
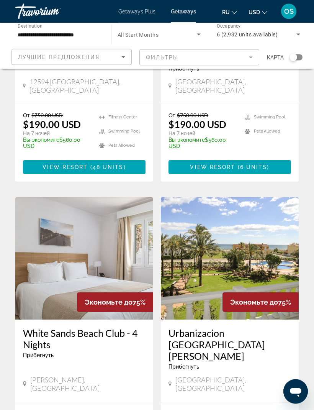
click at [243, 239] on img "Main content" at bounding box center [230, 258] width 138 height 123
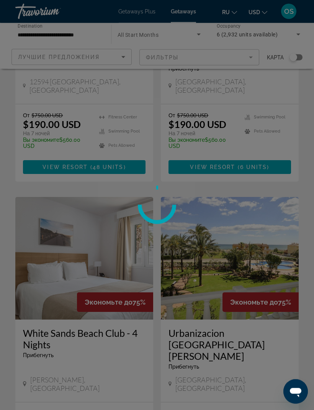
scroll to position [1037, 0]
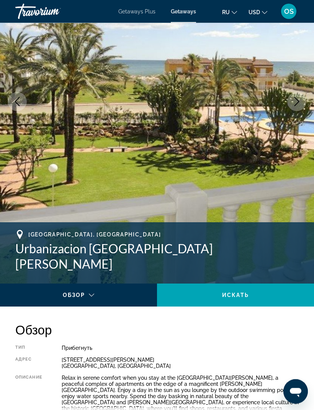
scroll to position [104, 0]
click at [96, 296] on div "Main content" at bounding box center [78, 301] width 145 height 21
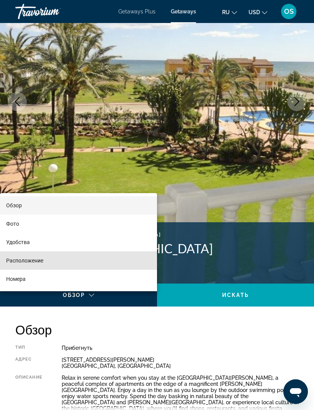
click at [41, 263] on span "Расположение" at bounding box center [24, 261] width 37 height 6
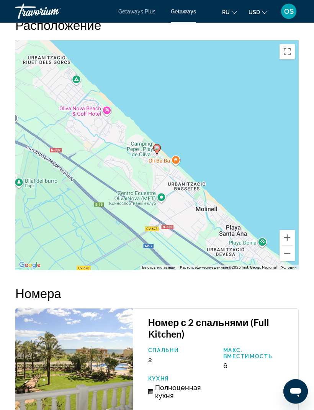
scroll to position [1297, 0]
click at [291, 250] on button "Уменьшить" at bounding box center [287, 253] width 15 height 15
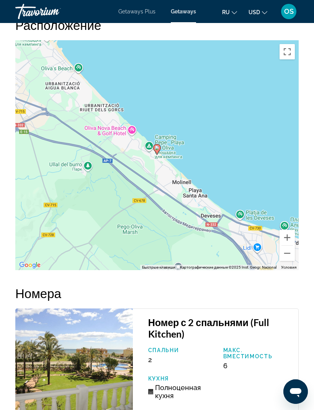
click at [290, 249] on button "Уменьшить" at bounding box center [287, 253] width 15 height 15
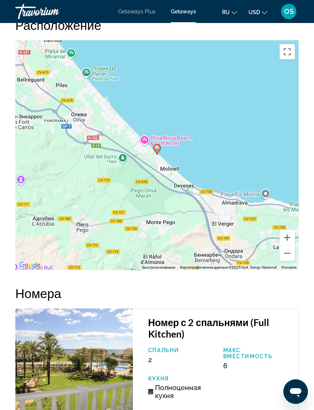
click at [291, 252] on button "Уменьшить" at bounding box center [287, 253] width 15 height 15
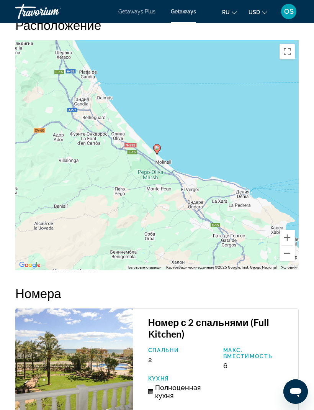
click at [291, 249] on button "Уменьшить" at bounding box center [287, 253] width 15 height 15
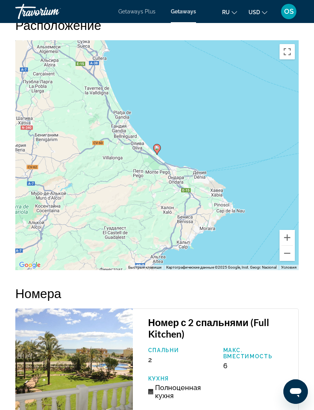
click at [291, 249] on button "Уменьшить" at bounding box center [287, 253] width 15 height 15
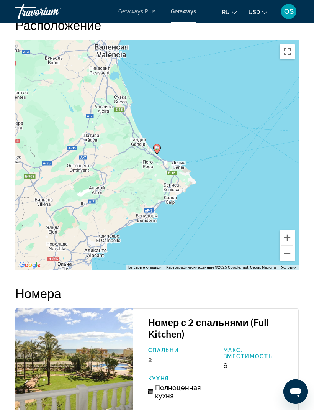
click at [290, 249] on button "Уменьшить" at bounding box center [287, 253] width 15 height 15
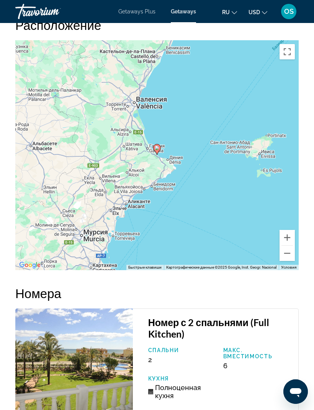
click at [292, 248] on button "Уменьшить" at bounding box center [287, 253] width 15 height 15
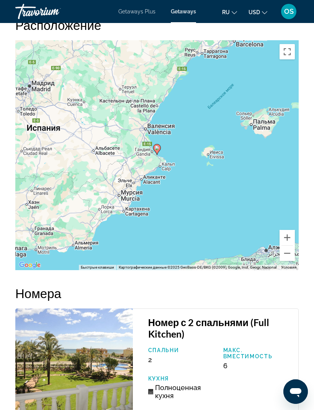
click at [290, 249] on button "Уменьшить" at bounding box center [287, 253] width 15 height 15
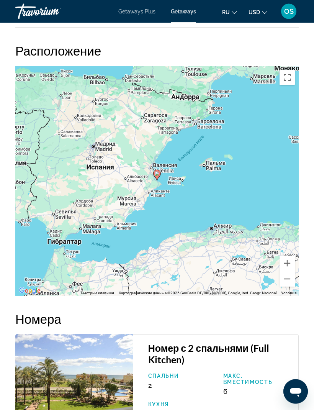
scroll to position [1271, 0]
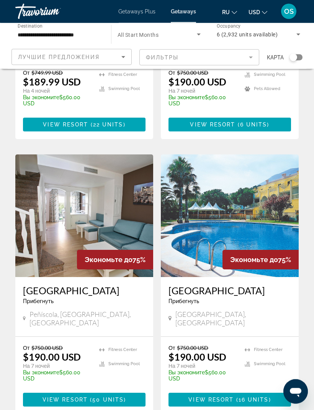
scroll to position [1378, 0]
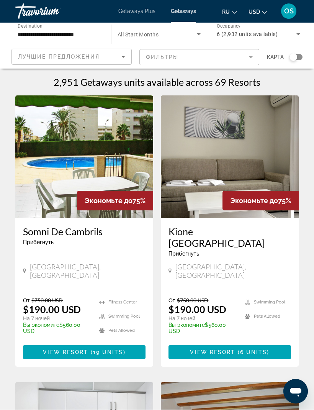
scroll to position [0, 0]
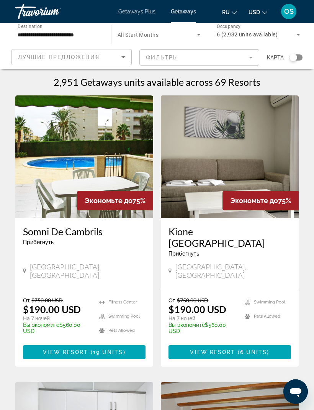
click at [115, 202] on span "Экономьте до" at bounding box center [109, 201] width 48 height 8
click at [79, 234] on h3 "Somni De Cambrils" at bounding box center [84, 232] width 123 height 12
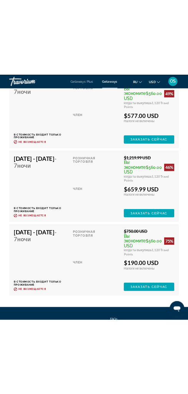
scroll to position [2127, 0]
